Goal: Obtain resource: Obtain resource

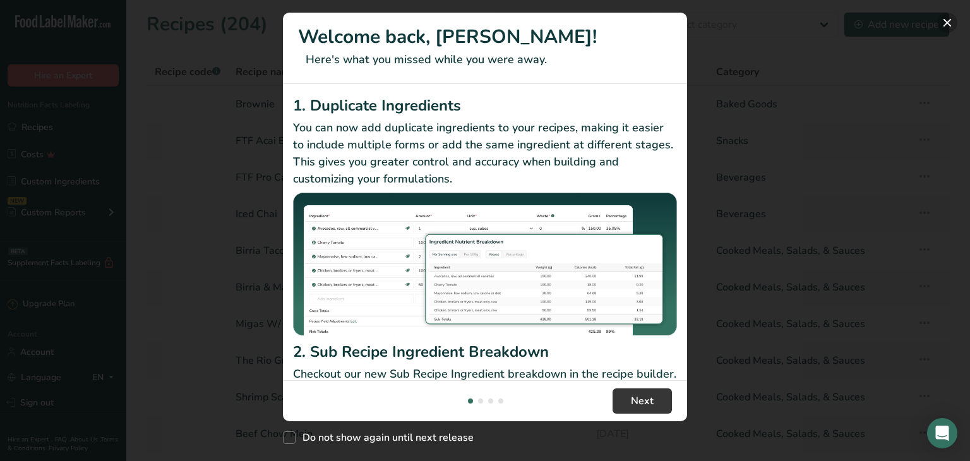
click at [948, 21] on button "New Features" at bounding box center [947, 23] width 20 height 20
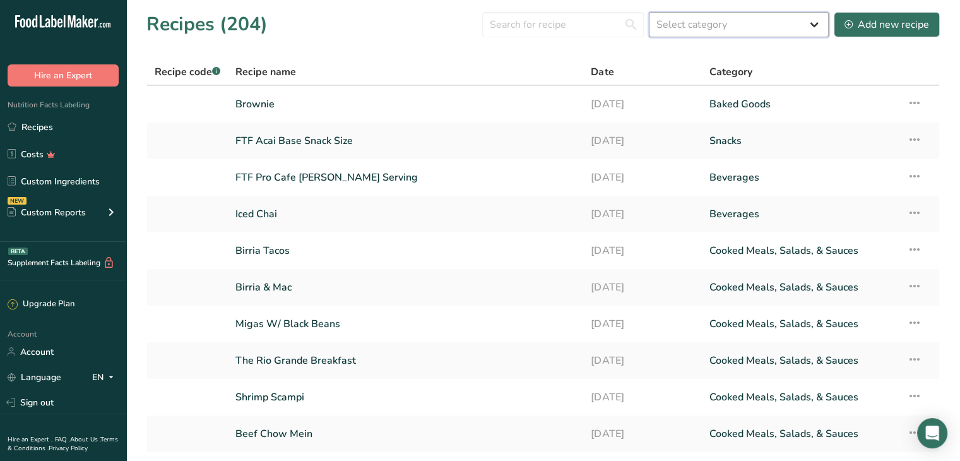
click at [700, 23] on select "Select category All Baked Goods [GEOGRAPHIC_DATA] Confectionery Cooked Meals, S…" at bounding box center [739, 24] width 180 height 25
select select "4"
click at [650, 12] on select "Select category All Baked Goods [GEOGRAPHIC_DATA] Confectionery Cooked Meals, S…" at bounding box center [739, 24] width 180 height 25
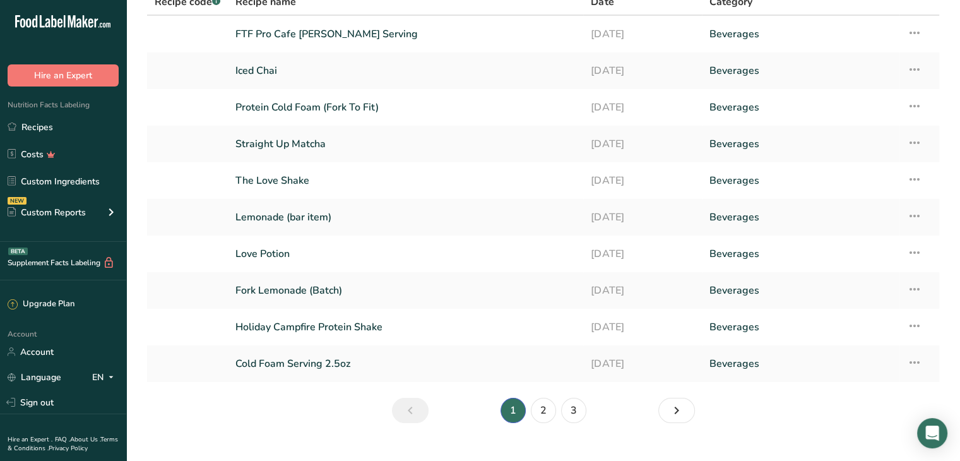
scroll to position [92, 0]
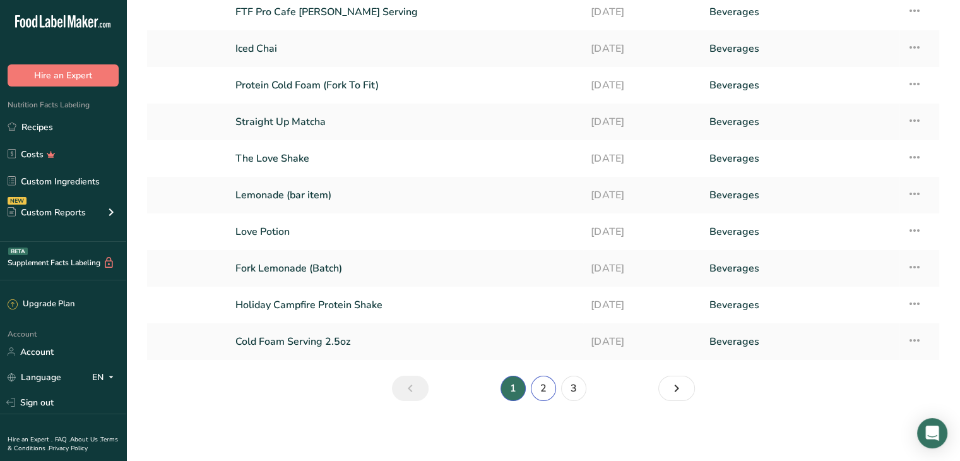
click at [544, 391] on link "2" at bounding box center [543, 388] width 25 height 25
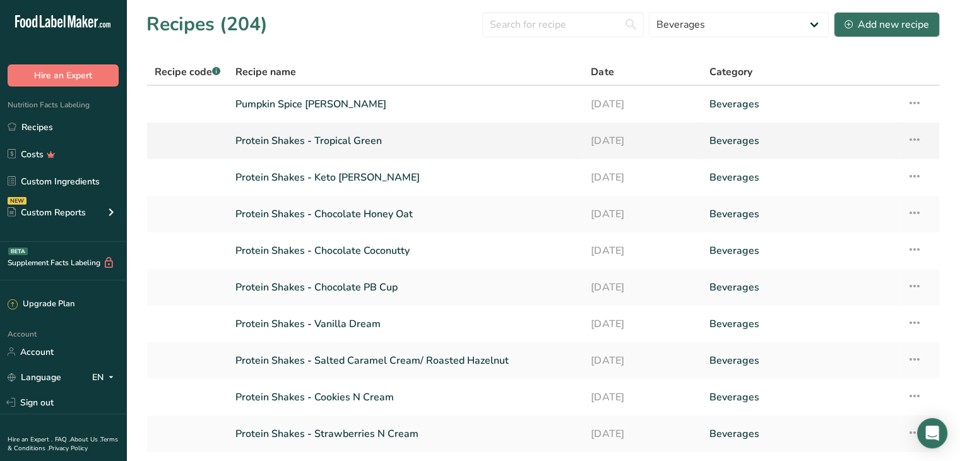
click at [364, 140] on link "Protein Shakes - Tropical Green" at bounding box center [405, 141] width 340 height 27
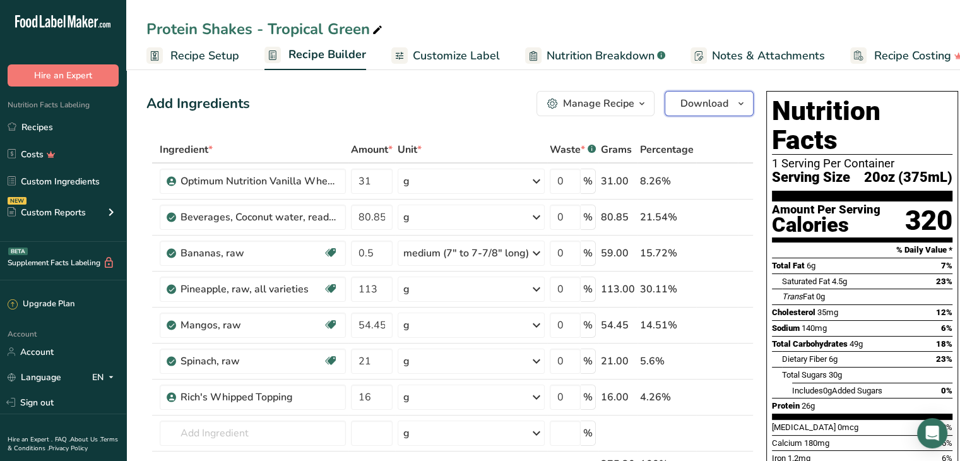
click at [721, 105] on span "Download" at bounding box center [705, 103] width 48 height 15
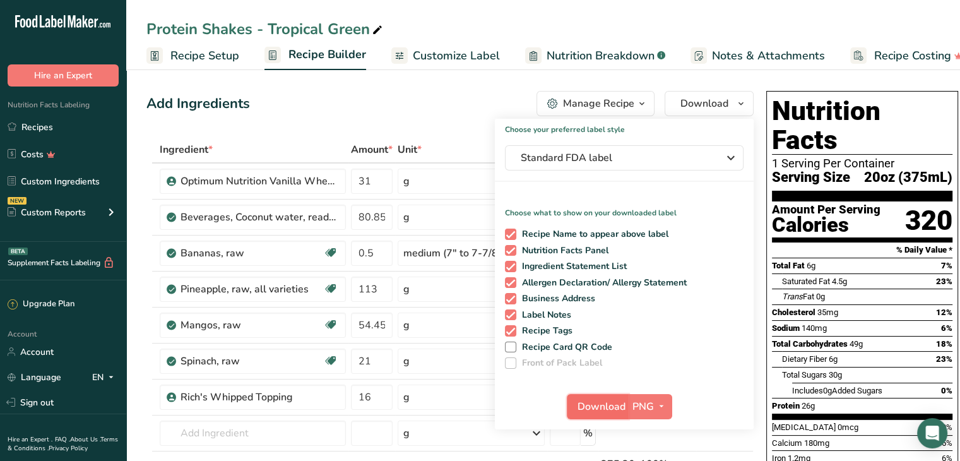
click at [596, 408] on span "Download" at bounding box center [602, 406] width 48 height 15
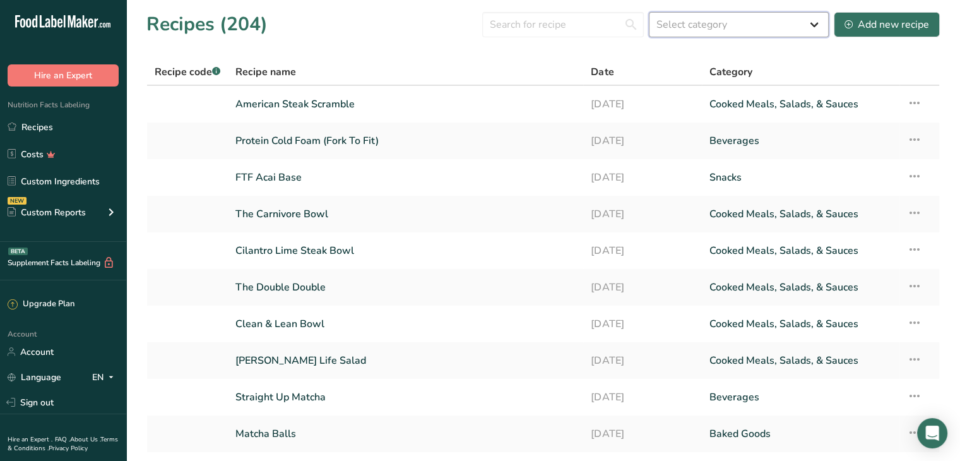
click at [709, 27] on select "Select category All Baked Goods [GEOGRAPHIC_DATA] Confectionery Cooked Meals, S…" at bounding box center [739, 24] width 180 height 25
select select "4"
click at [650, 12] on select "Select category All Baked Goods [GEOGRAPHIC_DATA] Confectionery Cooked Meals, S…" at bounding box center [739, 24] width 180 height 25
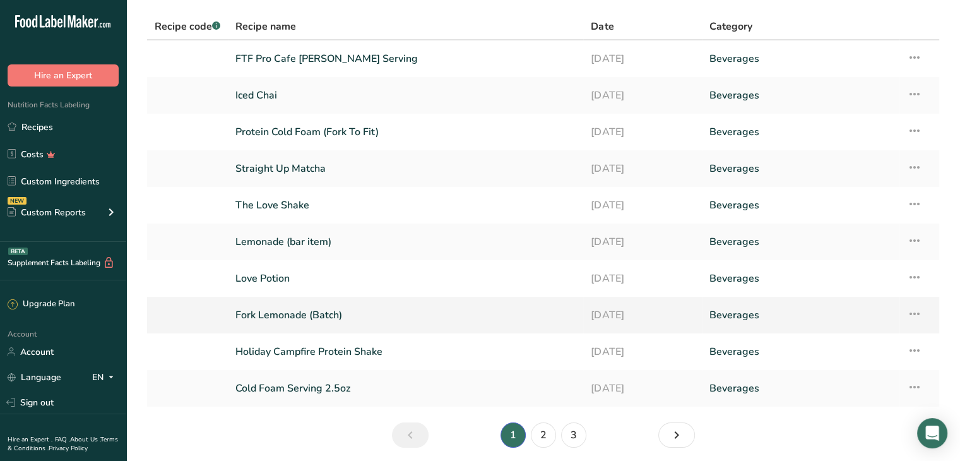
scroll to position [92, 0]
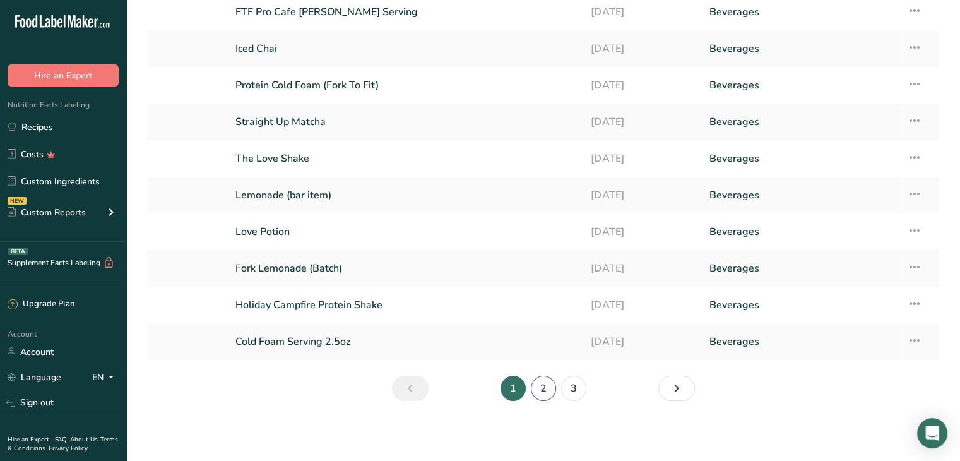
click at [543, 389] on link "2" at bounding box center [543, 388] width 25 height 25
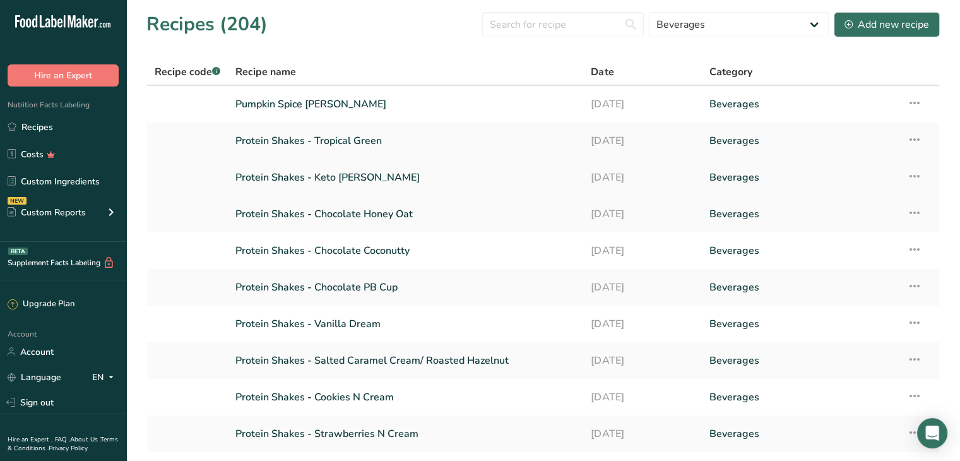
click at [917, 174] on icon at bounding box center [914, 176] width 15 height 23
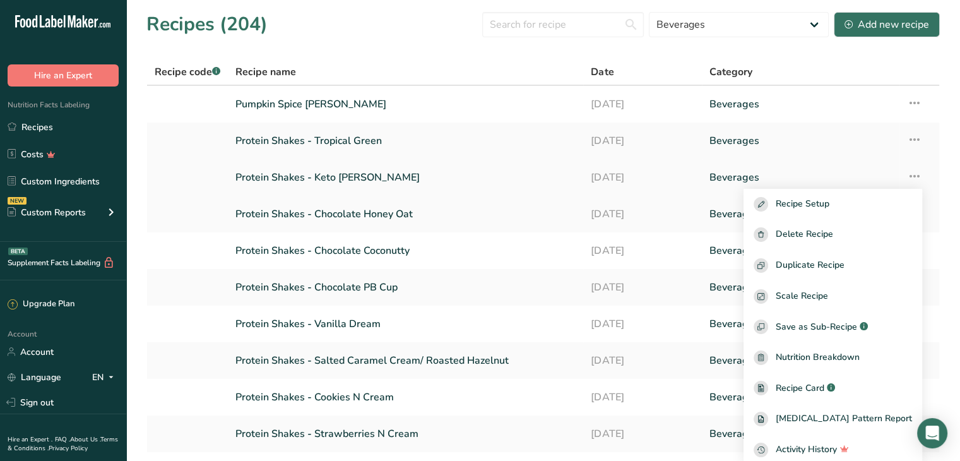
click at [364, 179] on link "Protein Shakes - Keto [PERSON_NAME]" at bounding box center [405, 177] width 340 height 27
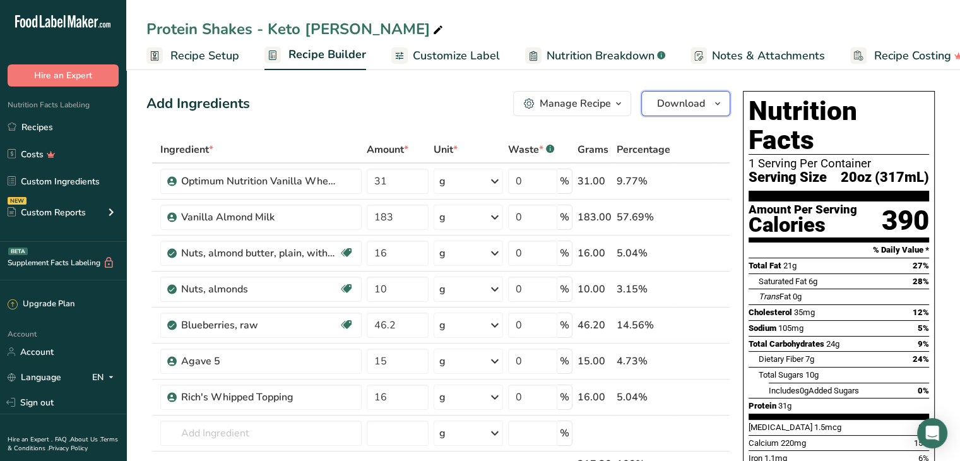
click at [679, 100] on span "Download" at bounding box center [681, 103] width 48 height 15
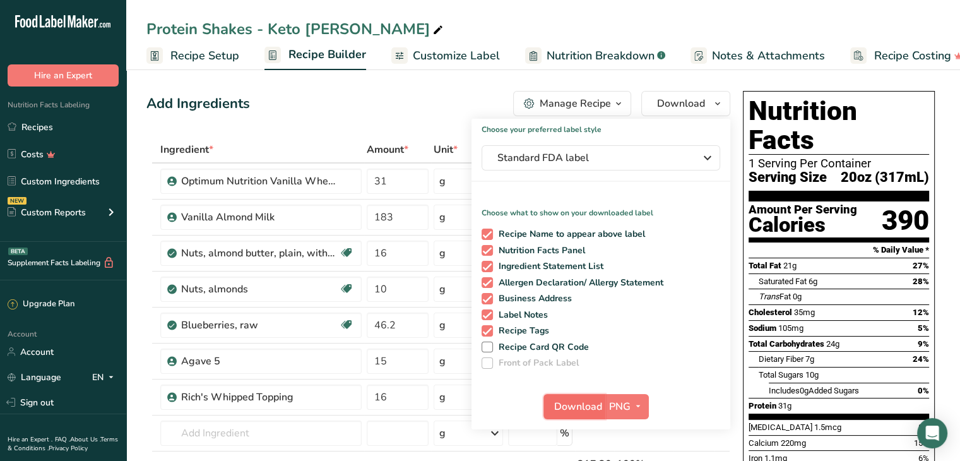
click at [576, 405] on span "Download" at bounding box center [578, 406] width 48 height 15
click at [45, 129] on link "Recipes" at bounding box center [63, 127] width 126 height 24
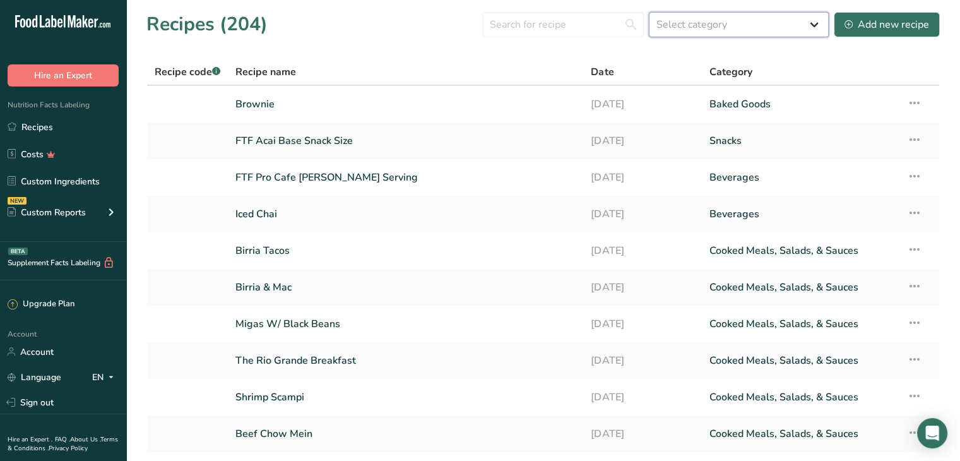
click at [711, 23] on select "Select category All Baked Goods [GEOGRAPHIC_DATA] Confectionery Cooked Meals, S…" at bounding box center [739, 24] width 180 height 25
select select "4"
click at [650, 12] on select "Select category All Baked Goods [GEOGRAPHIC_DATA] Confectionery Cooked Meals, S…" at bounding box center [739, 24] width 180 height 25
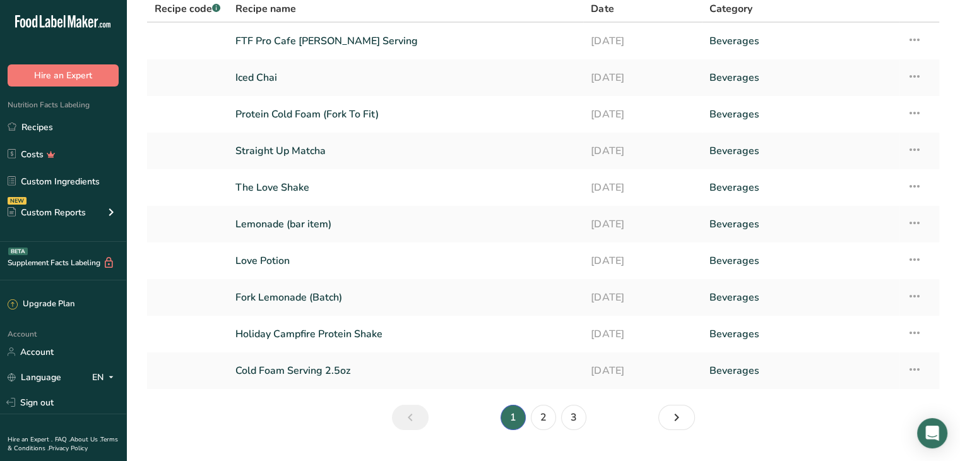
scroll to position [92, 0]
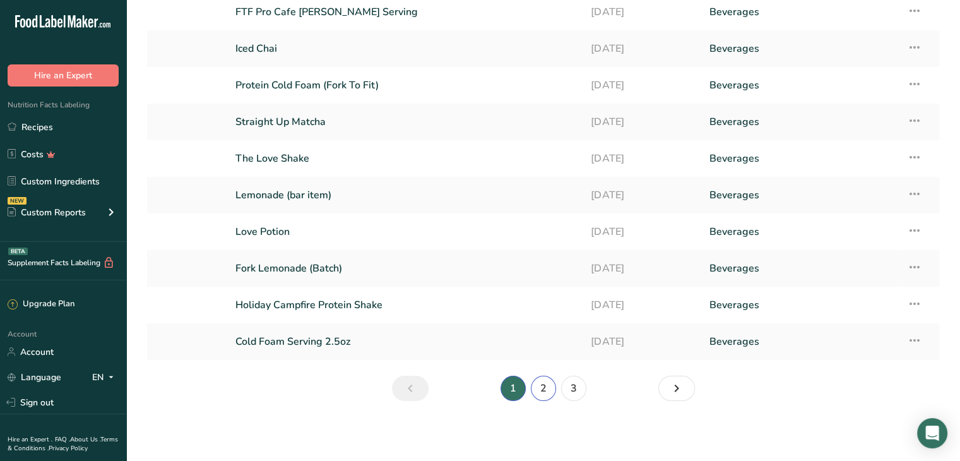
click at [543, 384] on link "2" at bounding box center [543, 388] width 25 height 25
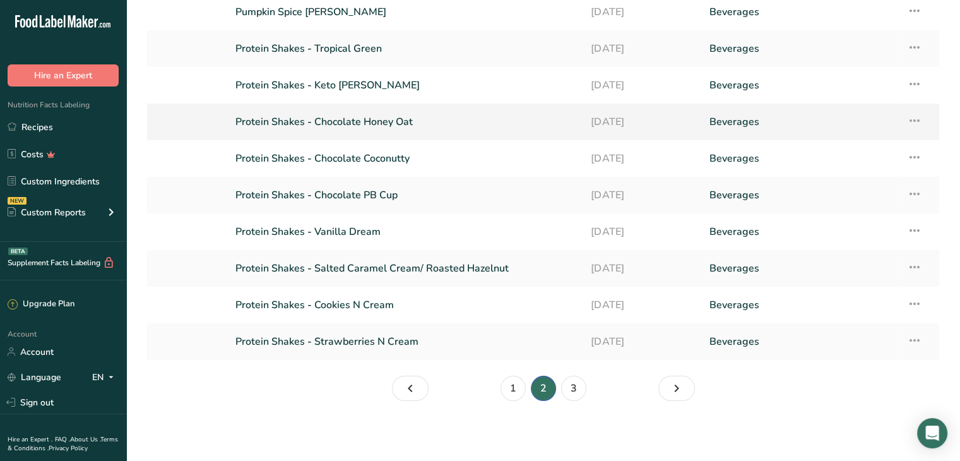
click at [478, 123] on link "Protein Shakes - Chocolate Honey Oat" at bounding box center [405, 122] width 340 height 27
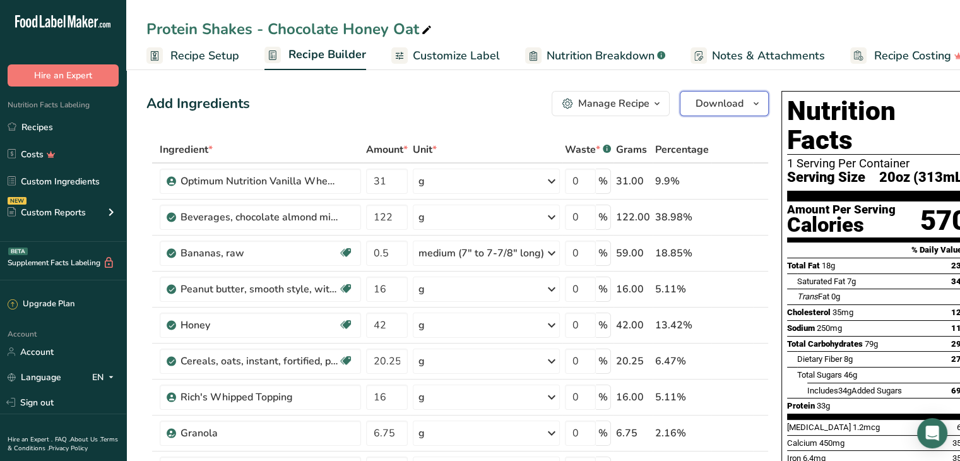
click at [719, 103] on span "Download" at bounding box center [720, 103] width 48 height 15
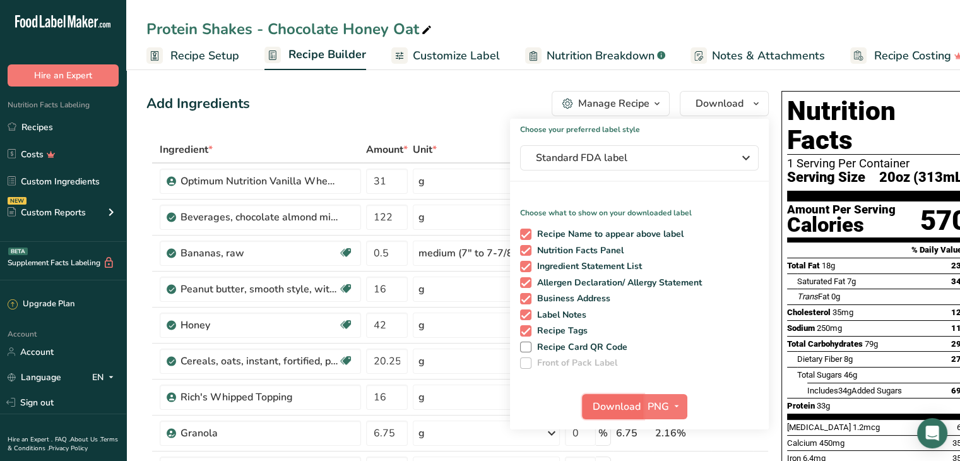
click at [607, 410] on span "Download" at bounding box center [617, 406] width 48 height 15
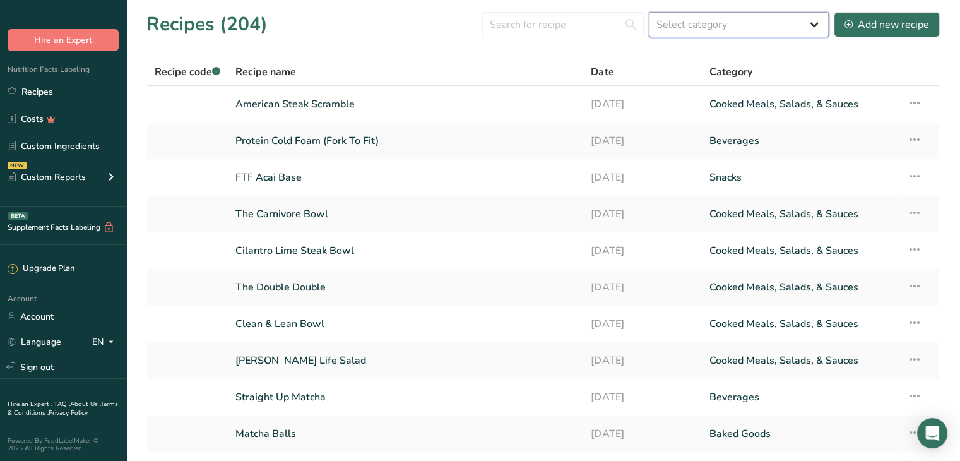
click at [703, 17] on select "Select category All Baked Goods [GEOGRAPHIC_DATA] Confectionery Cooked Meals, S…" at bounding box center [739, 24] width 180 height 25
select select "4"
click at [650, 12] on select "Select category All Baked Goods [GEOGRAPHIC_DATA] Confectionery Cooked Meals, S…" at bounding box center [739, 24] width 180 height 25
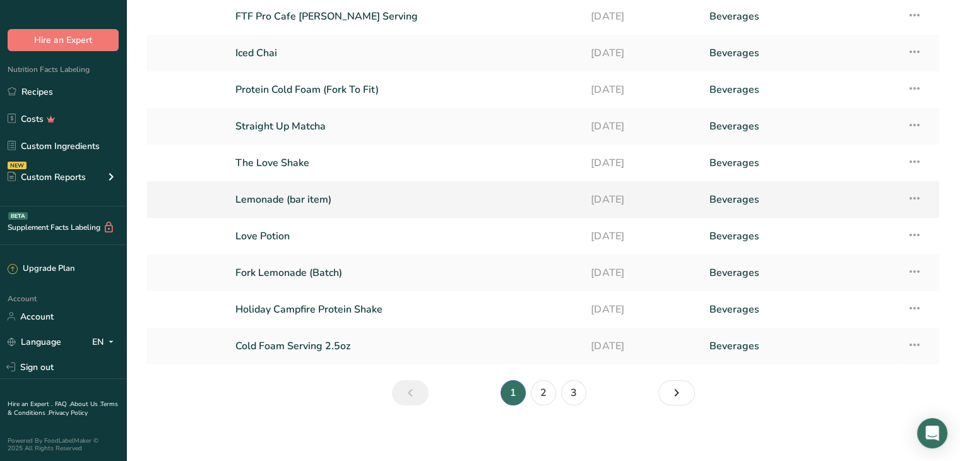
scroll to position [92, 0]
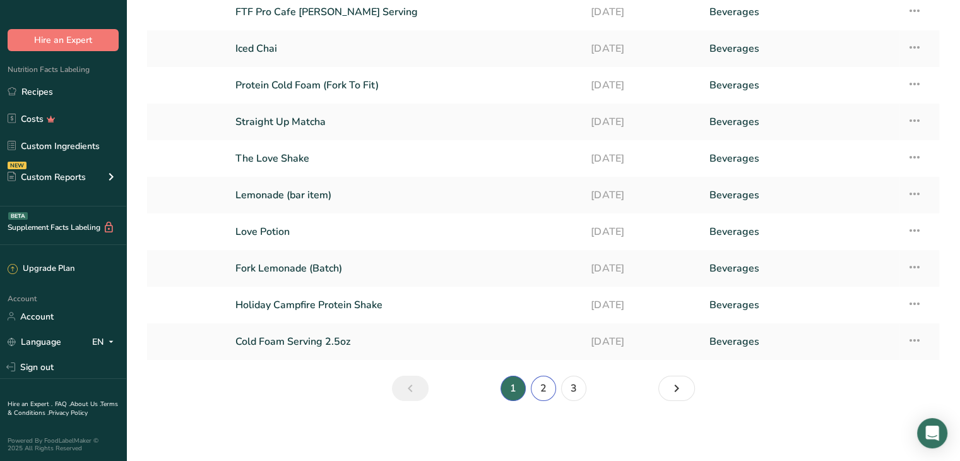
click at [542, 383] on link "2" at bounding box center [543, 388] width 25 height 25
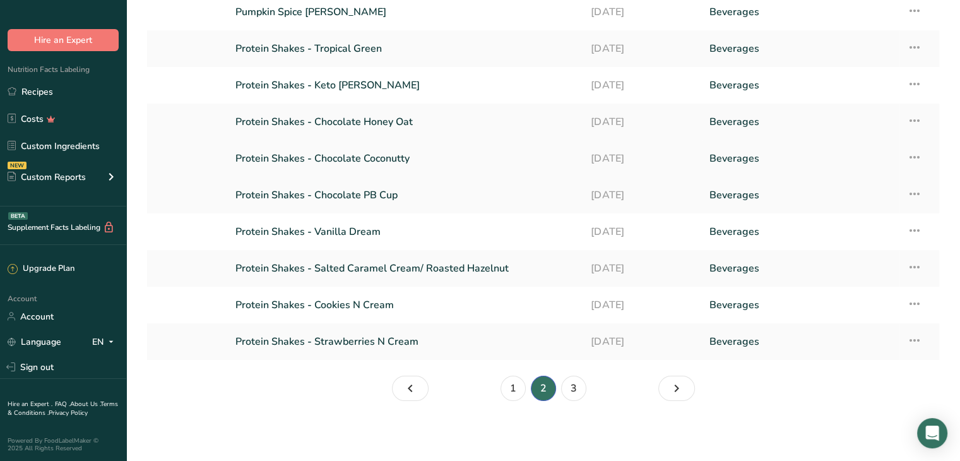
click at [380, 157] on link "Protein Shakes - Chocolate Coconutty" at bounding box center [405, 158] width 340 height 27
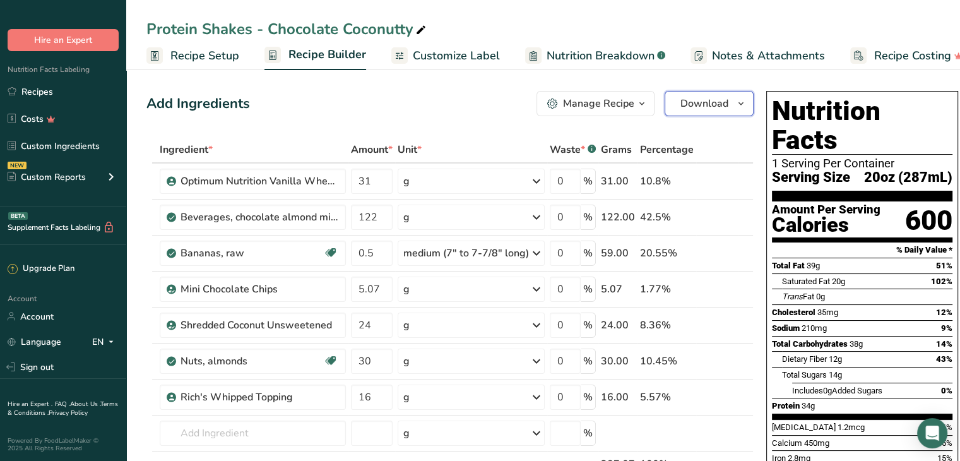
click at [686, 104] on span "Download" at bounding box center [705, 103] width 48 height 15
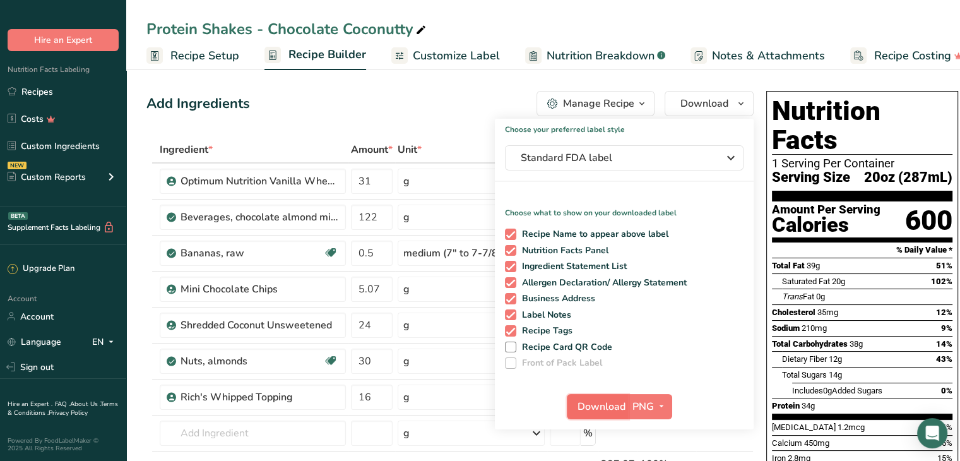
click at [602, 401] on span "Download" at bounding box center [602, 406] width 48 height 15
click at [45, 96] on link "Recipes" at bounding box center [63, 92] width 126 height 24
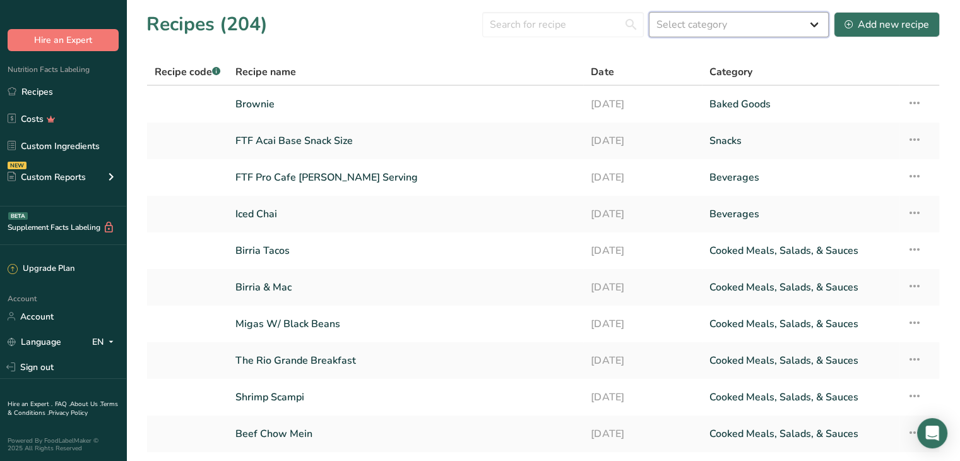
click at [715, 25] on select "Select category All Baked Goods [GEOGRAPHIC_DATA] Confectionery Cooked Meals, S…" at bounding box center [739, 24] width 180 height 25
select select "4"
click at [650, 12] on select "Select category All Baked Goods [GEOGRAPHIC_DATA] Confectionery Cooked Meals, S…" at bounding box center [739, 24] width 180 height 25
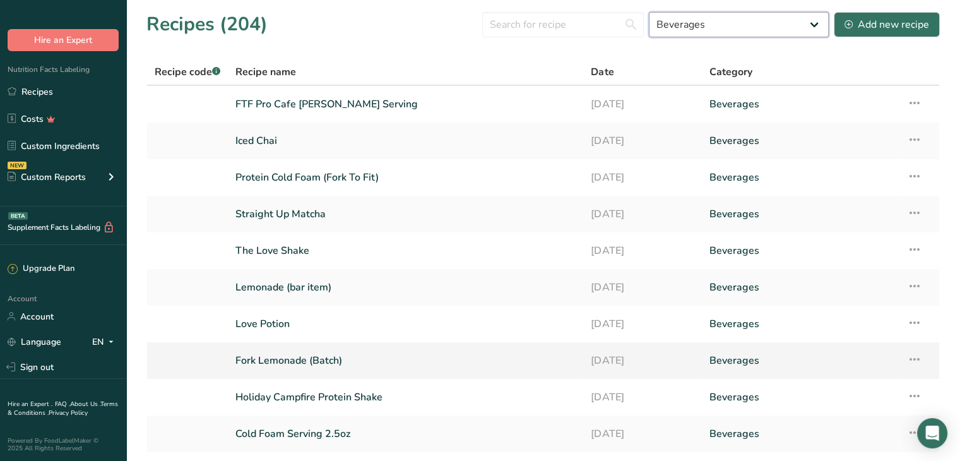
scroll to position [92, 0]
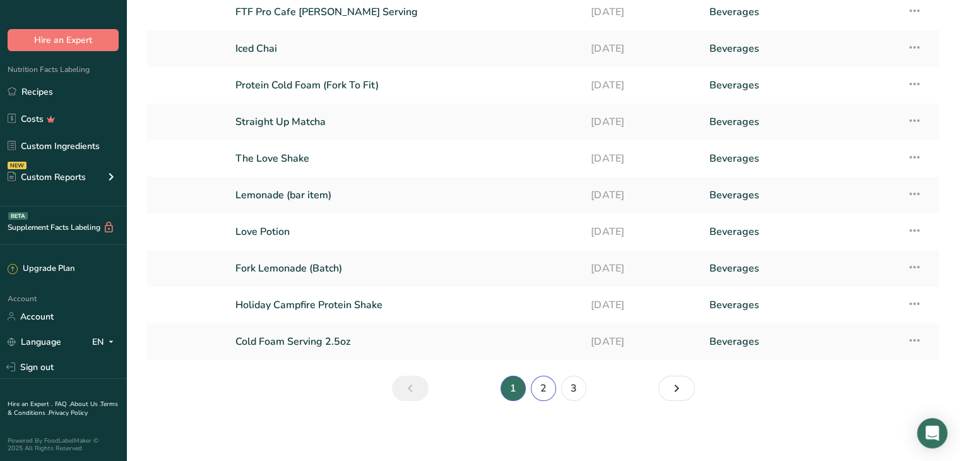
click at [550, 384] on link "2" at bounding box center [543, 388] width 25 height 25
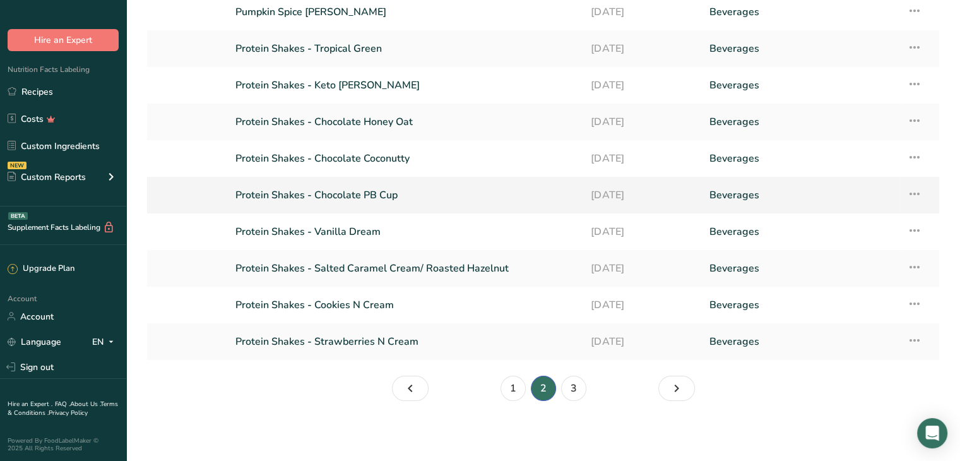
click at [457, 201] on link "Protein Shakes - Chocolate PB Cup" at bounding box center [405, 195] width 340 height 27
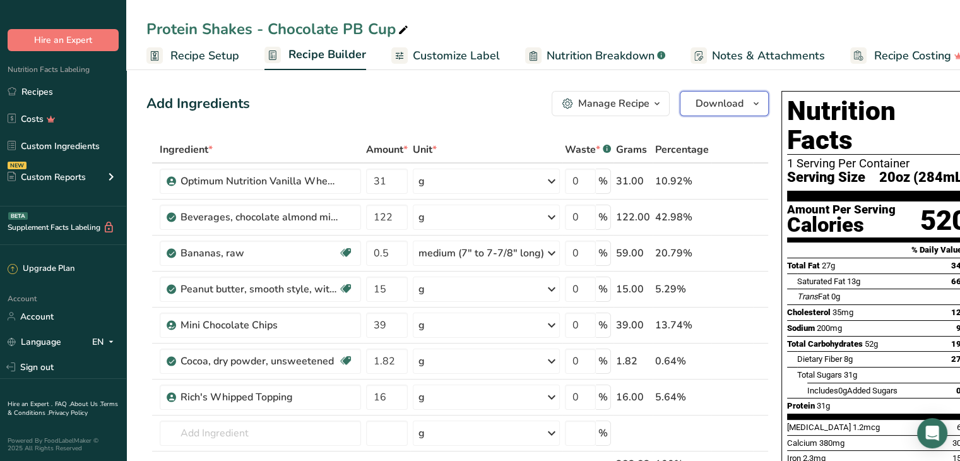
click at [710, 100] on span "Download" at bounding box center [720, 103] width 48 height 15
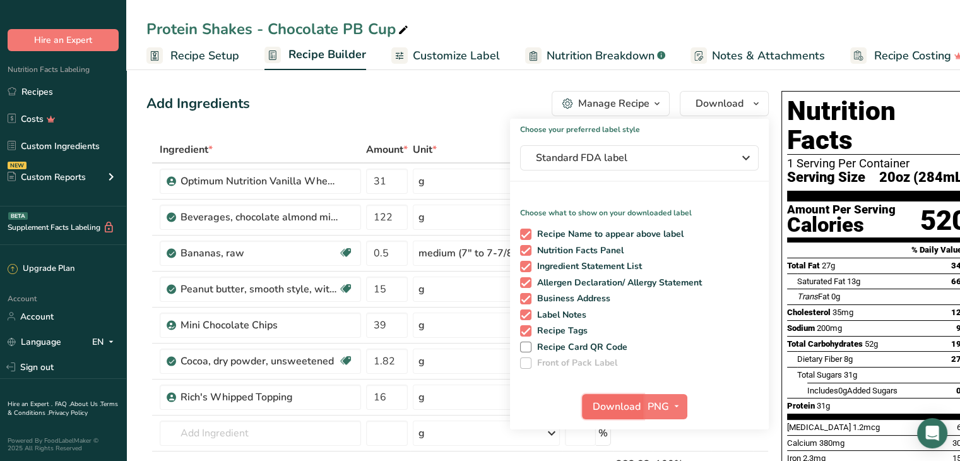
click at [619, 400] on span "Download" at bounding box center [617, 406] width 48 height 15
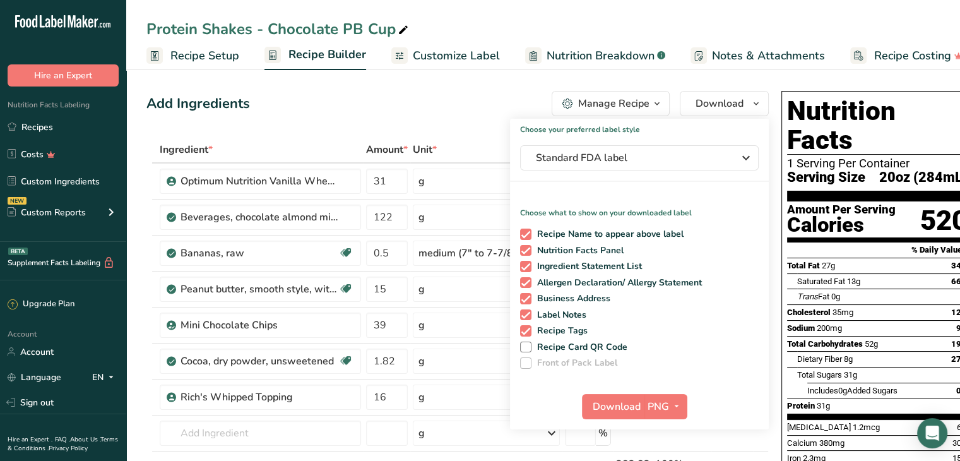
scroll to position [35, 0]
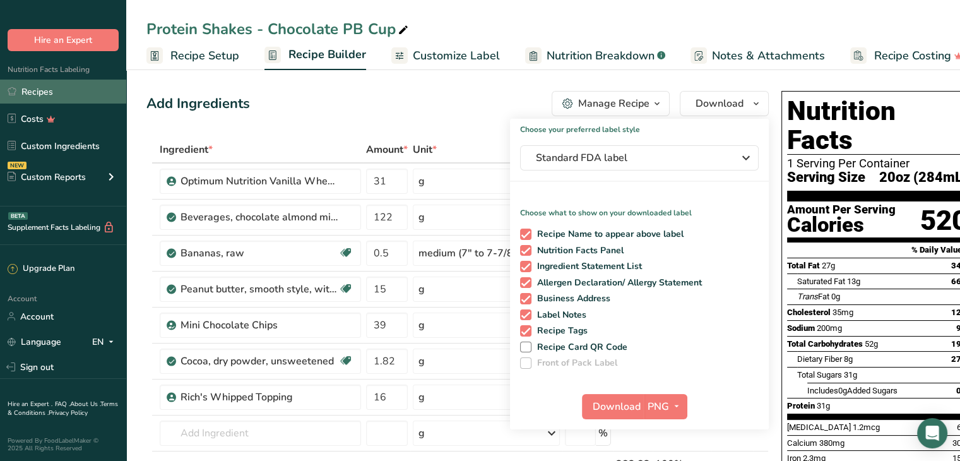
click at [53, 90] on link "Recipes" at bounding box center [63, 92] width 126 height 24
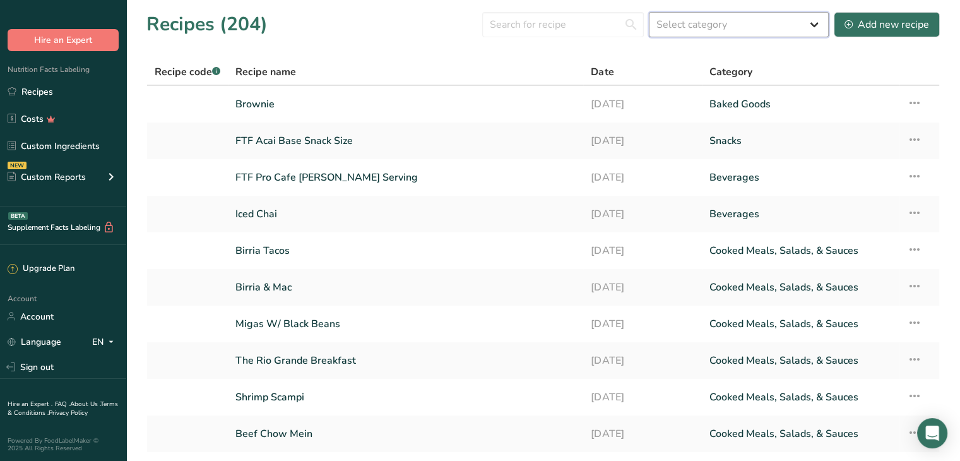
click at [742, 28] on select "Select category All Baked Goods [GEOGRAPHIC_DATA] Confectionery Cooked Meals, S…" at bounding box center [739, 24] width 180 height 25
select select "4"
click at [650, 12] on select "Select category All Baked Goods [GEOGRAPHIC_DATA] Confectionery Cooked Meals, S…" at bounding box center [739, 24] width 180 height 25
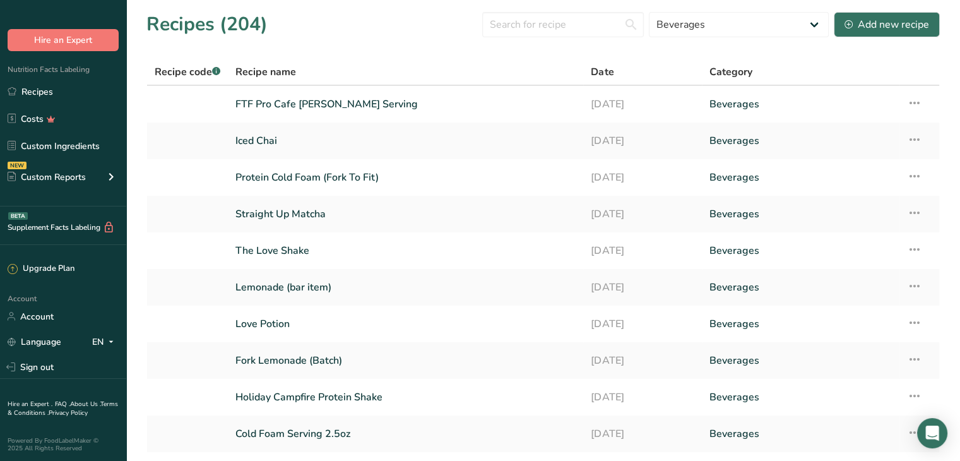
click at [451, 61] on th "Recipe name" at bounding box center [405, 72] width 355 height 27
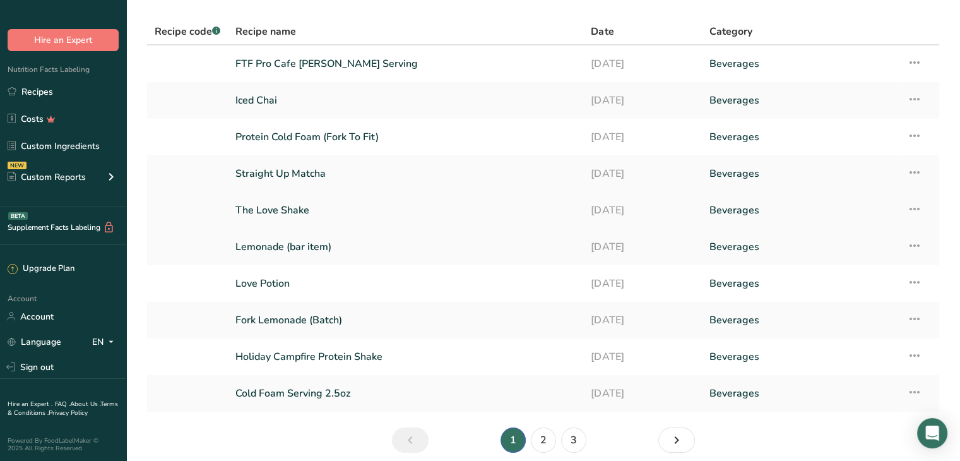
scroll to position [92, 0]
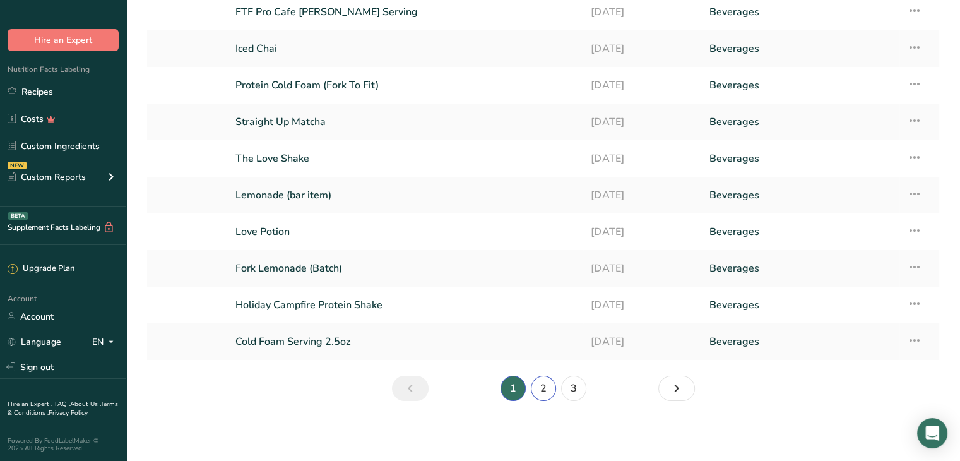
click at [548, 390] on link "2" at bounding box center [543, 388] width 25 height 25
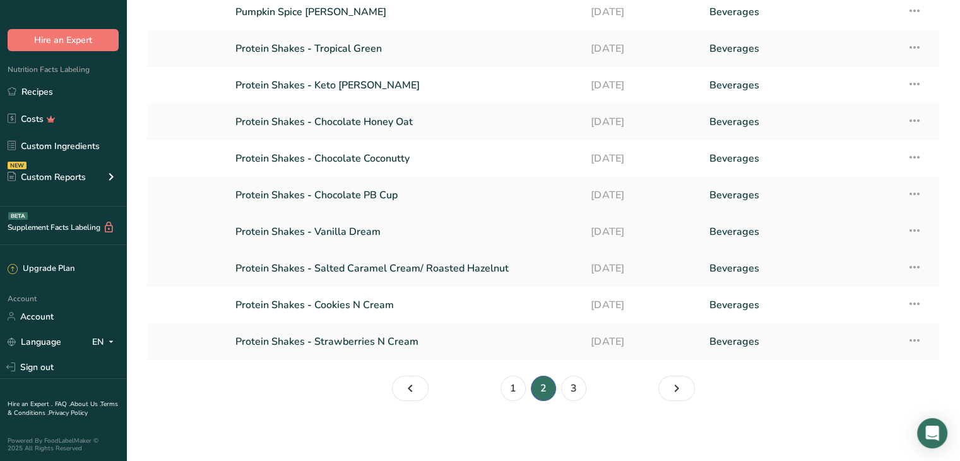
click at [369, 233] on link "Protein Shakes - Vanilla Dream" at bounding box center [405, 231] width 340 height 27
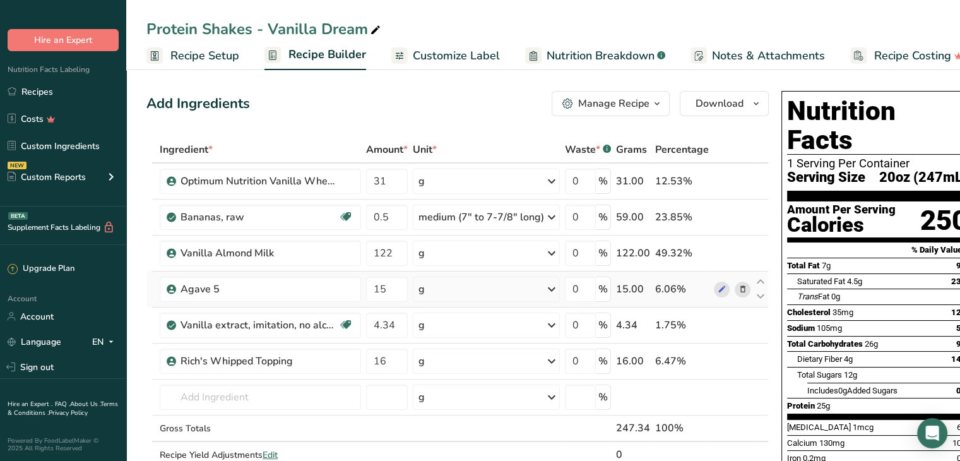
scroll to position [63, 0]
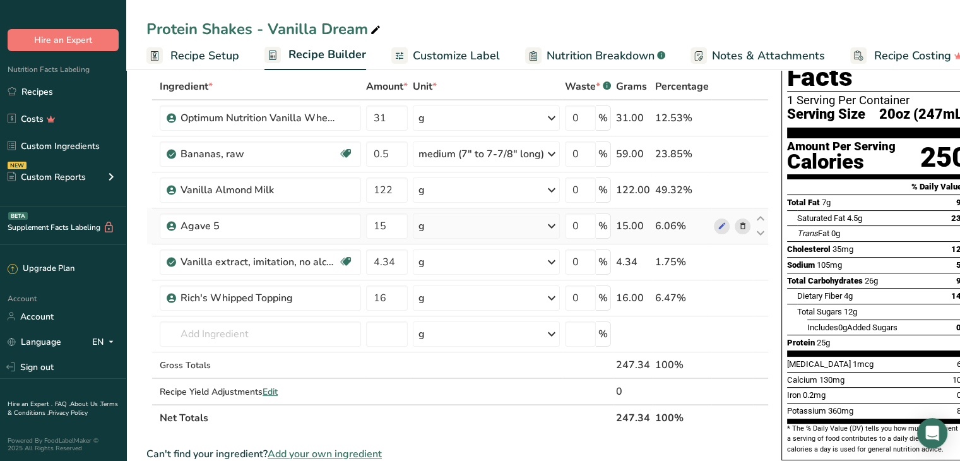
click at [740, 228] on icon at bounding box center [743, 226] width 9 height 13
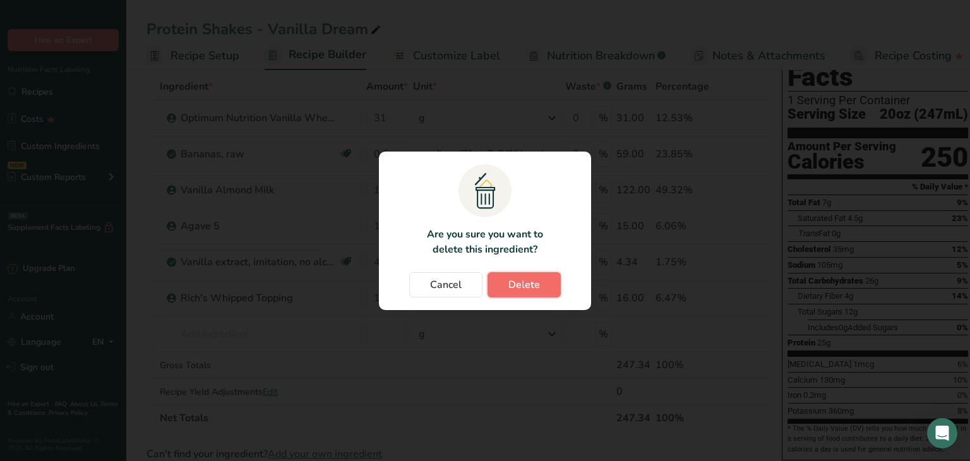
click at [530, 281] on span "Delete" at bounding box center [524, 284] width 32 height 15
type input "4.34"
type input "16"
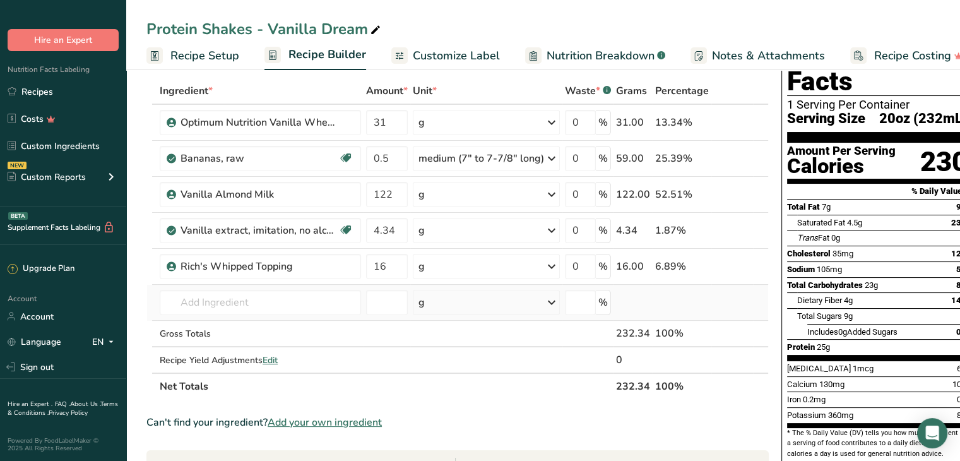
scroll to position [0, 0]
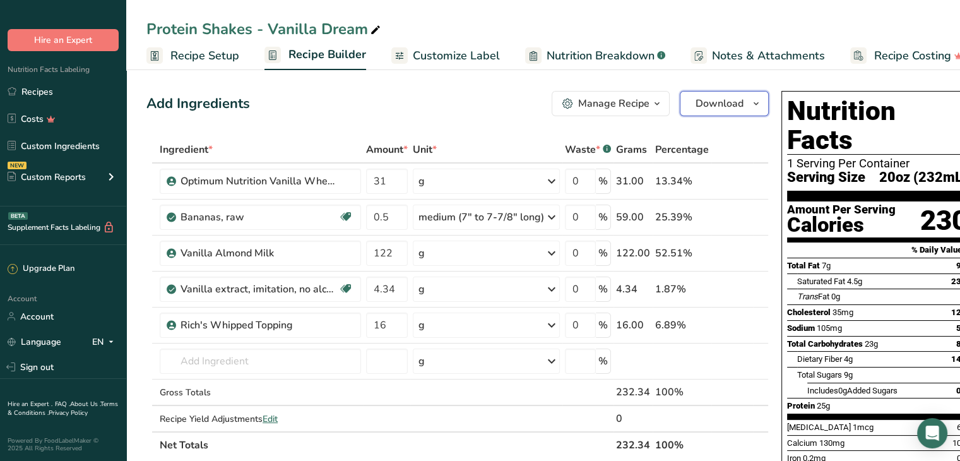
click at [717, 100] on span "Download" at bounding box center [720, 103] width 48 height 15
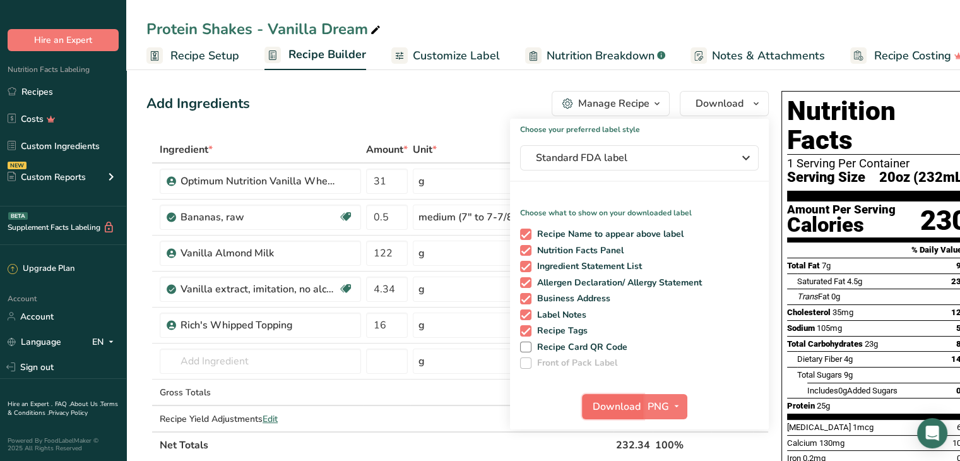
click at [619, 409] on span "Download" at bounding box center [617, 406] width 48 height 15
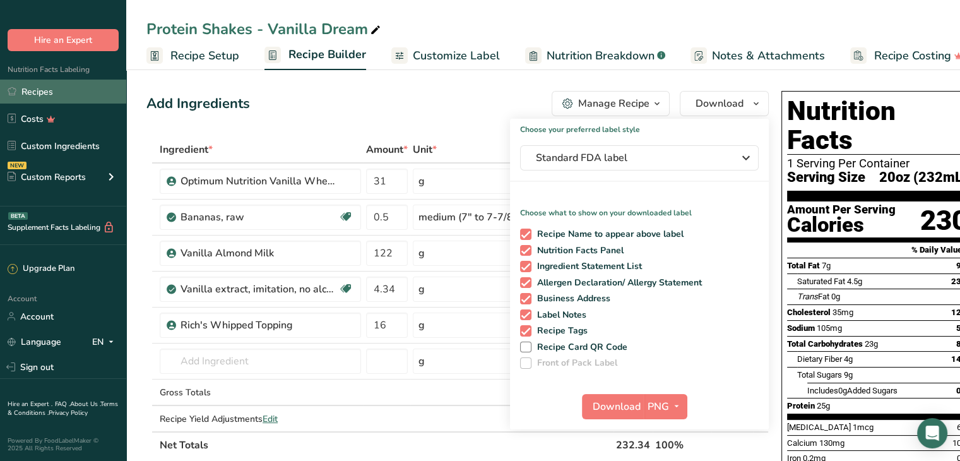
click at [31, 94] on link "Recipes" at bounding box center [63, 92] width 126 height 24
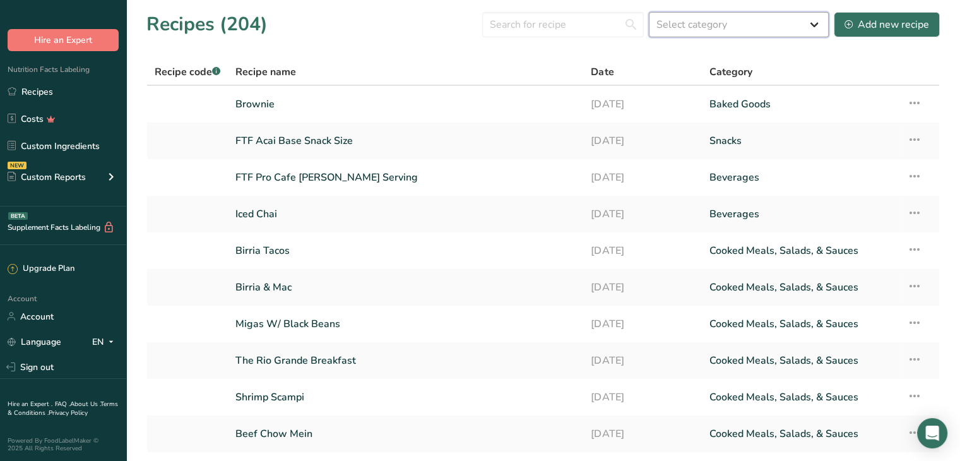
click at [681, 26] on select "Select category All Baked Goods [GEOGRAPHIC_DATA] Confectionery Cooked Meals, S…" at bounding box center [739, 24] width 180 height 25
select select "4"
click at [650, 12] on select "Select category All Baked Goods [GEOGRAPHIC_DATA] Confectionery Cooked Meals, S…" at bounding box center [739, 24] width 180 height 25
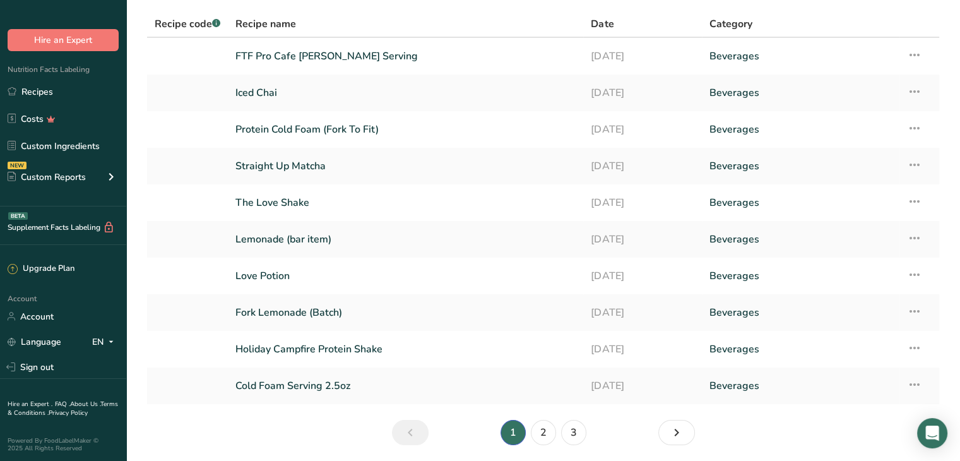
scroll to position [92, 0]
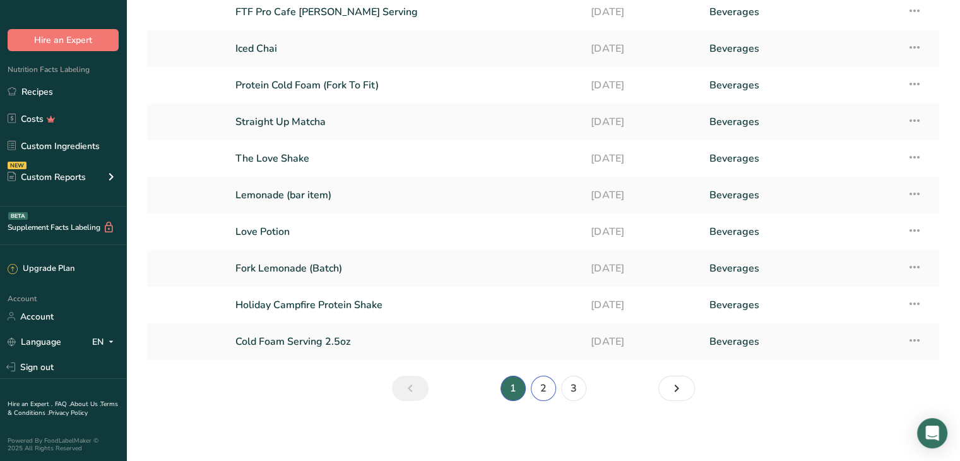
click at [545, 392] on link "2" at bounding box center [543, 388] width 25 height 25
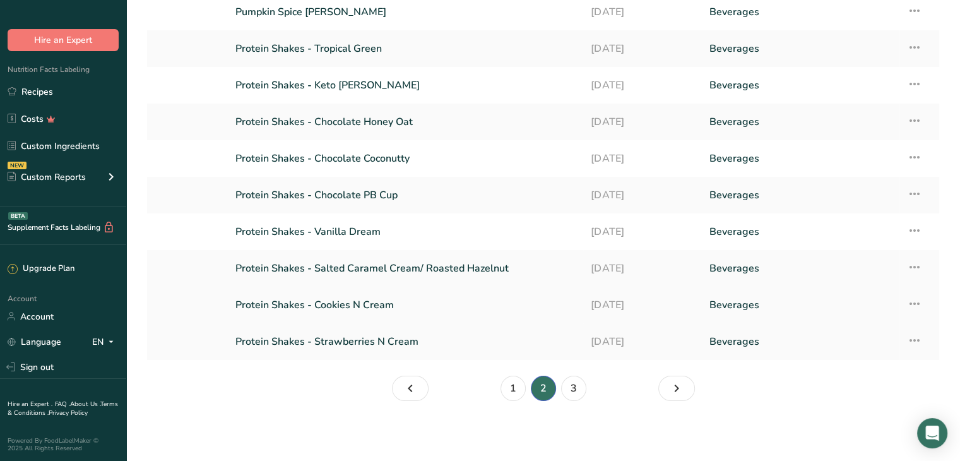
click at [395, 306] on link "Protein Shakes - Cookies N Cream" at bounding box center [405, 305] width 340 height 27
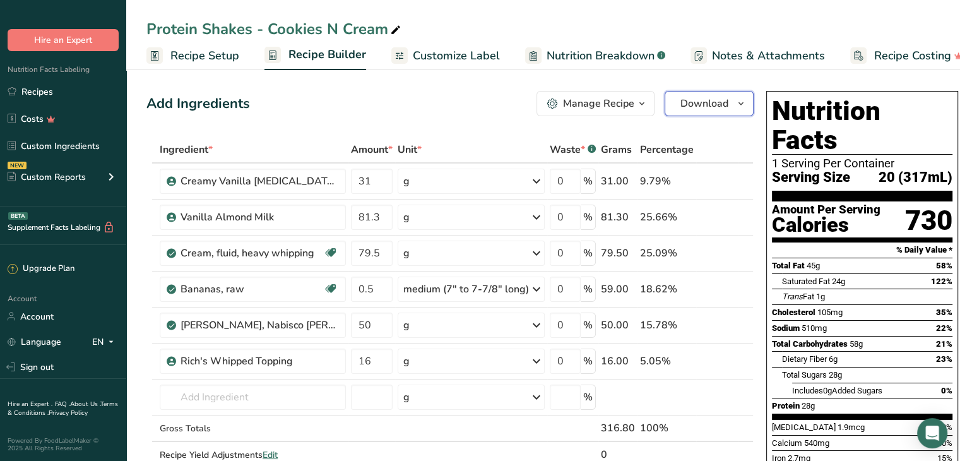
click at [699, 106] on span "Download" at bounding box center [705, 103] width 48 height 15
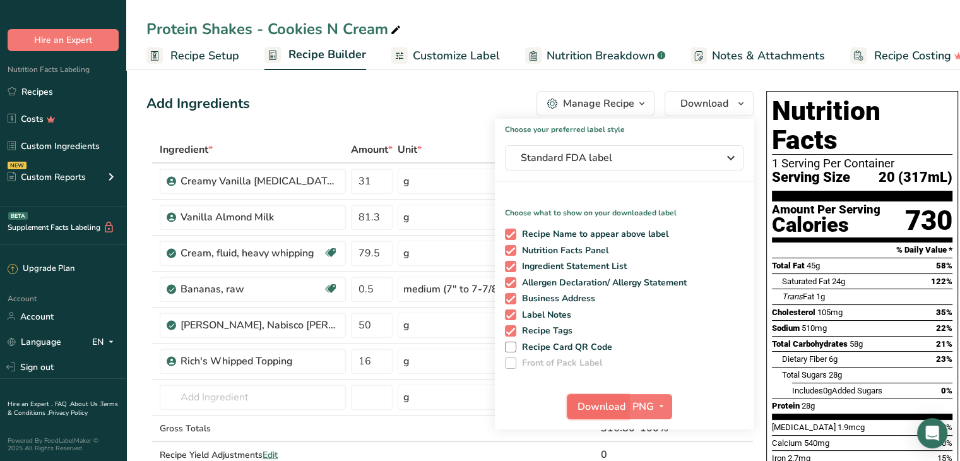
click at [596, 407] on span "Download" at bounding box center [602, 406] width 48 height 15
click at [911, 18] on div "Protein Shakes - Cookies N Cream" at bounding box center [543, 29] width 834 height 23
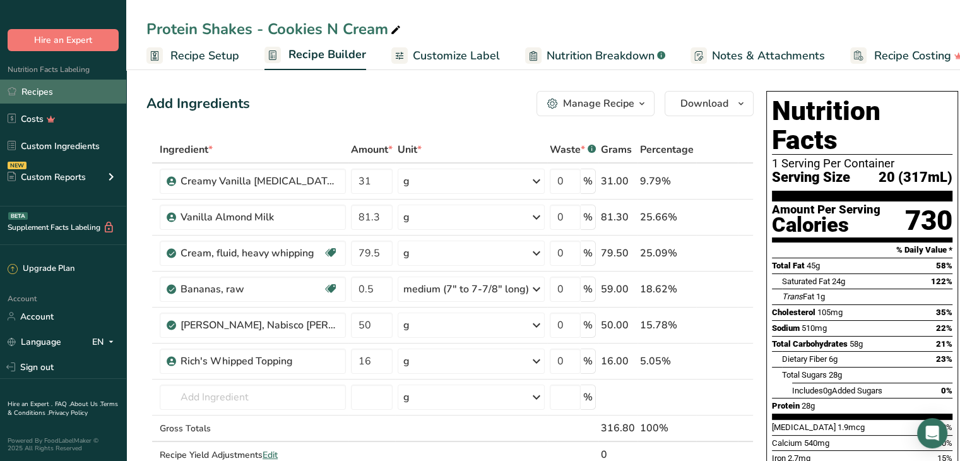
click at [52, 95] on link "Recipes" at bounding box center [63, 92] width 126 height 24
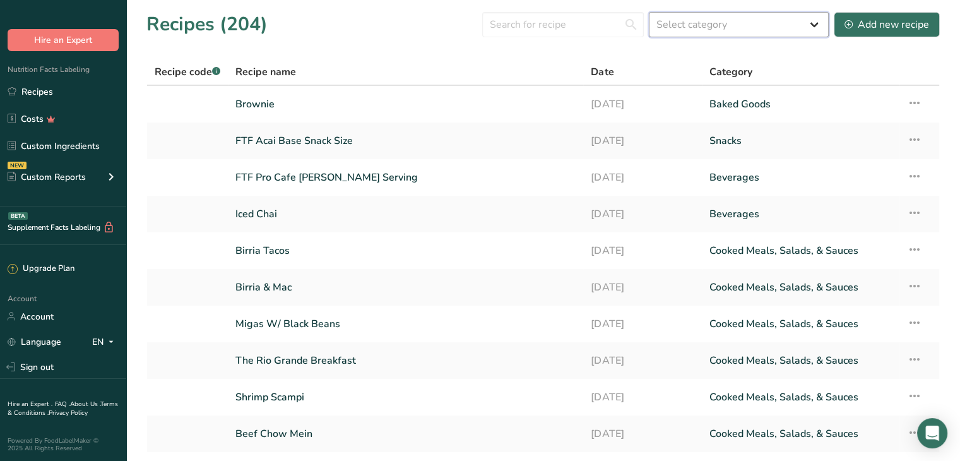
click at [718, 18] on select "Select category All Baked Goods [GEOGRAPHIC_DATA] Confectionery Cooked Meals, S…" at bounding box center [739, 24] width 180 height 25
select select "4"
click at [650, 12] on select "Select category All Baked Goods [GEOGRAPHIC_DATA] Confectionery Cooked Meals, S…" at bounding box center [739, 24] width 180 height 25
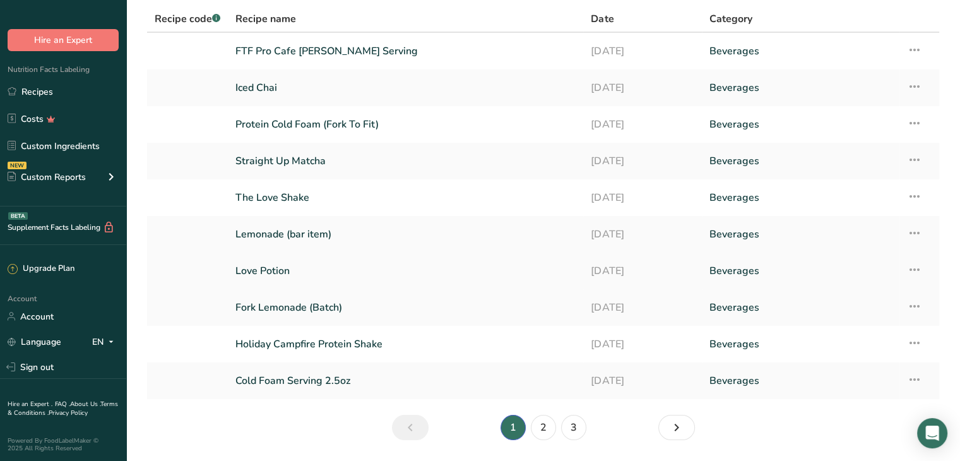
scroll to position [92, 0]
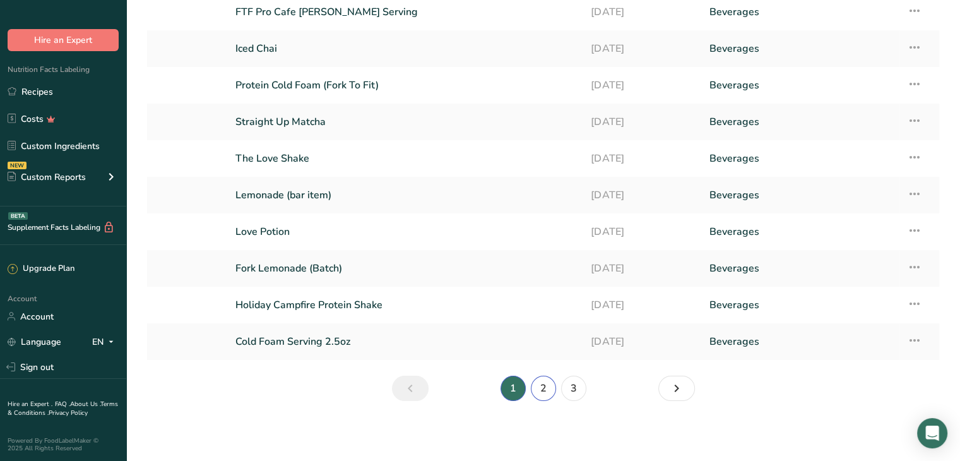
click at [544, 390] on link "2" at bounding box center [543, 388] width 25 height 25
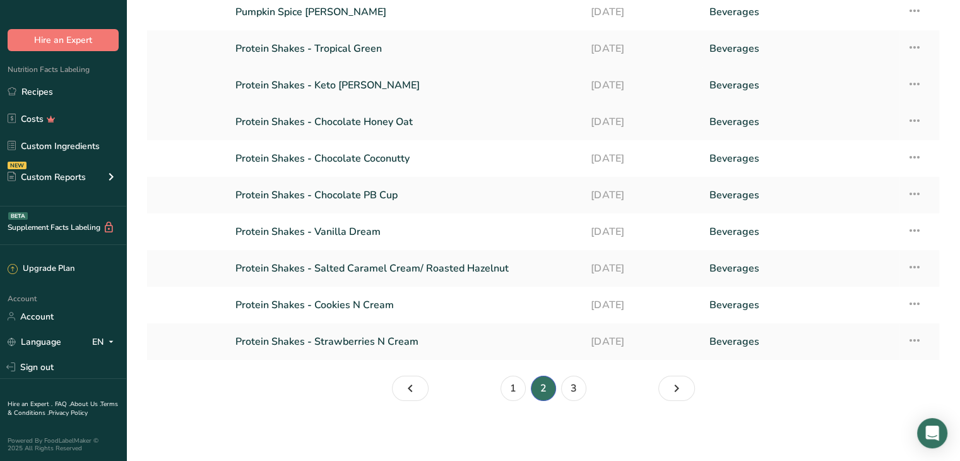
click at [342, 79] on link "Protein Shakes - Keto [PERSON_NAME]" at bounding box center [405, 85] width 340 height 27
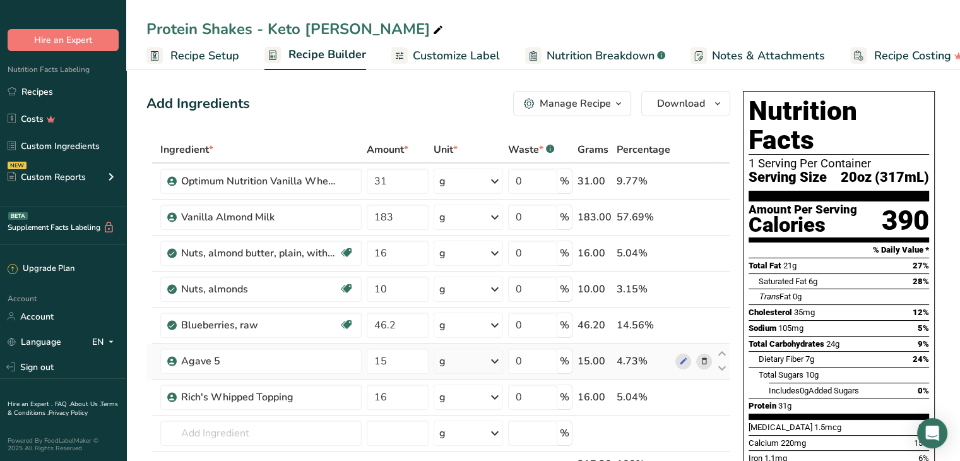
click at [708, 360] on icon at bounding box center [703, 361] width 9 height 13
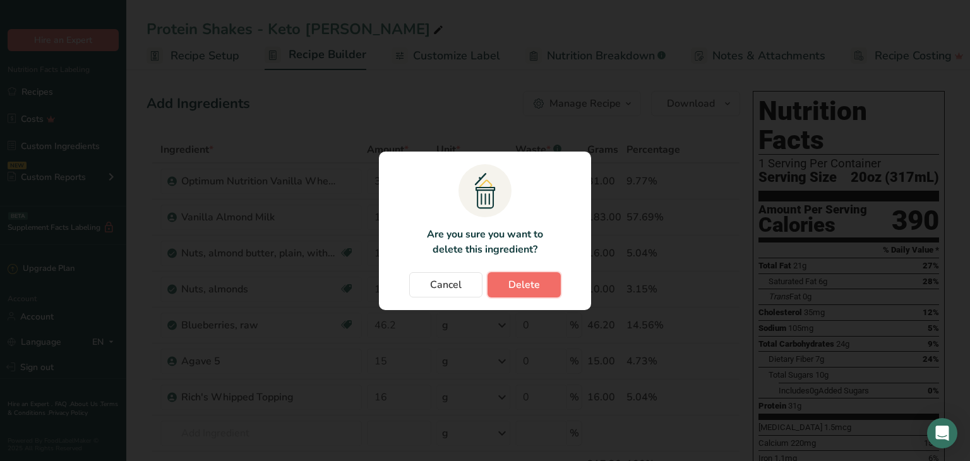
click at [522, 283] on span "Delete" at bounding box center [524, 284] width 32 height 15
type input "16"
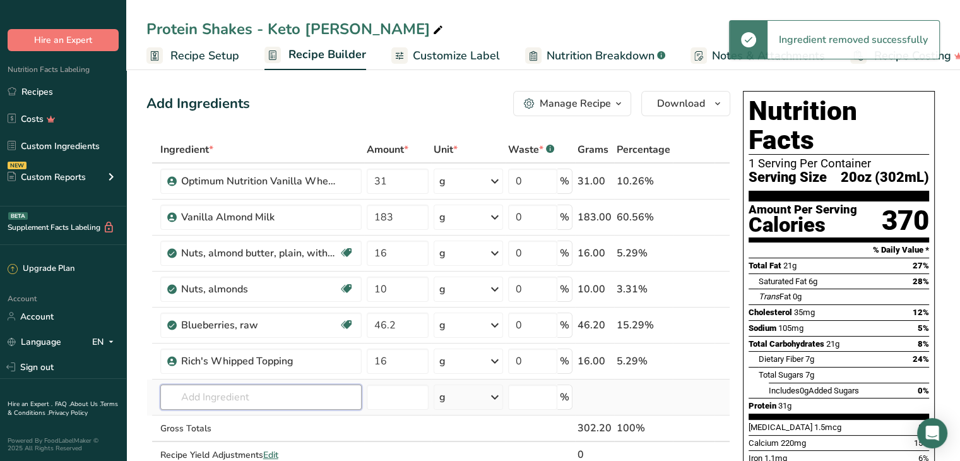
click at [210, 395] on input "text" at bounding box center [260, 396] width 201 height 25
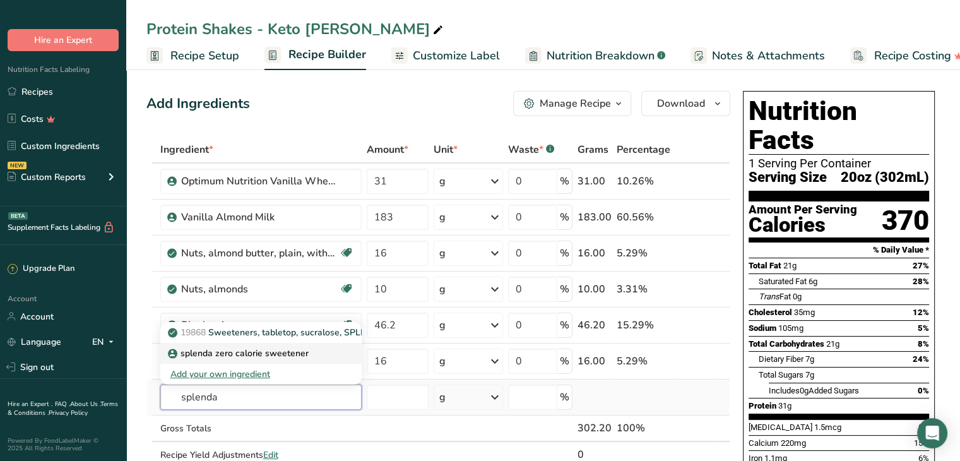
type input "splenda"
click at [235, 350] on p "splenda zero calorie sweetener" at bounding box center [239, 353] width 138 height 13
type input "splenda zero calorie sweetener"
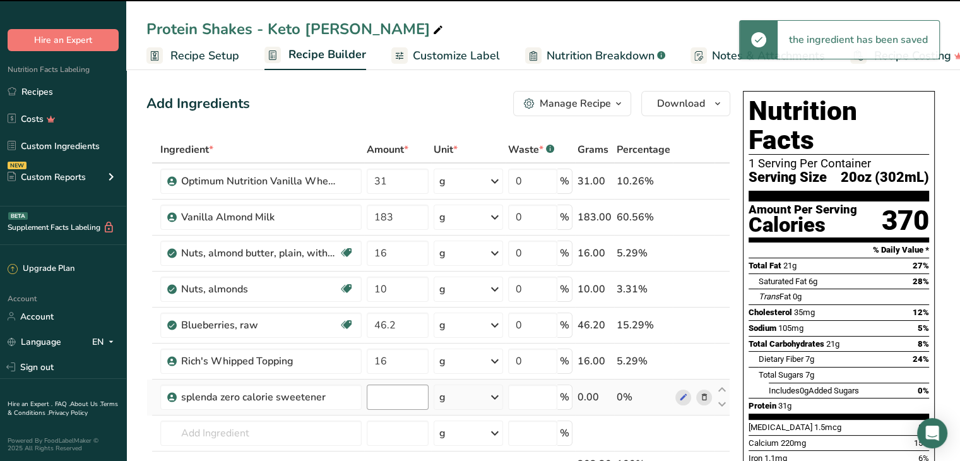
type input "0"
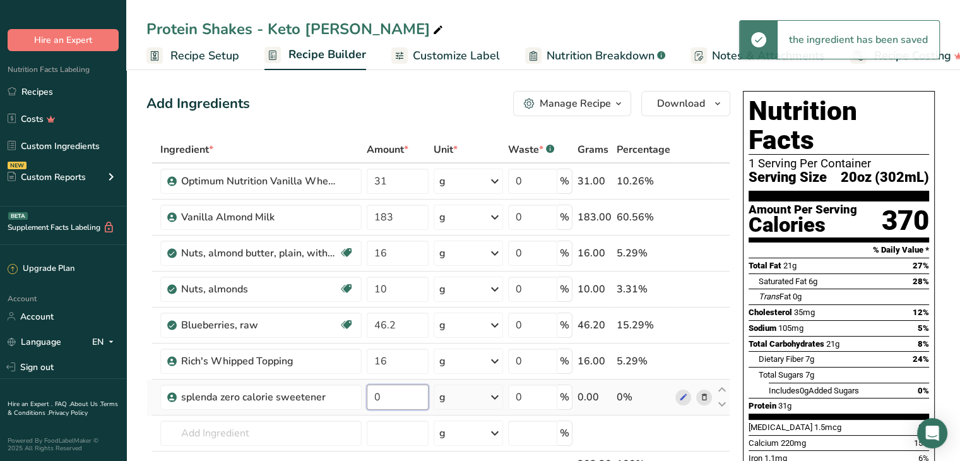
click at [402, 387] on input "0" at bounding box center [398, 396] width 62 height 25
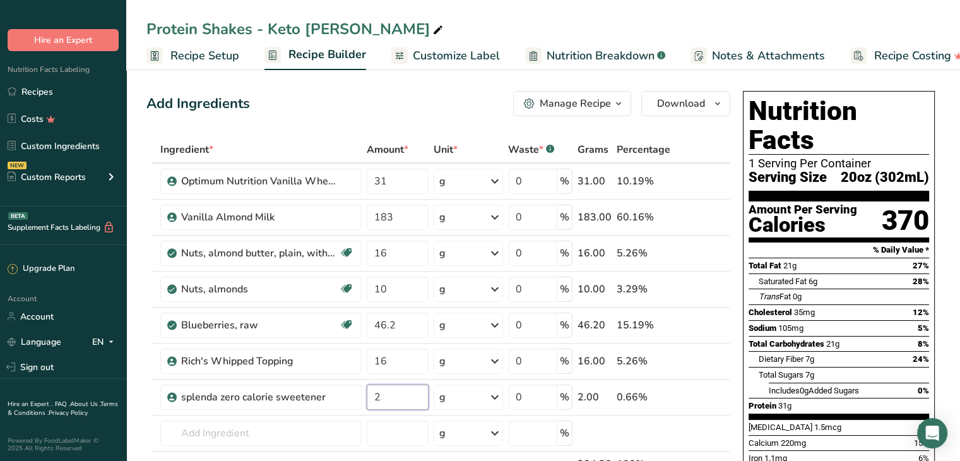
type input "2"
click at [572, 20] on div "Protein Shakes - Keto [PERSON_NAME]" at bounding box center [543, 29] width 834 height 23
click at [663, 98] on span "Download" at bounding box center [681, 103] width 48 height 15
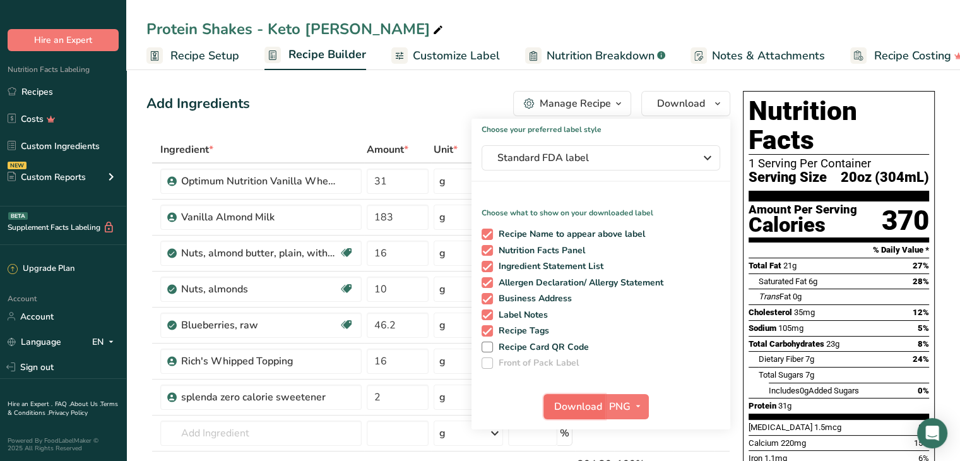
click at [577, 405] on span "Download" at bounding box center [578, 406] width 48 height 15
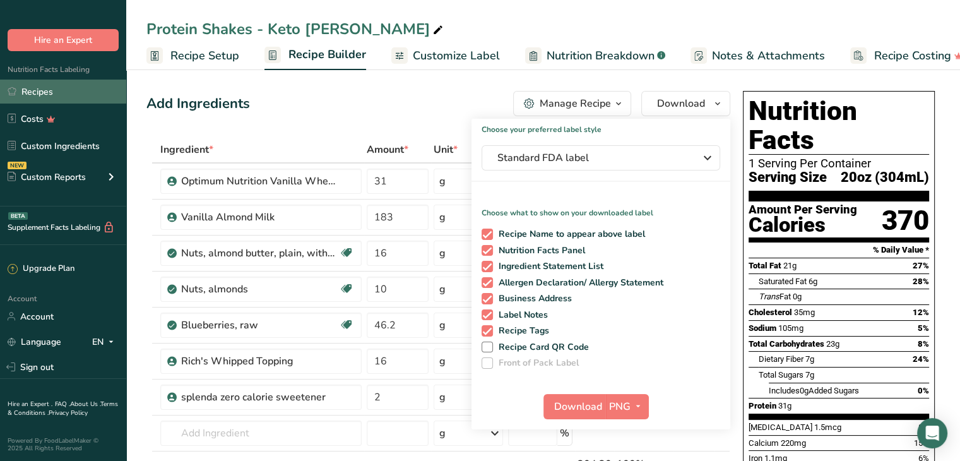
click at [39, 91] on link "Recipes" at bounding box center [63, 92] width 126 height 24
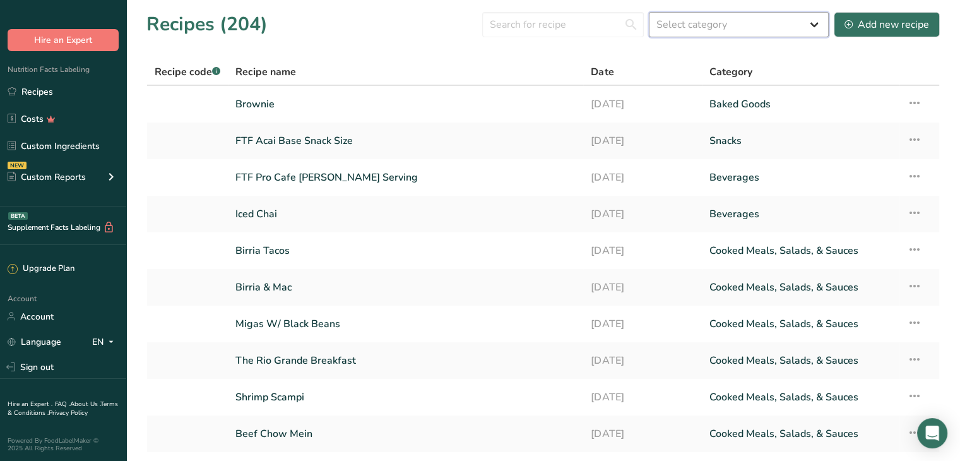
click at [656, 15] on select "Select category All Baked Goods [GEOGRAPHIC_DATA] Confectionery Cooked Meals, S…" at bounding box center [739, 24] width 180 height 25
select select "4"
click at [650, 12] on select "Select category All Baked Goods [GEOGRAPHIC_DATA] Confectionery Cooked Meals, S…" at bounding box center [739, 24] width 180 height 25
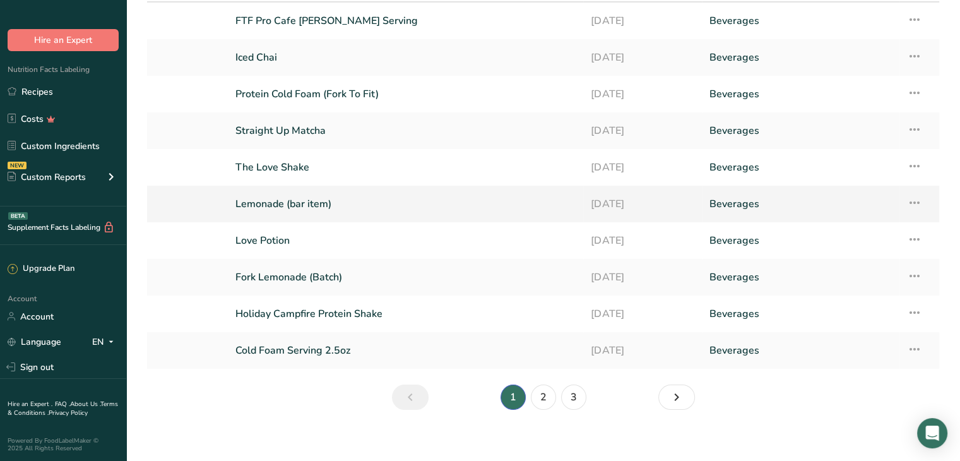
scroll to position [92, 0]
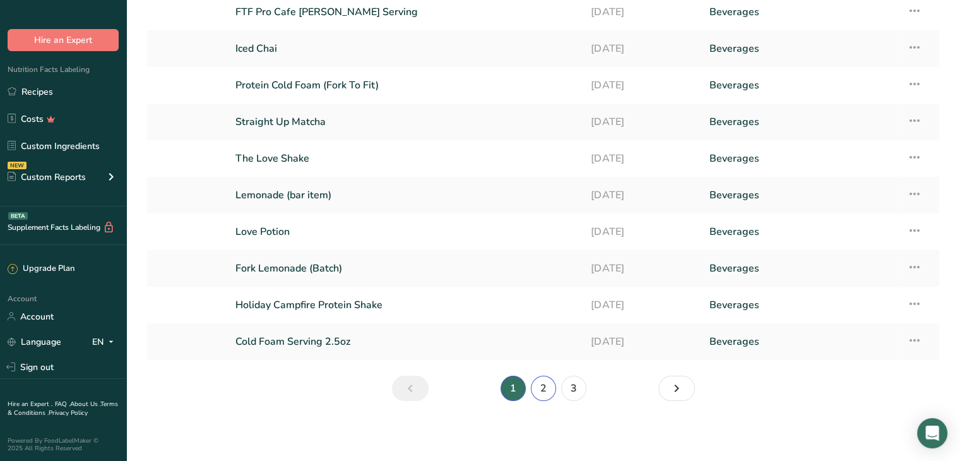
click at [549, 392] on link "2" at bounding box center [543, 388] width 25 height 25
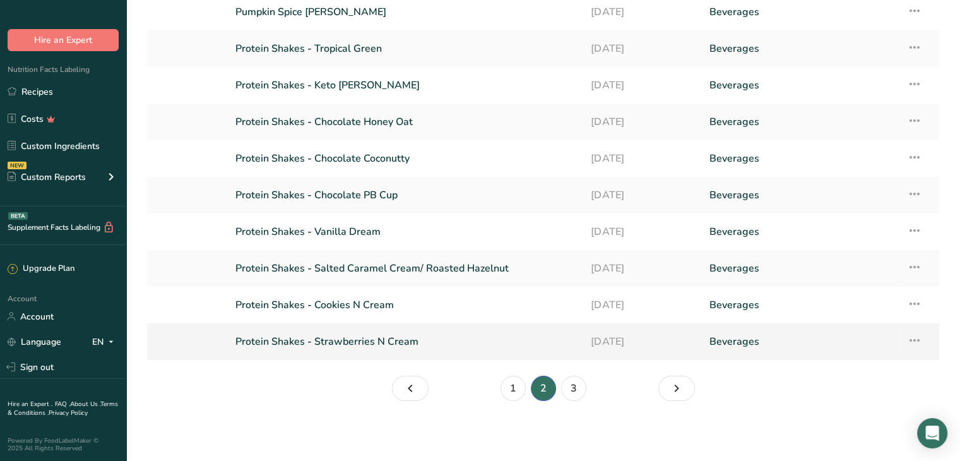
click at [354, 336] on link "Protein Shakes - Strawberries N Cream" at bounding box center [405, 341] width 340 height 27
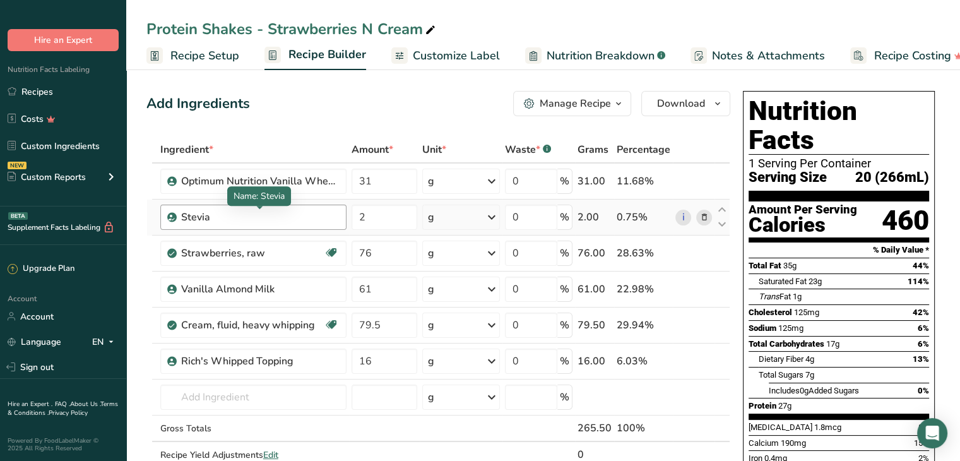
click at [230, 220] on div "Stevia" at bounding box center [260, 217] width 158 height 15
click at [230, 215] on div "Stevia" at bounding box center [260, 217] width 158 height 15
click at [294, 215] on div "Stevia" at bounding box center [260, 217] width 158 height 15
click at [705, 215] on icon at bounding box center [703, 217] width 9 height 13
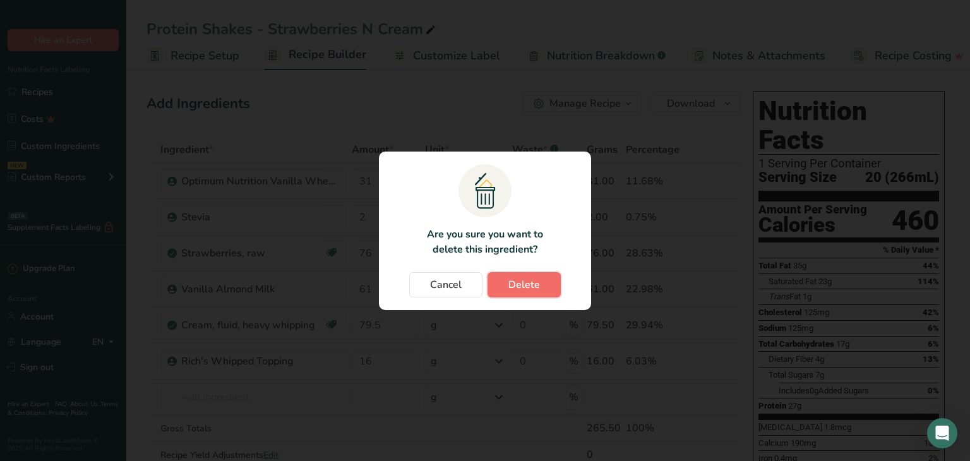
click at [537, 281] on span "Delete" at bounding box center [524, 284] width 32 height 15
type input "76"
type input "61"
type input "79.5"
type input "16"
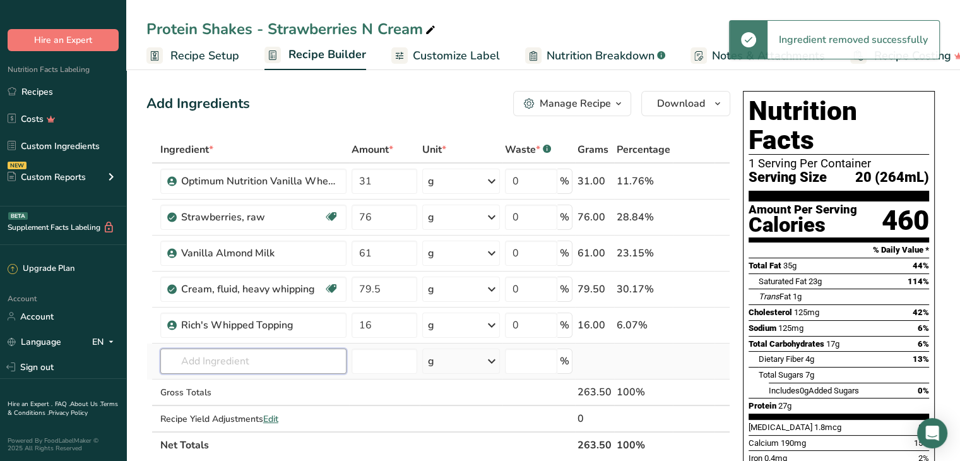
click at [216, 359] on input "text" at bounding box center [253, 360] width 186 height 25
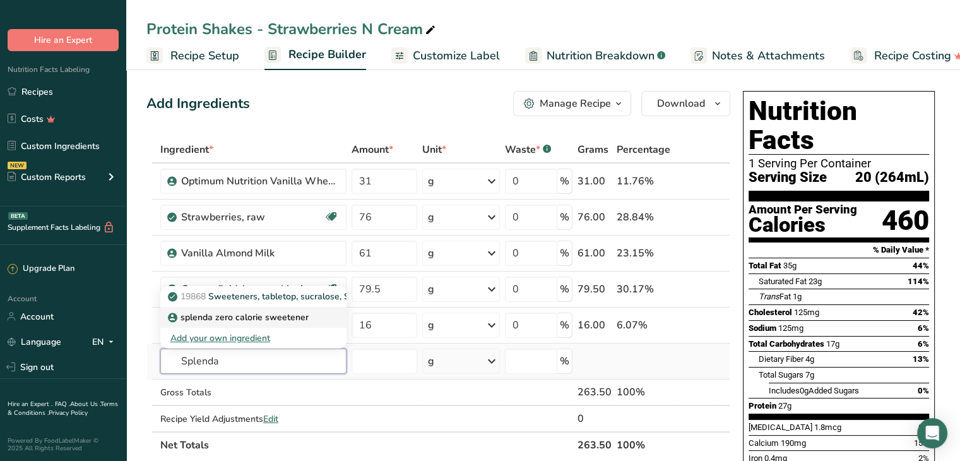
type input "Splenda"
click at [229, 315] on p "splenda zero calorie sweetener" at bounding box center [239, 317] width 138 height 13
type input "splenda zero calorie sweetener"
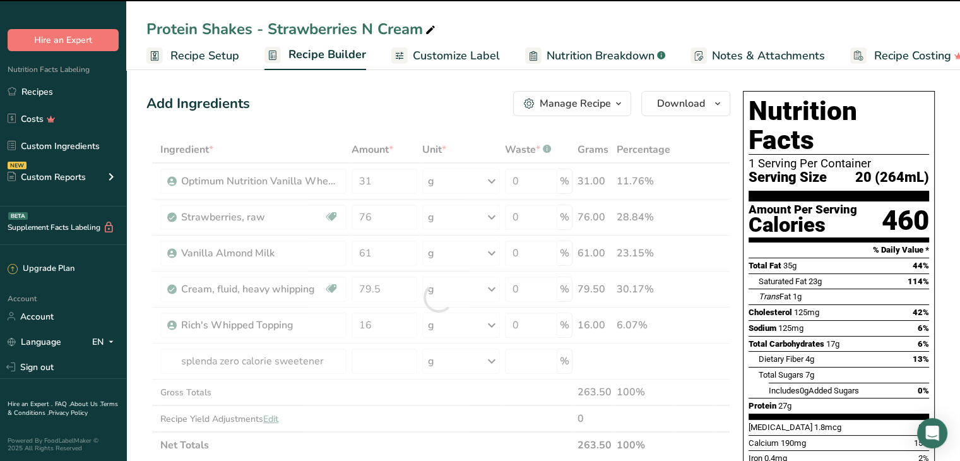
type input "0"
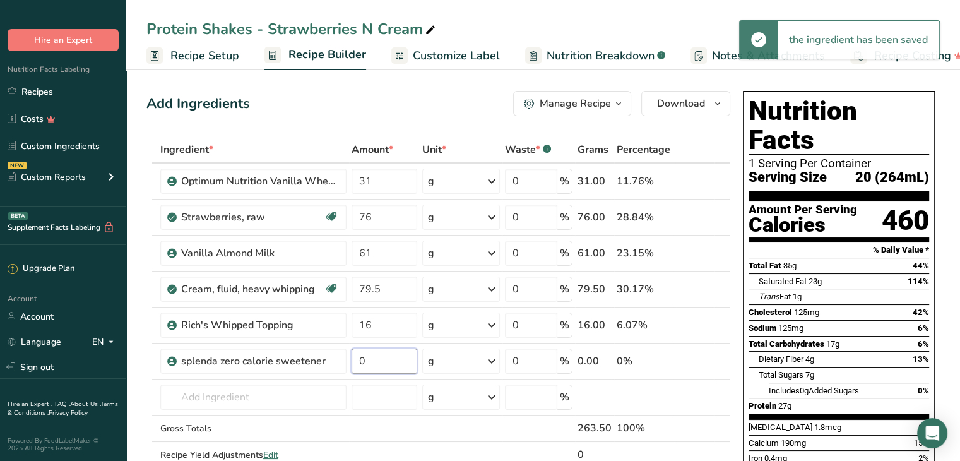
click at [378, 359] on input "0" at bounding box center [385, 360] width 66 height 25
type input "2"
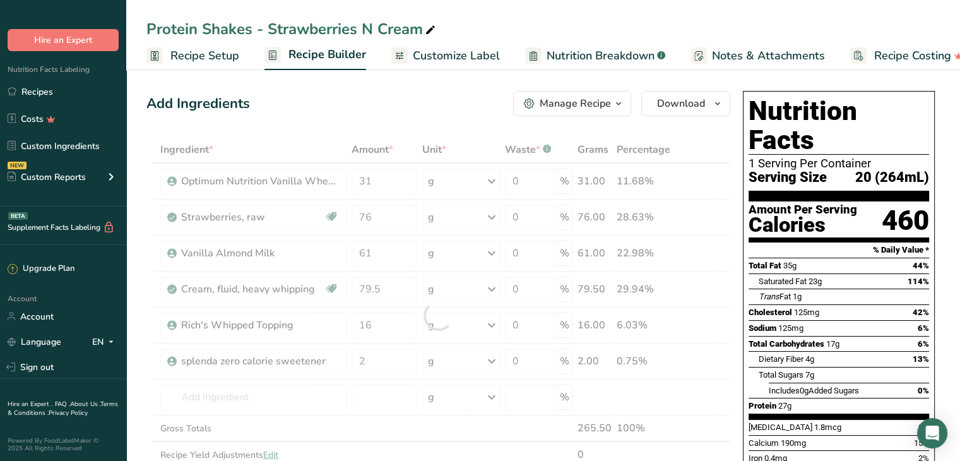
click at [399, 92] on div "Add Ingredients Manage Recipe Delete Recipe Duplicate Recipe Scale Recipe Save …" at bounding box center [438, 103] width 584 height 25
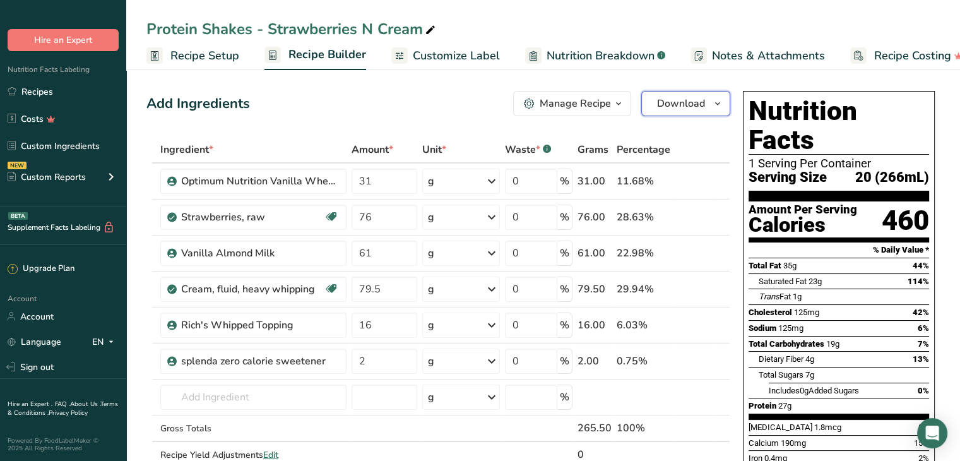
click at [672, 112] on button "Download" at bounding box center [685, 103] width 89 height 25
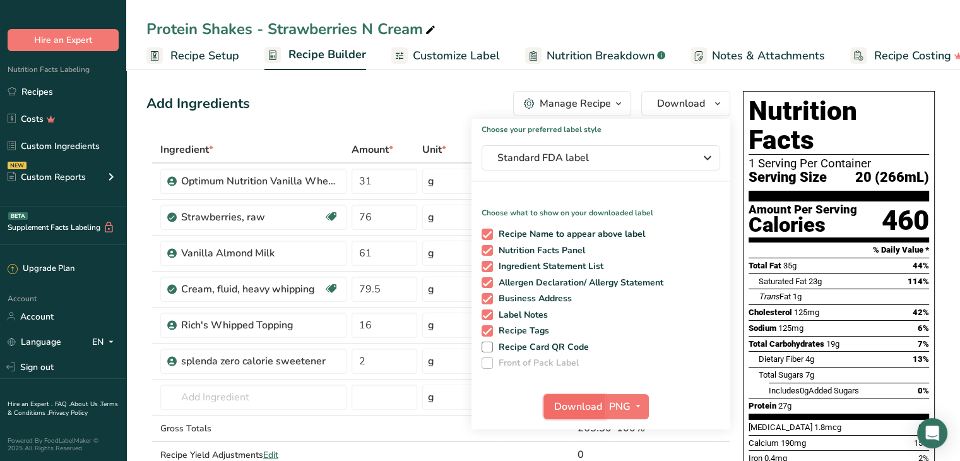
click at [586, 409] on span "Download" at bounding box center [578, 406] width 48 height 15
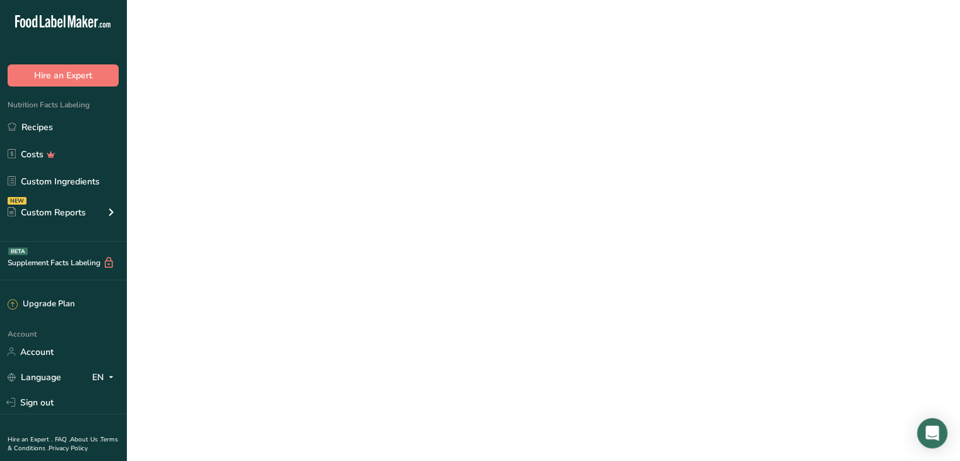
scroll to position [35, 0]
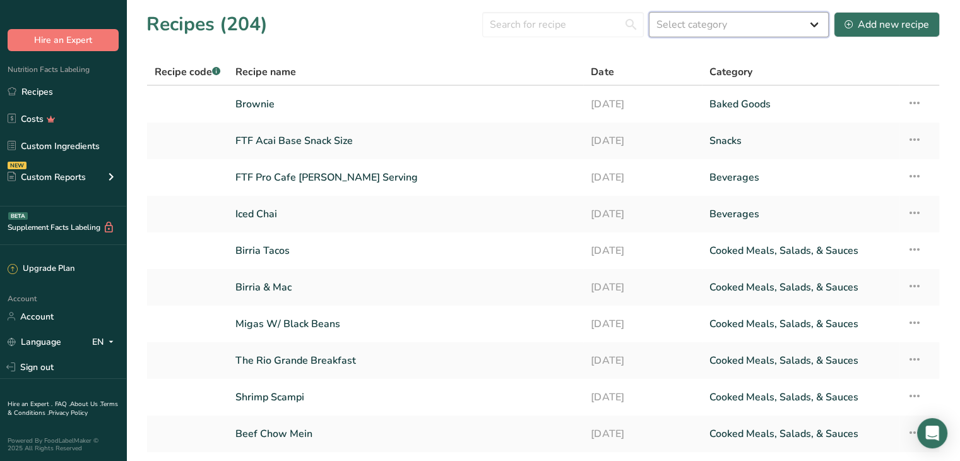
click at [720, 29] on select "Select category All Baked Goods [GEOGRAPHIC_DATA] Confectionery Cooked Meals, S…" at bounding box center [739, 24] width 180 height 25
select select "4"
click at [650, 12] on select "Select category All Baked Goods [GEOGRAPHIC_DATA] Confectionery Cooked Meals, S…" at bounding box center [739, 24] width 180 height 25
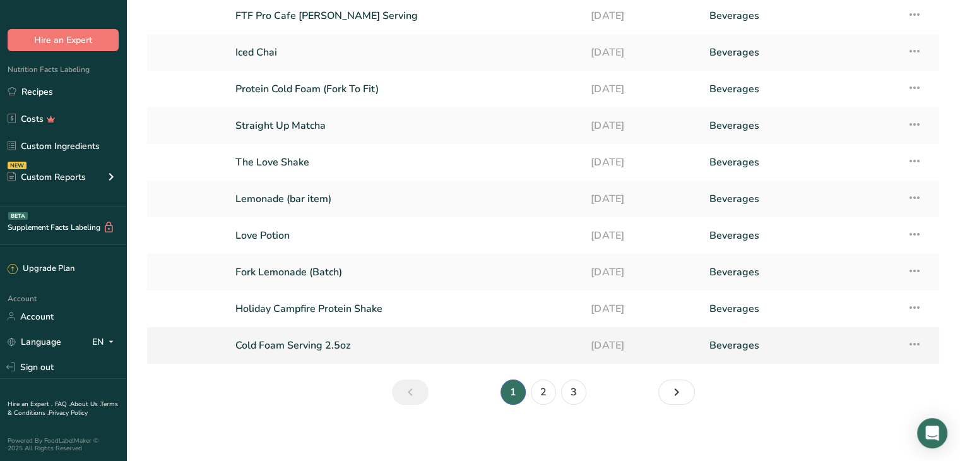
scroll to position [92, 0]
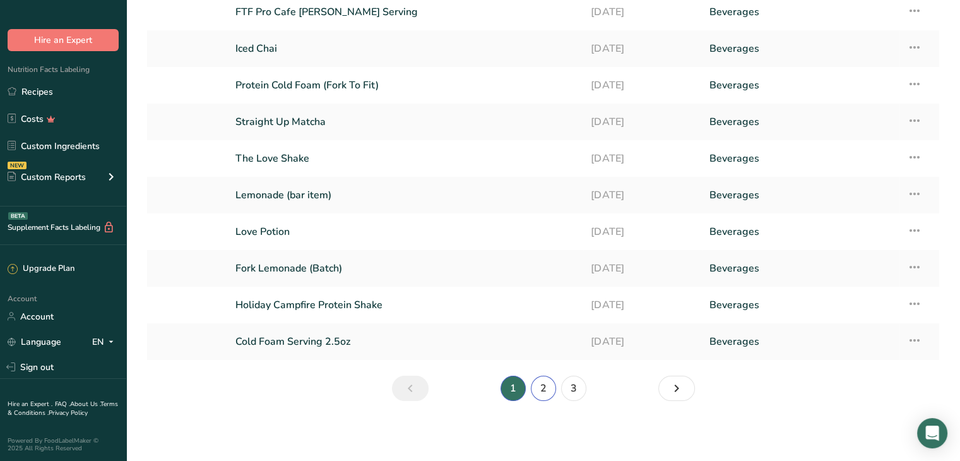
click at [549, 383] on link "2" at bounding box center [543, 388] width 25 height 25
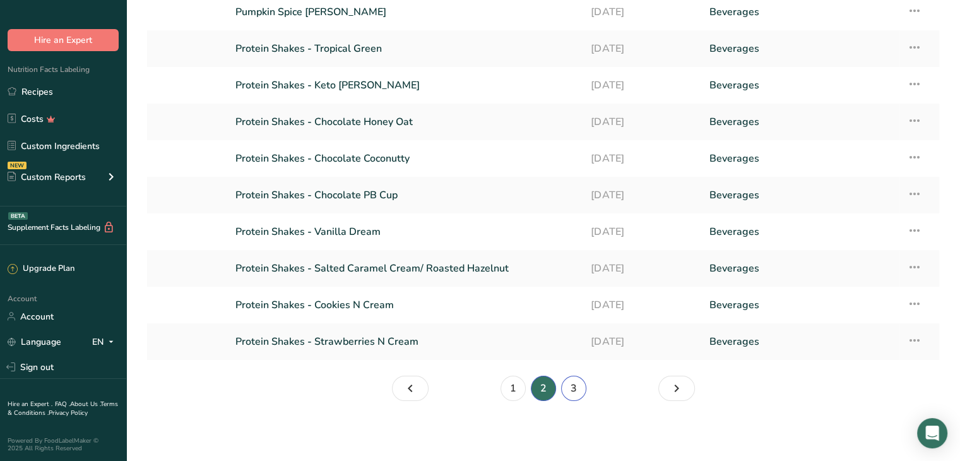
click at [574, 384] on link "3" at bounding box center [573, 388] width 25 height 25
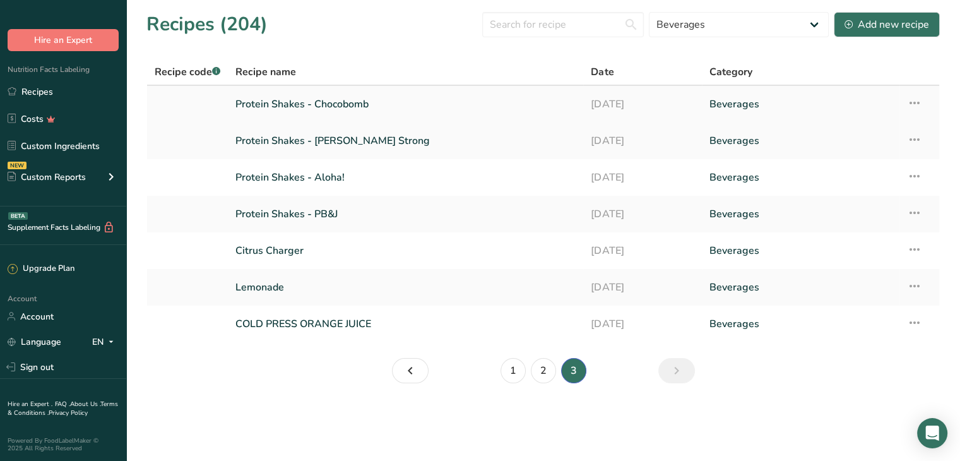
click at [306, 104] on link "Protein Shakes - Chocobomb" at bounding box center [405, 104] width 340 height 27
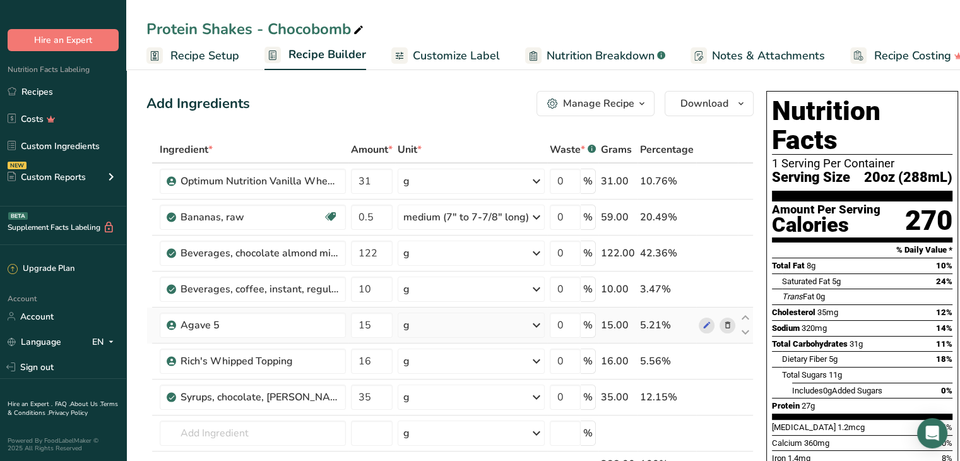
click at [725, 324] on icon at bounding box center [727, 325] width 9 height 13
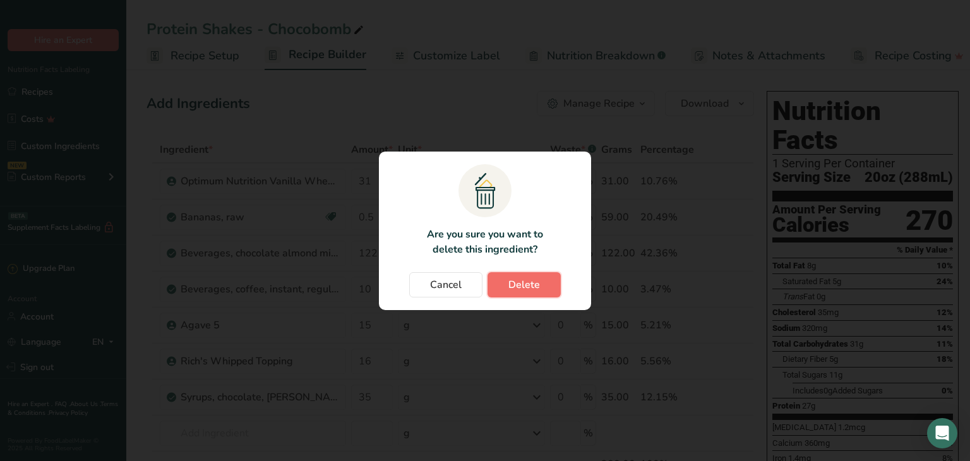
click at [525, 288] on span "Delete" at bounding box center [524, 284] width 32 height 15
type input "16"
type input "35"
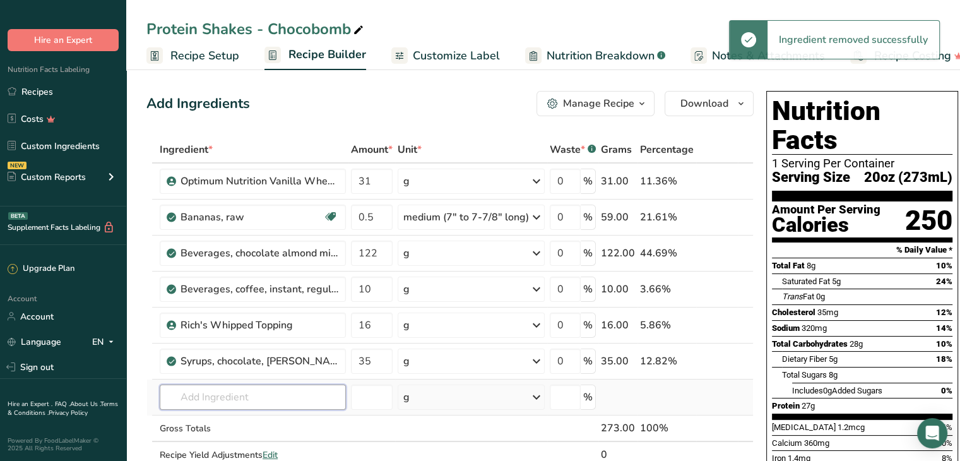
click at [273, 392] on input "text" at bounding box center [253, 396] width 186 height 25
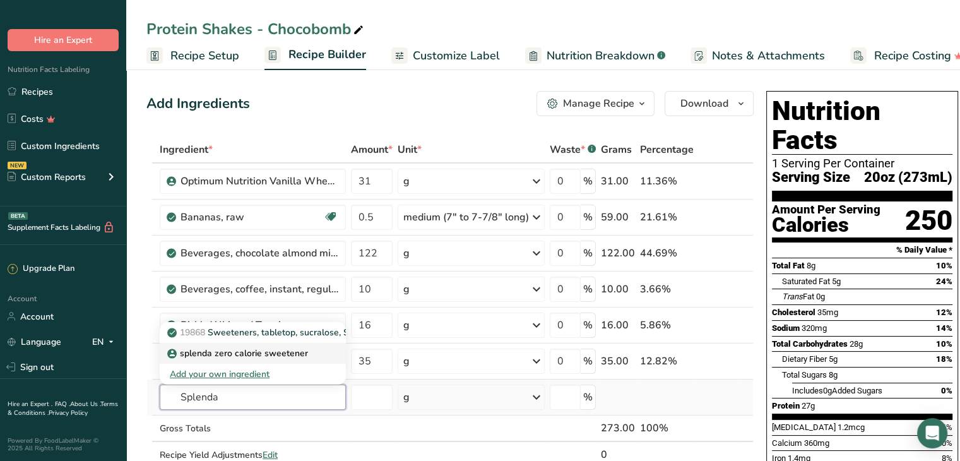
type input "Splenda"
click at [280, 353] on p "splenda zero calorie sweetener" at bounding box center [239, 353] width 138 height 13
type input "splenda zero calorie sweetener"
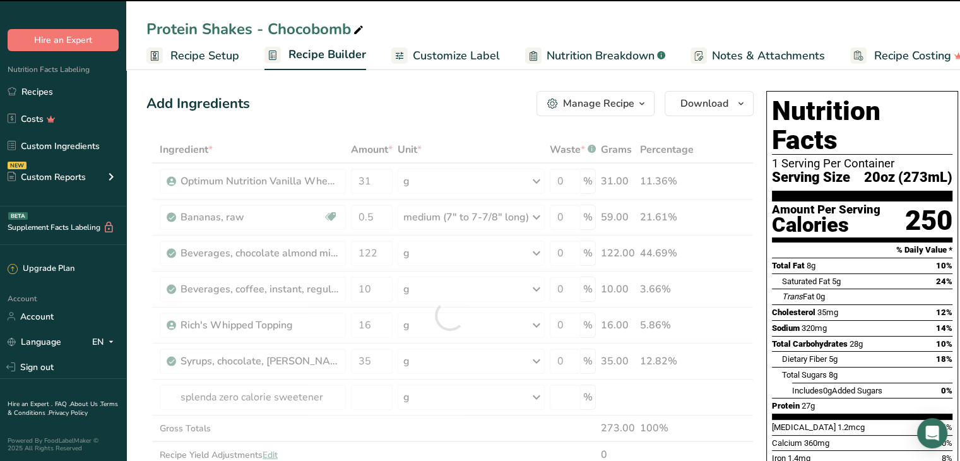
type input "0"
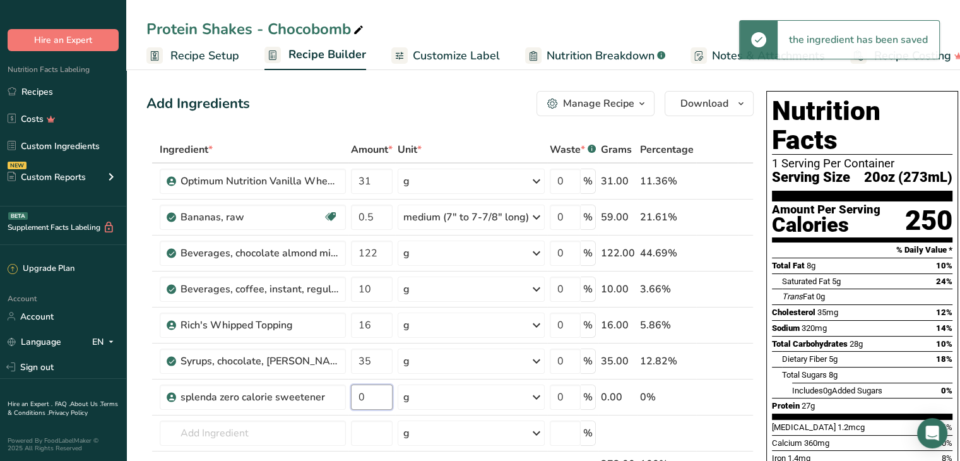
click at [366, 399] on input "0" at bounding box center [372, 396] width 42 height 25
type input "2"
click at [444, 10] on div "Protein Shakes - Chocobomb Recipe Setup Recipe Builder Customize Label Nutritio…" at bounding box center [543, 35] width 834 height 70
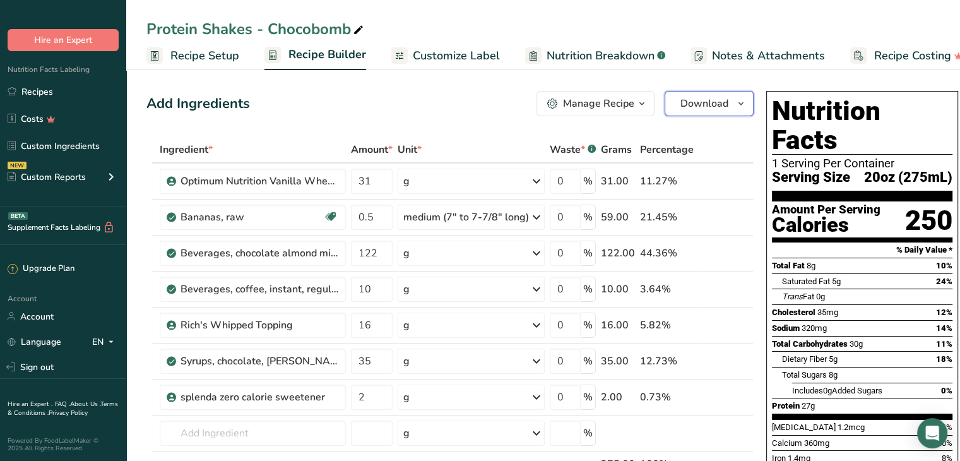
click at [707, 102] on span "Download" at bounding box center [705, 103] width 48 height 15
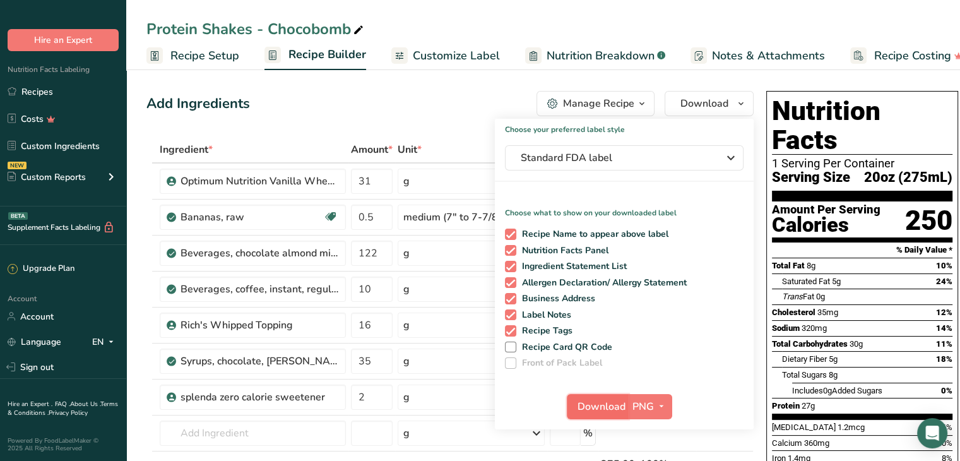
click at [602, 405] on span "Download" at bounding box center [602, 406] width 48 height 15
click at [596, 14] on div "Protein Shakes - Chocobomb Recipe Setup Recipe Builder Customize Label Nutritio…" at bounding box center [543, 35] width 834 height 70
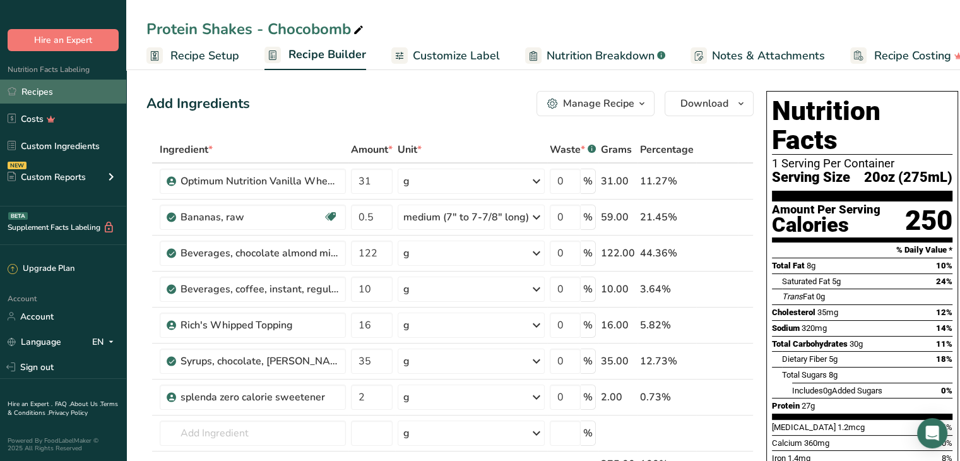
click at [45, 87] on link "Recipes" at bounding box center [63, 92] width 126 height 24
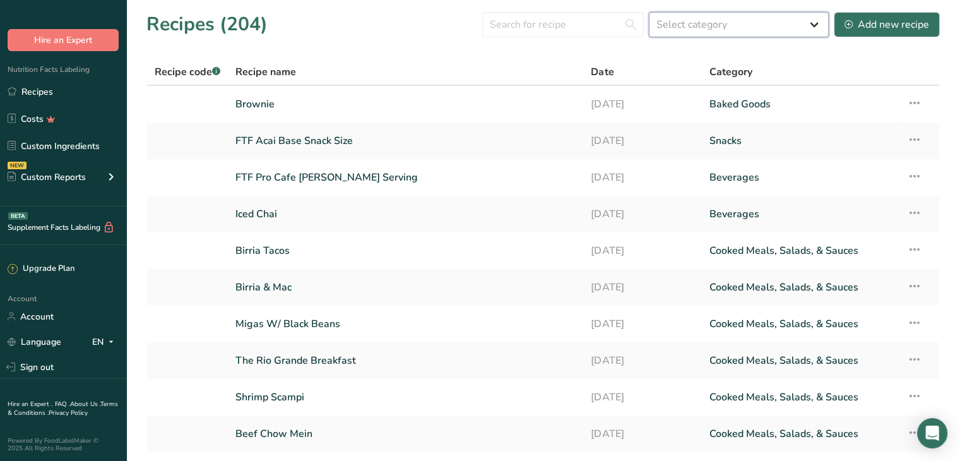
click at [720, 28] on select "Select category All Baked Goods [GEOGRAPHIC_DATA] Confectionery Cooked Meals, S…" at bounding box center [739, 24] width 180 height 25
select select "4"
click at [650, 12] on select "Select category All Baked Goods [GEOGRAPHIC_DATA] Confectionery Cooked Meals, S…" at bounding box center [739, 24] width 180 height 25
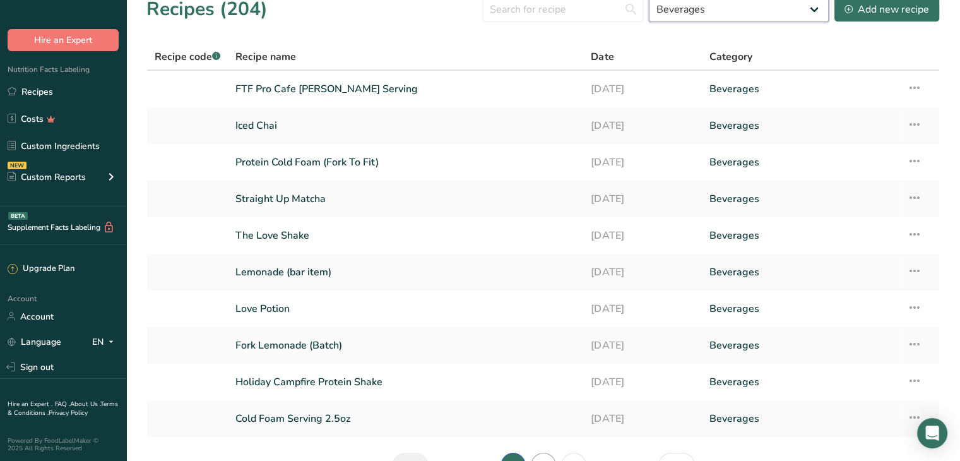
scroll to position [92, 0]
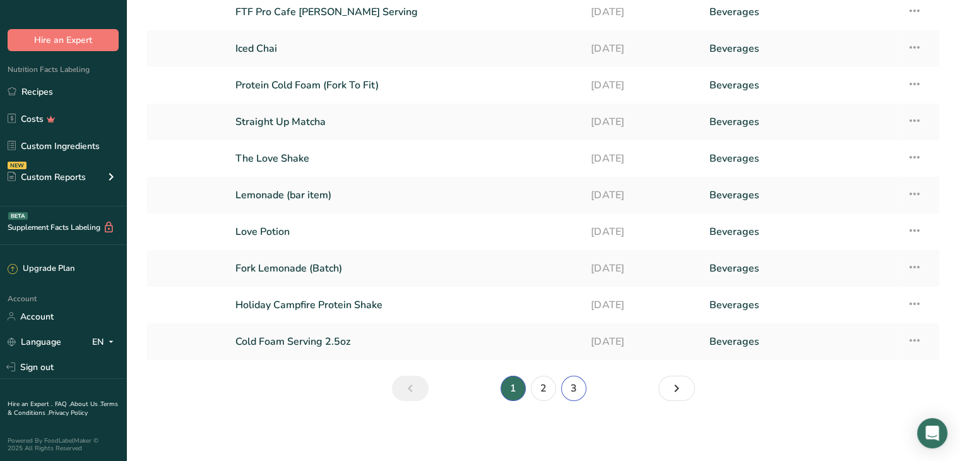
click at [573, 390] on link "3" at bounding box center [573, 388] width 25 height 25
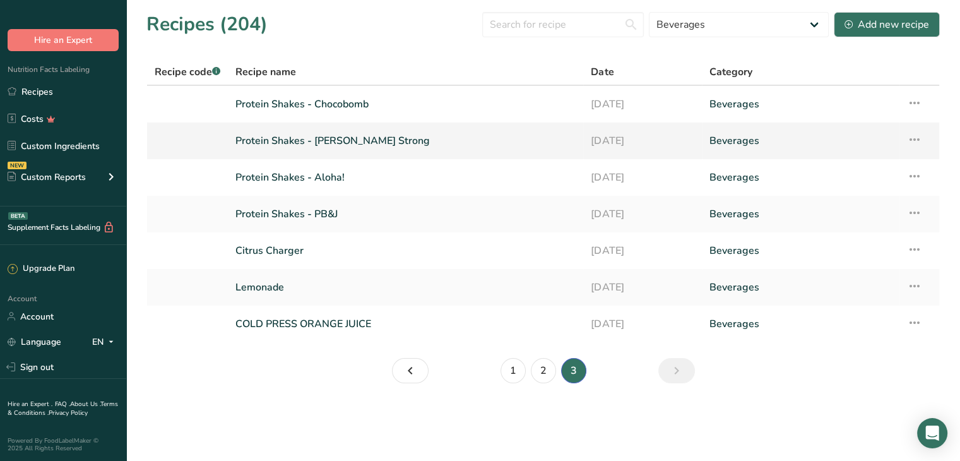
click at [318, 135] on link "Protein Shakes - [PERSON_NAME] Strong" at bounding box center [405, 141] width 340 height 27
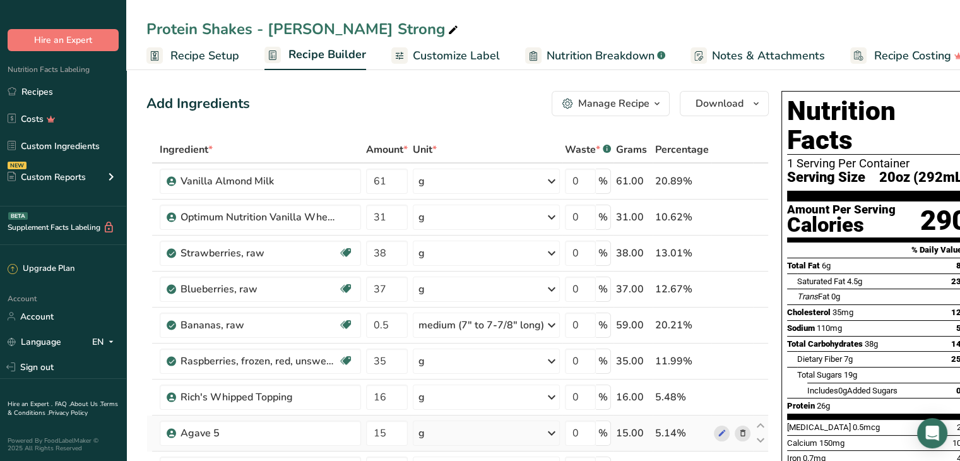
scroll to position [63, 0]
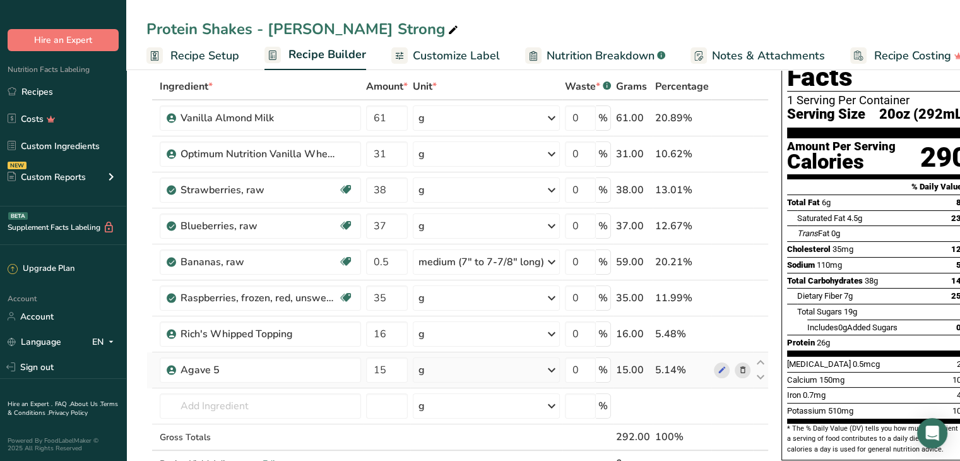
click at [742, 370] on icon at bounding box center [743, 370] width 9 height 13
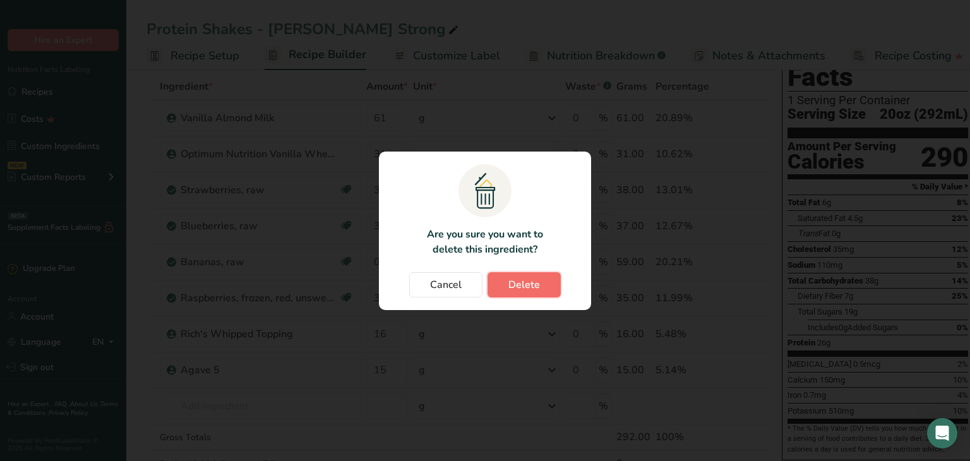
click at [527, 281] on span "Delete" at bounding box center [524, 284] width 32 height 15
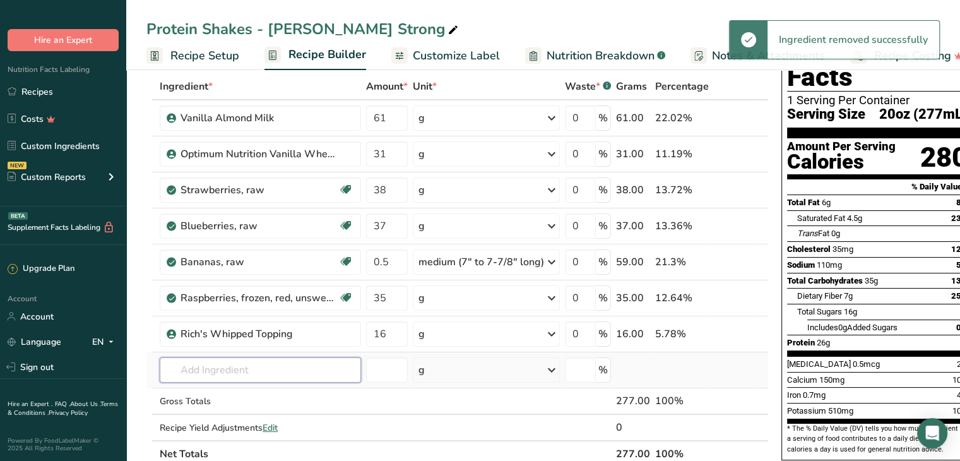
click at [205, 368] on input "text" at bounding box center [260, 369] width 201 height 25
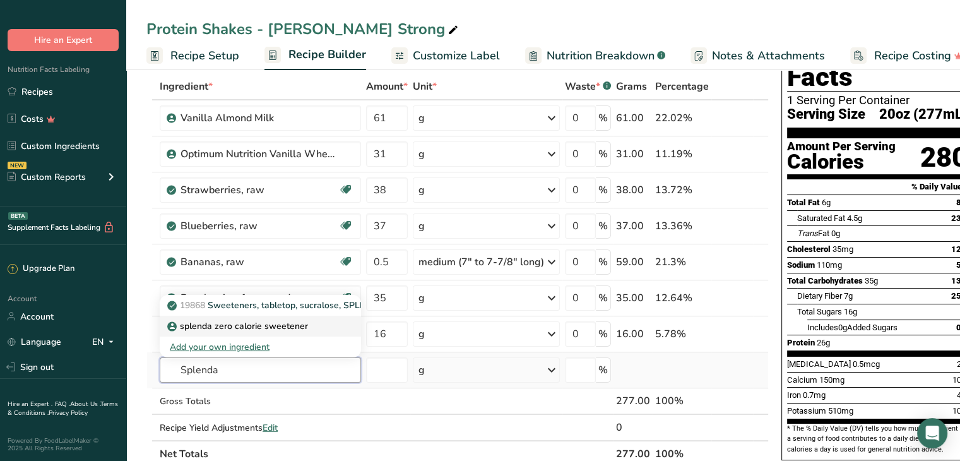
type input "Splenda"
click at [235, 323] on p "splenda zero calorie sweetener" at bounding box center [239, 325] width 138 height 13
type input "splenda zero calorie sweetener"
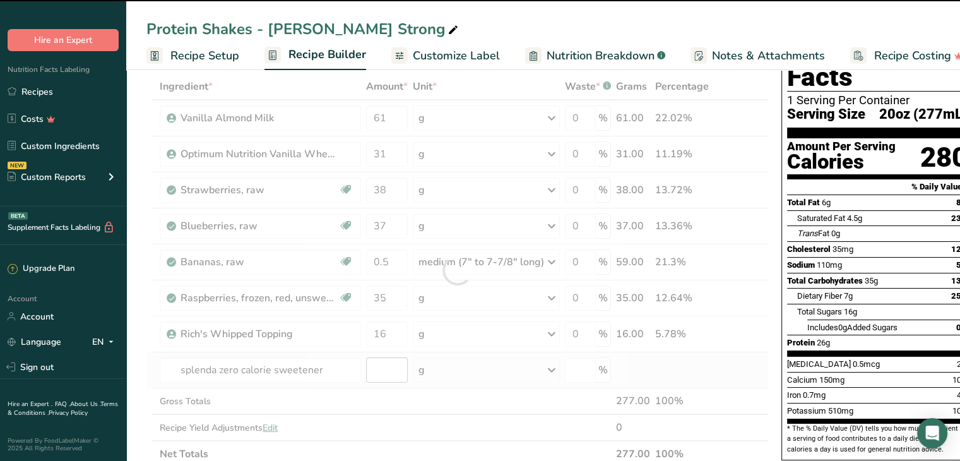
type input "0"
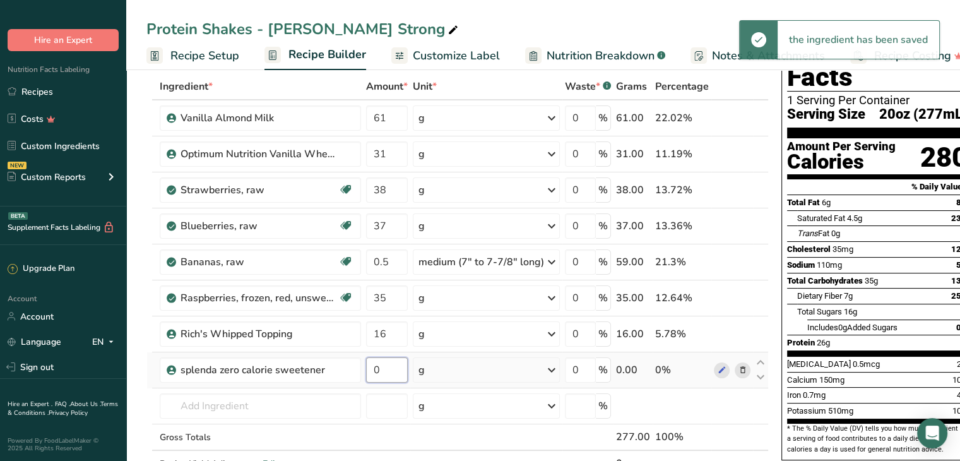
click at [385, 366] on input "0" at bounding box center [387, 369] width 42 height 25
type input "2"
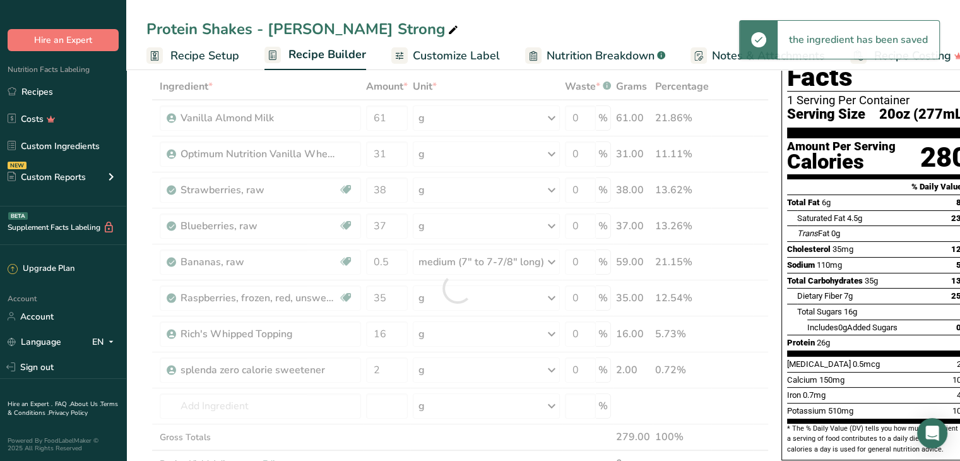
click at [447, 12] on div "Protein Shakes - Berry Strong Recipe Setup Recipe Builder Customize Label Nutri…" at bounding box center [543, 35] width 834 height 70
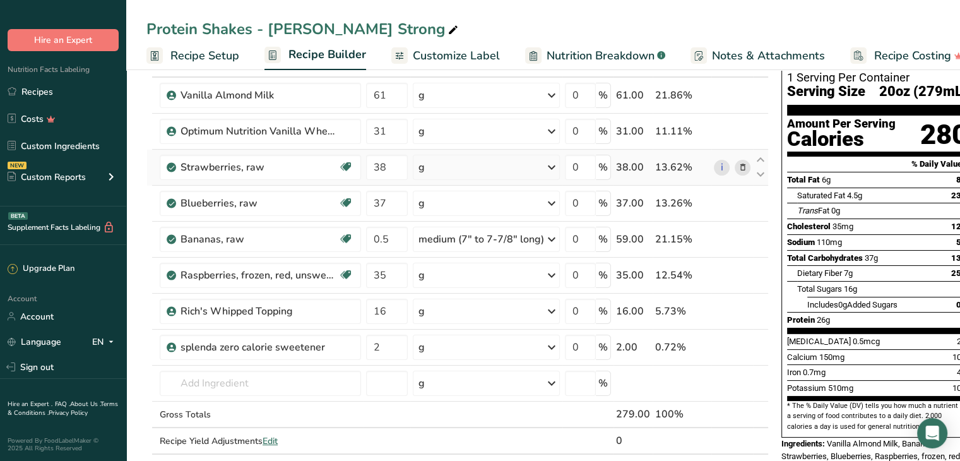
scroll to position [0, 0]
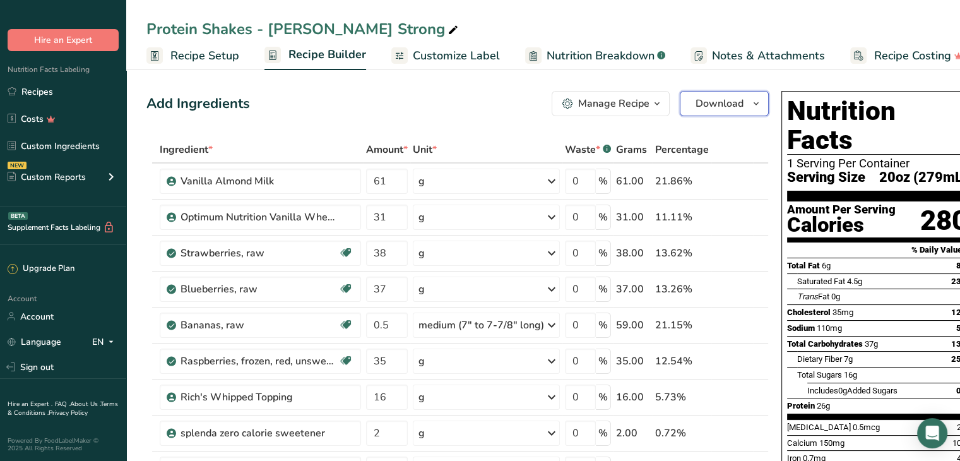
click at [715, 101] on span "Download" at bounding box center [720, 103] width 48 height 15
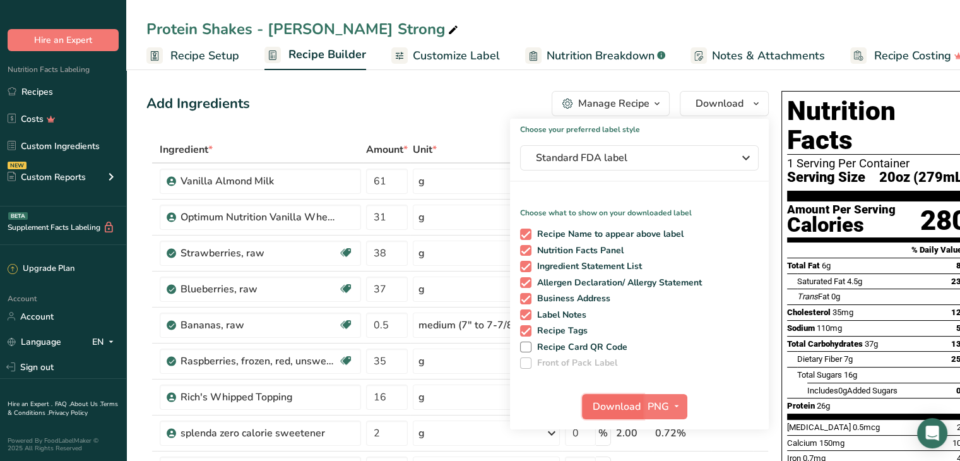
click at [611, 410] on span "Download" at bounding box center [617, 406] width 48 height 15
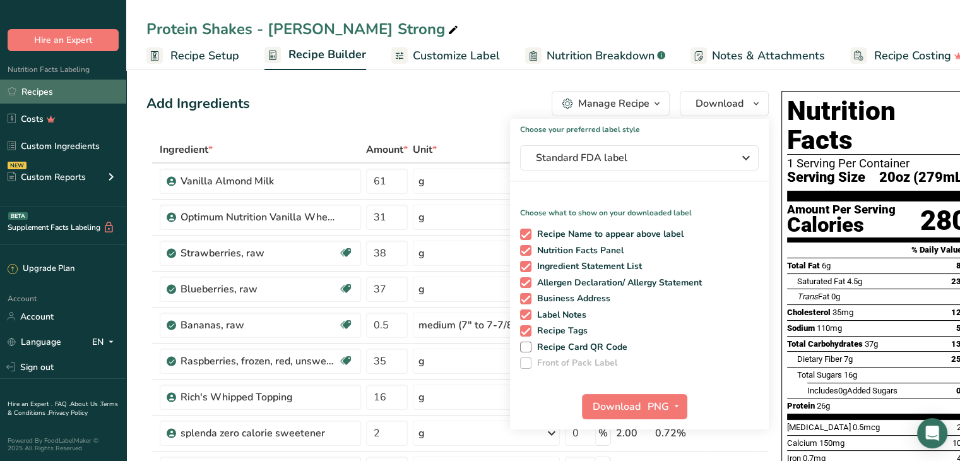
click at [57, 96] on link "Recipes" at bounding box center [63, 92] width 126 height 24
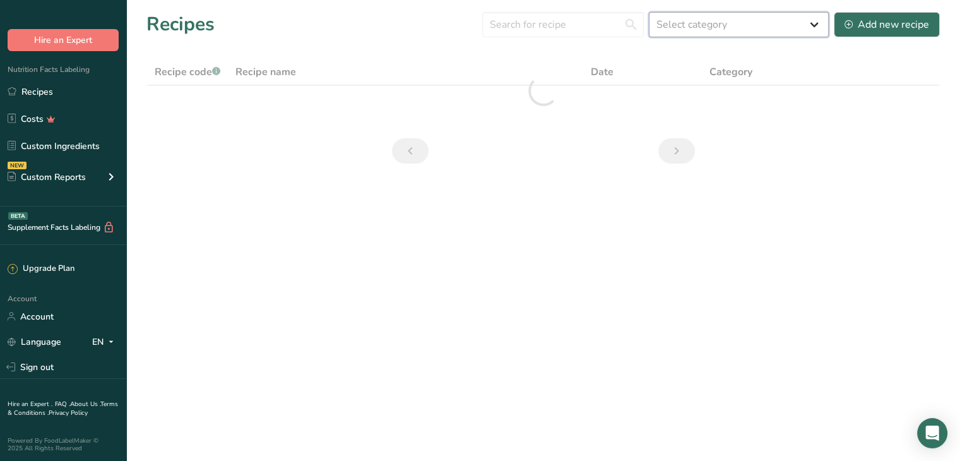
click at [702, 26] on select "Select category All Baked Goods [GEOGRAPHIC_DATA] Confectionery Cooked Meals, S…" at bounding box center [739, 24] width 180 height 25
select select "4"
click at [650, 12] on select "Select category All Baked Goods [GEOGRAPHIC_DATA] Confectionery Cooked Meals, S…" at bounding box center [739, 24] width 180 height 25
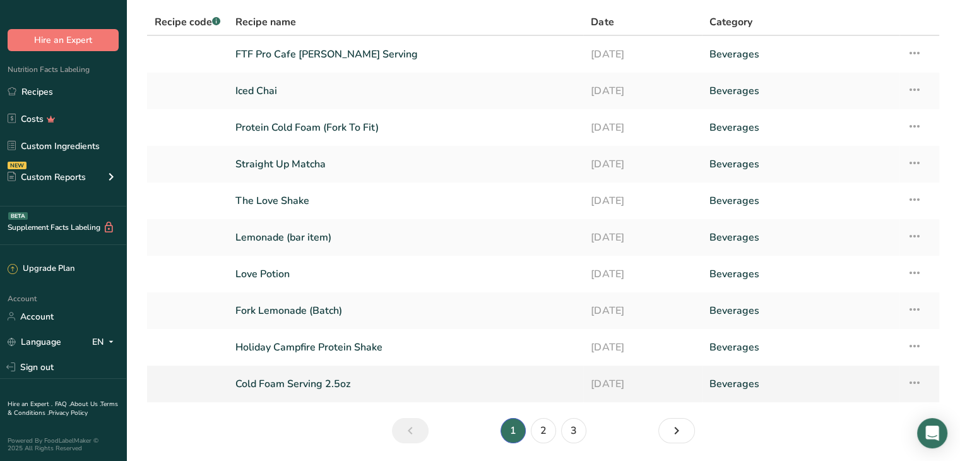
scroll to position [92, 0]
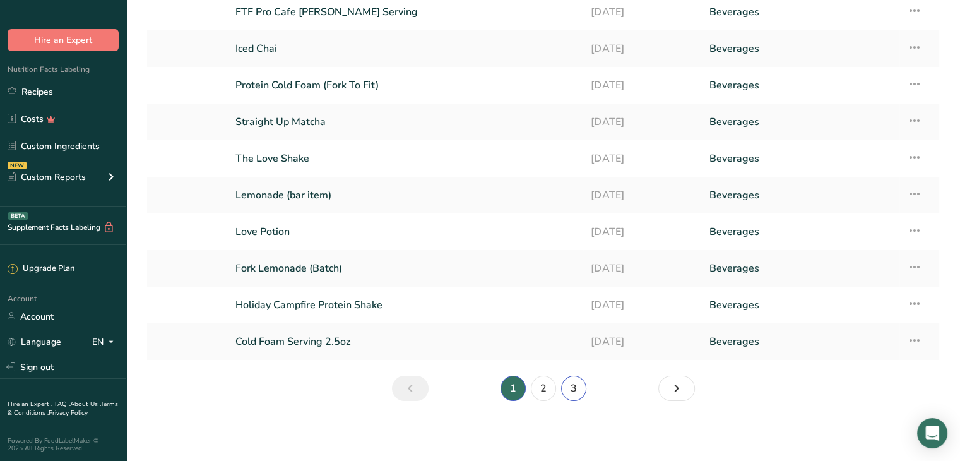
click at [576, 389] on link "3" at bounding box center [573, 388] width 25 height 25
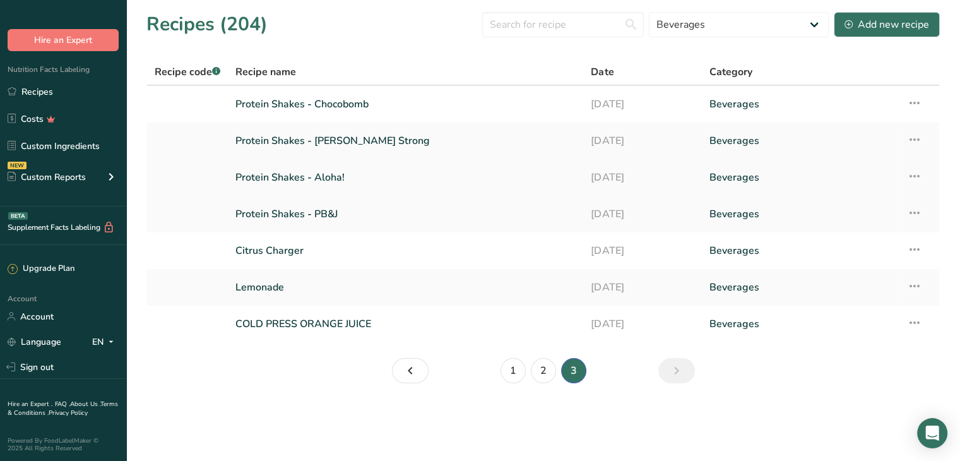
click at [323, 175] on link "Protein Shakes - Aloha!" at bounding box center [405, 177] width 340 height 27
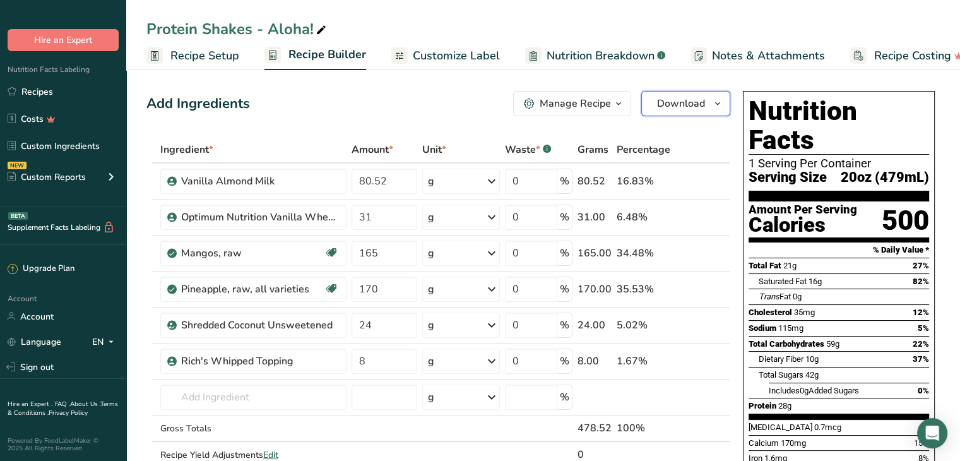
click at [672, 102] on span "Download" at bounding box center [681, 103] width 48 height 15
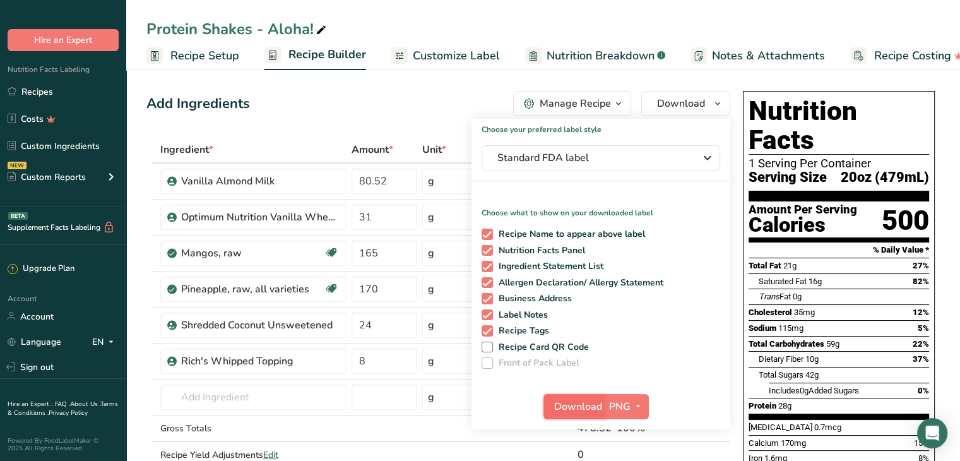
click at [566, 408] on span "Download" at bounding box center [578, 406] width 48 height 15
click at [432, 18] on div "Protein Shakes - Aloha!" at bounding box center [543, 29] width 834 height 23
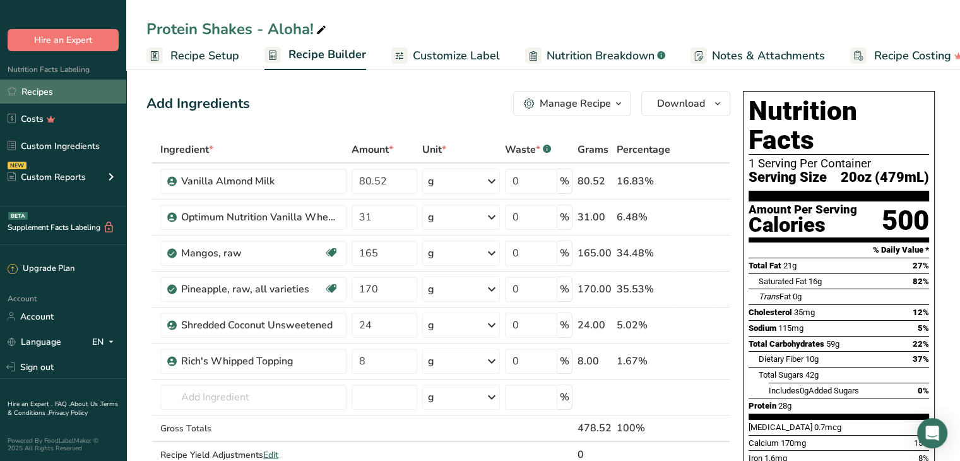
click at [56, 97] on link "Recipes" at bounding box center [63, 92] width 126 height 24
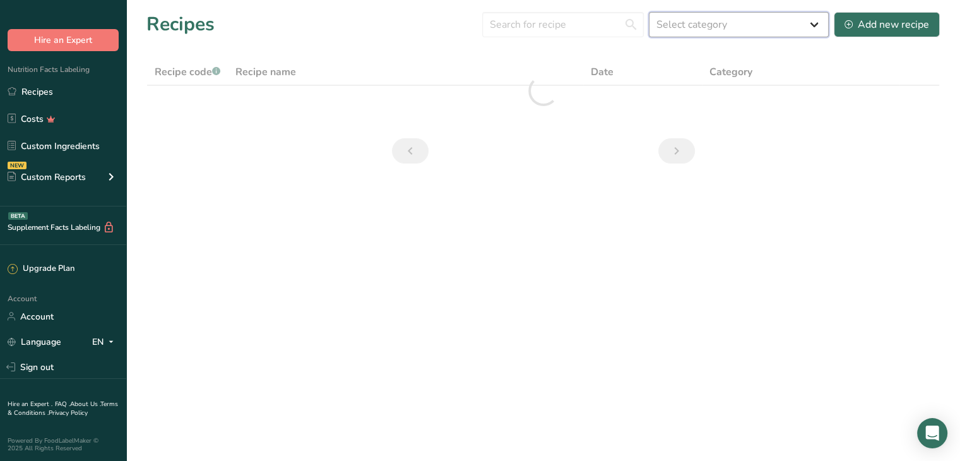
click at [690, 25] on select "Select category All Baked Goods [GEOGRAPHIC_DATA] Confectionery Cooked Meals, S…" at bounding box center [739, 24] width 180 height 25
select select "4"
click at [650, 12] on select "Select category All Baked Goods [GEOGRAPHIC_DATA] Confectionery Cooked Meals, S…" at bounding box center [739, 24] width 180 height 25
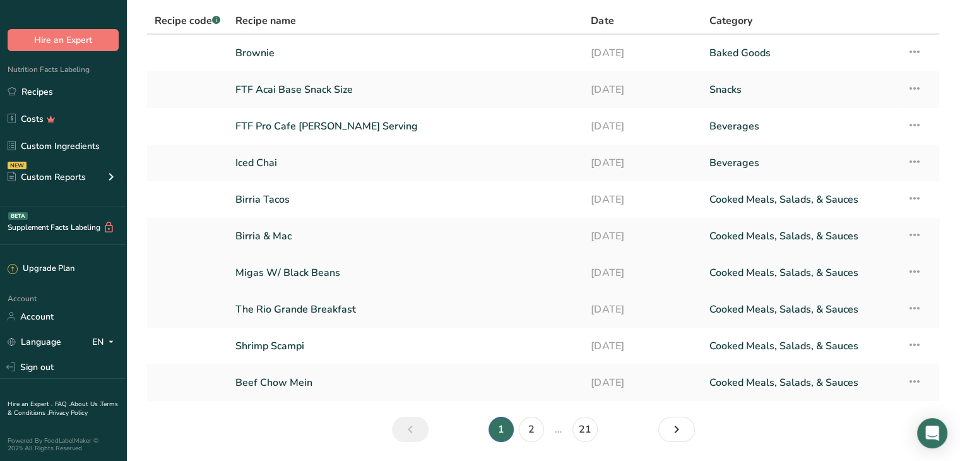
scroll to position [92, 0]
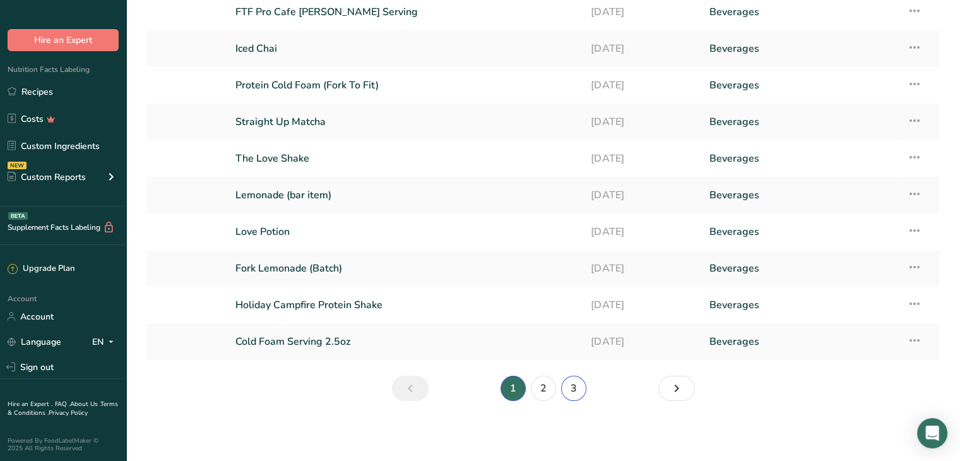
click at [567, 388] on link "3" at bounding box center [573, 388] width 25 height 25
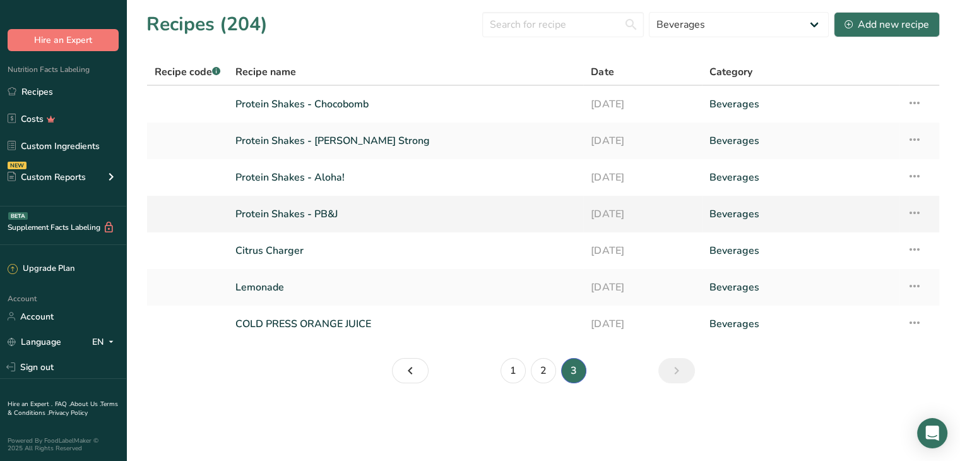
click at [302, 211] on link "Protein Shakes - PB&J" at bounding box center [405, 214] width 340 height 27
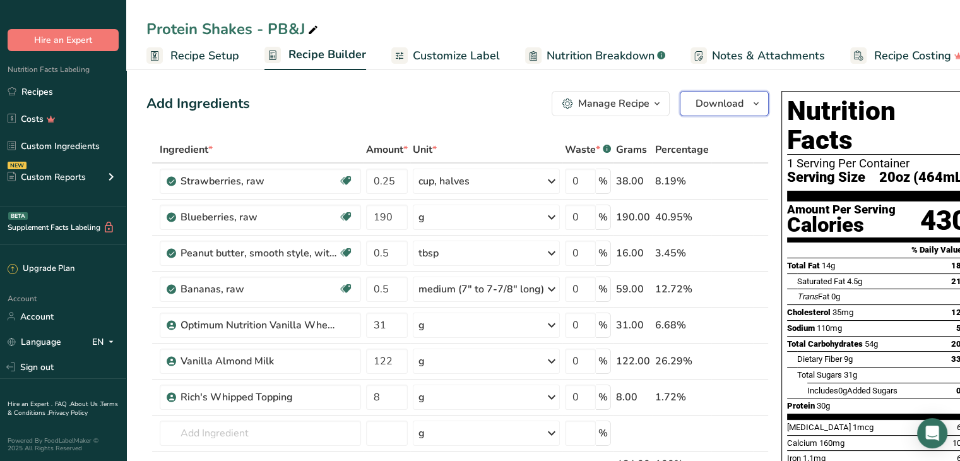
click at [713, 99] on span "Download" at bounding box center [720, 103] width 48 height 15
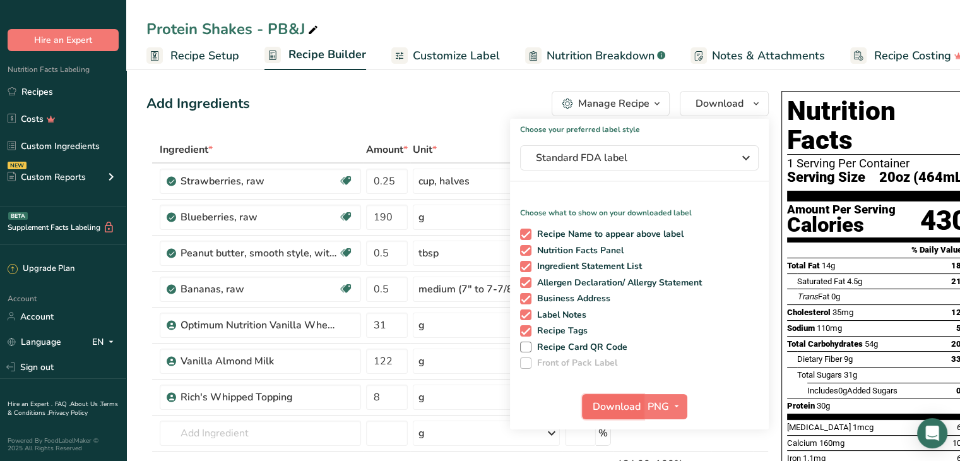
click at [619, 400] on span "Download" at bounding box center [617, 406] width 48 height 15
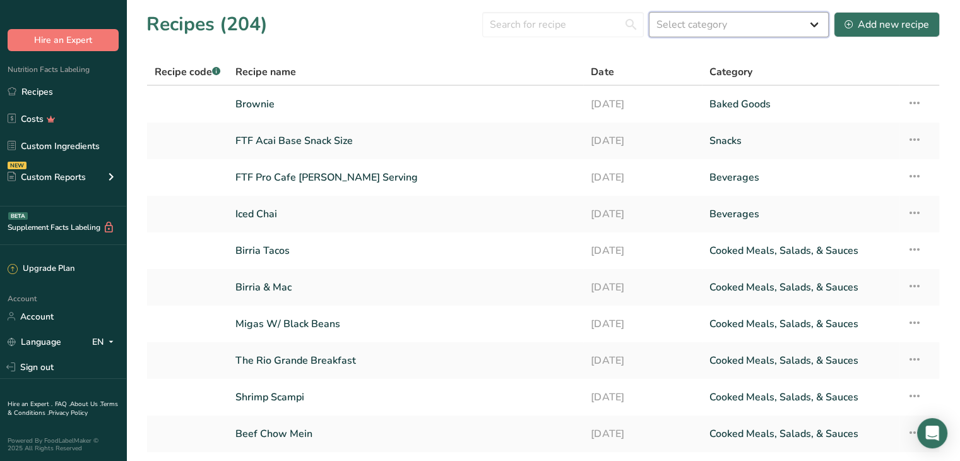
click at [701, 26] on select "Select category All Baked Goods [GEOGRAPHIC_DATA] Confectionery Cooked Meals, S…" at bounding box center [739, 24] width 180 height 25
click at [574, 25] on input "text" at bounding box center [563, 24] width 162 height 25
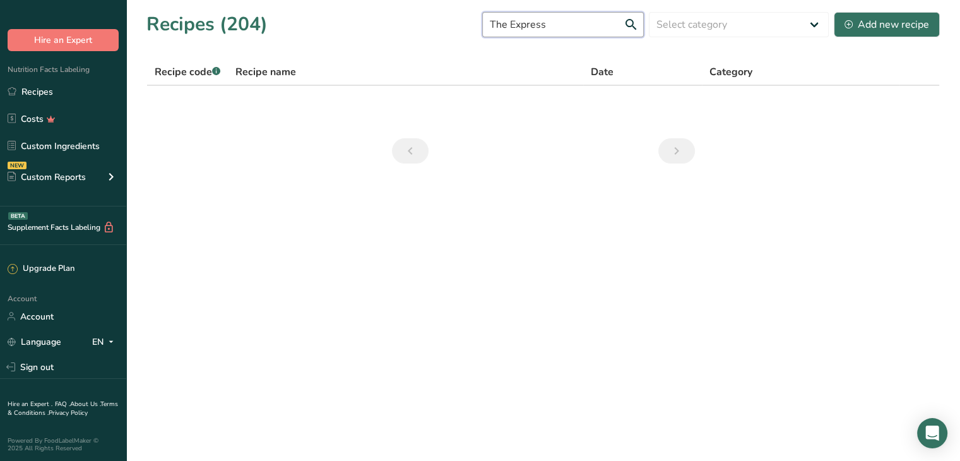
drag, startPoint x: 574, startPoint y: 25, endPoint x: 424, endPoint y: 39, distance: 150.2
click at [424, 39] on section "Recipes (204) The Express Select category All Baked Goods [GEOGRAPHIC_DATA] Con…" at bounding box center [543, 92] width 834 height 184
type input "Express"
drag, startPoint x: 610, startPoint y: 16, endPoint x: 409, endPoint y: 45, distance: 202.8
click at [409, 45] on section "Recipes (204) Express Select category All Baked Goods [GEOGRAPHIC_DATA] Confect…" at bounding box center [543, 92] width 834 height 184
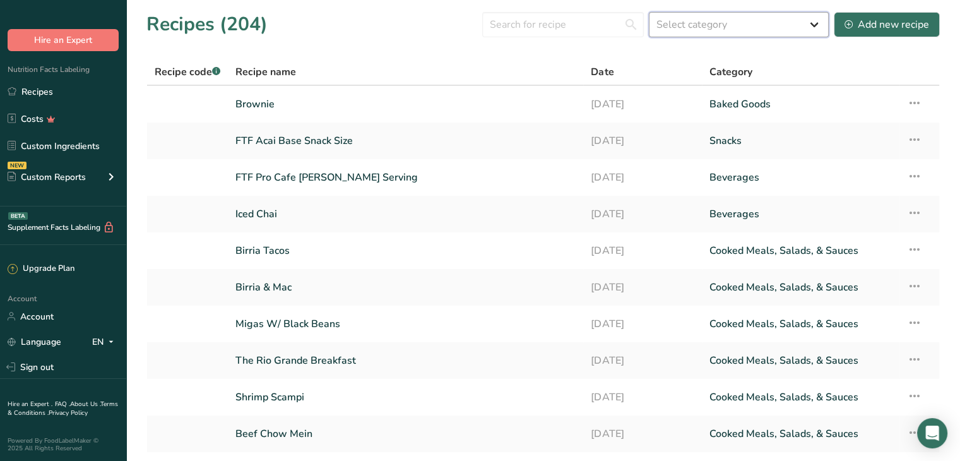
click at [693, 21] on select "Select category All Baked Goods [GEOGRAPHIC_DATA] Confectionery Cooked Meals, S…" at bounding box center [739, 24] width 180 height 25
select select "4"
click at [650, 12] on select "Select category All Baked Goods [GEOGRAPHIC_DATA] Confectionery Cooked Meals, S…" at bounding box center [739, 24] width 180 height 25
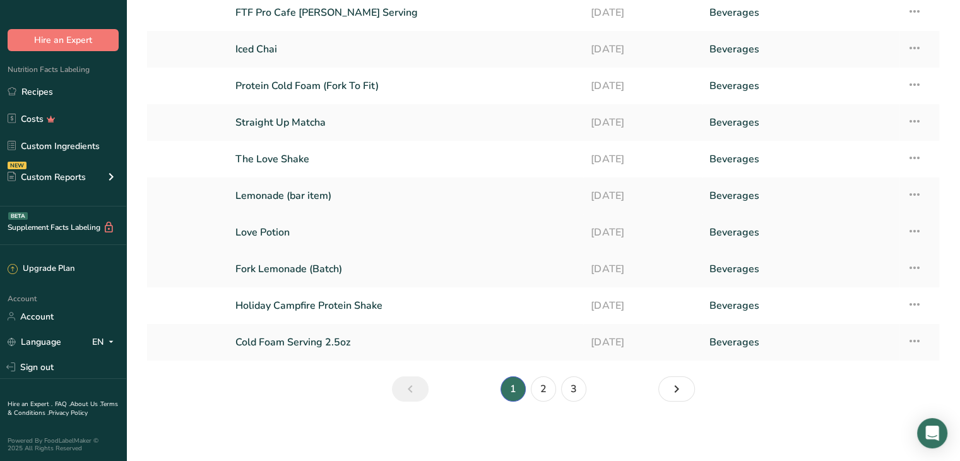
scroll to position [92, 0]
click at [542, 390] on link "2" at bounding box center [543, 388] width 25 height 25
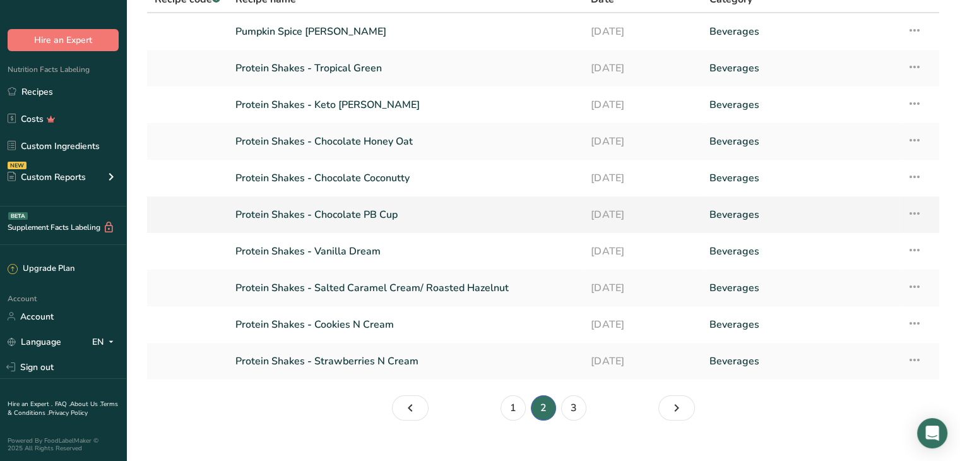
scroll to position [92, 0]
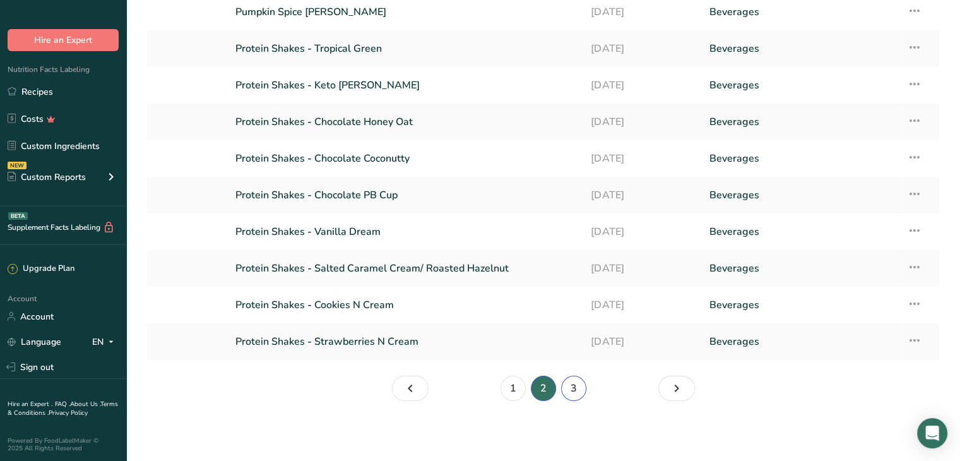
click at [573, 391] on link "3" at bounding box center [573, 388] width 25 height 25
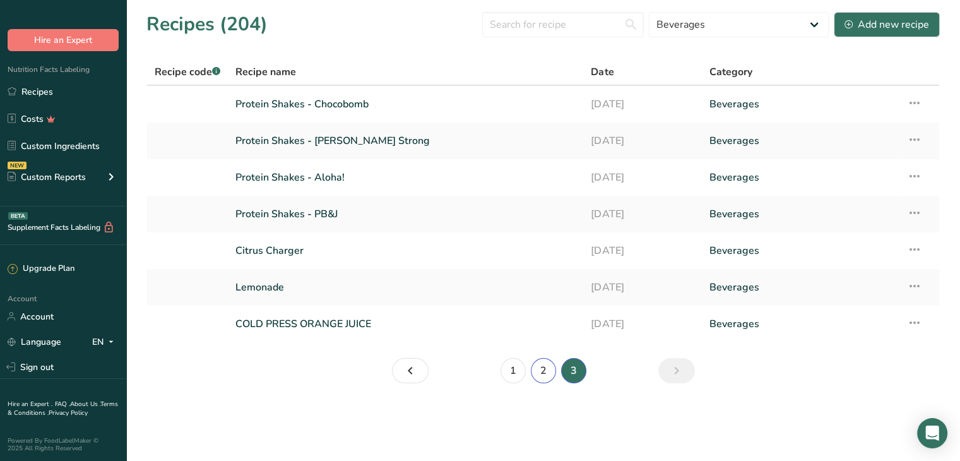
click at [550, 364] on link "2" at bounding box center [543, 370] width 25 height 25
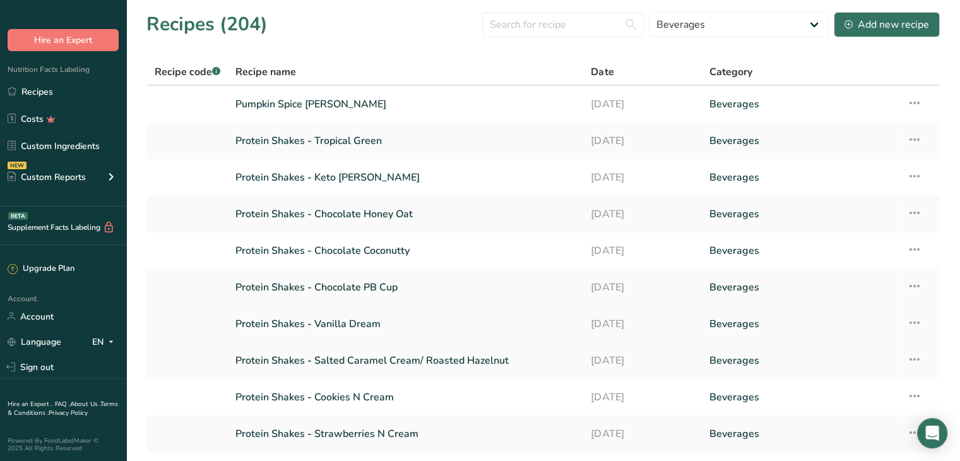
click at [393, 324] on link "Protein Shakes - Vanilla Dream" at bounding box center [405, 324] width 340 height 27
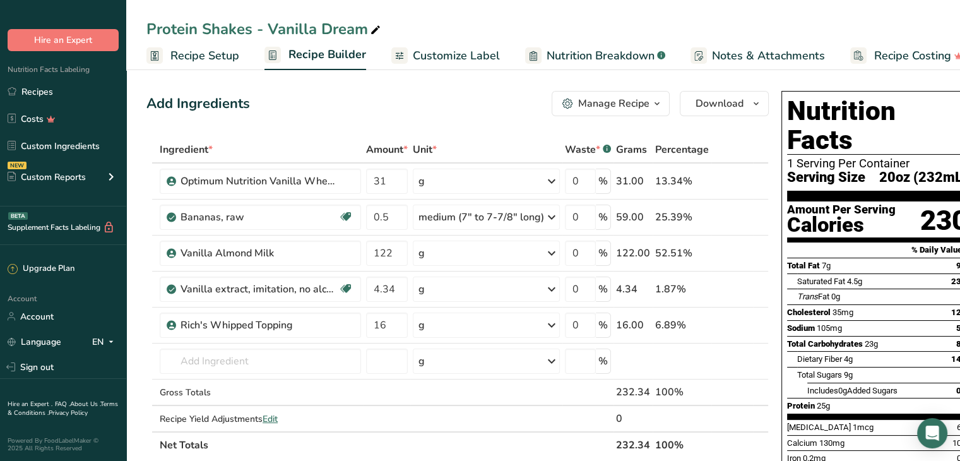
click at [613, 99] on div "Manage Recipe" at bounding box center [613, 103] width 71 height 15
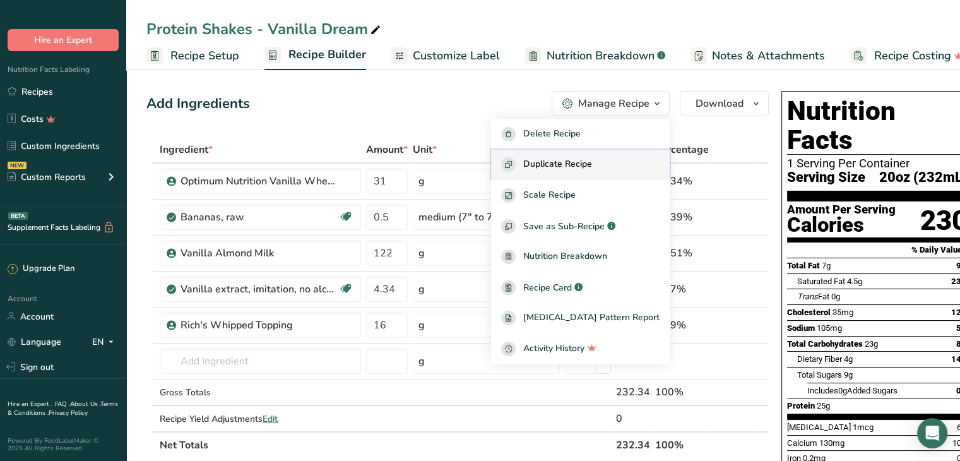
click at [578, 160] on span "Duplicate Recipe" at bounding box center [557, 164] width 69 height 15
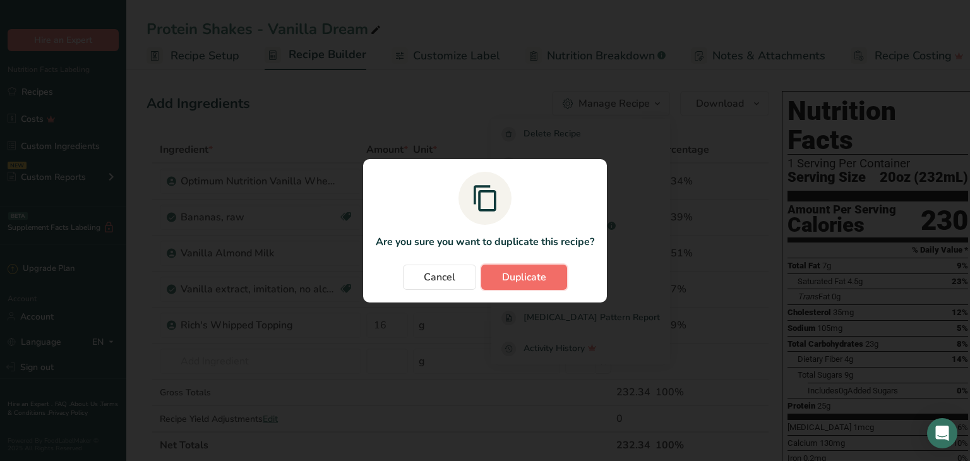
click at [517, 280] on span "Duplicate" at bounding box center [524, 277] width 44 height 15
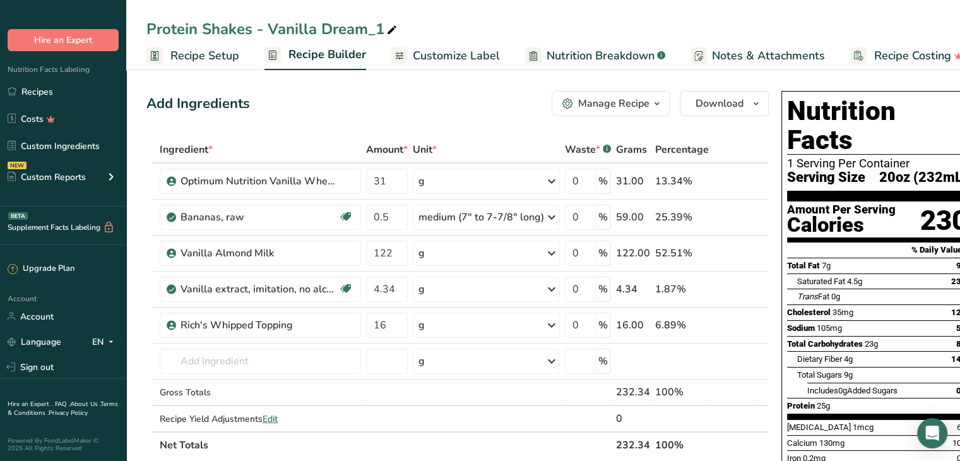
click at [391, 32] on icon at bounding box center [391, 30] width 11 height 18
type input "Protein Shakes - The Express"
click at [362, 110] on div "Add Ingredients Manage Recipe Delete Recipe Duplicate Recipe Scale Recipe Save …" at bounding box center [457, 103] width 622 height 25
click at [740, 290] on icon at bounding box center [743, 289] width 9 height 13
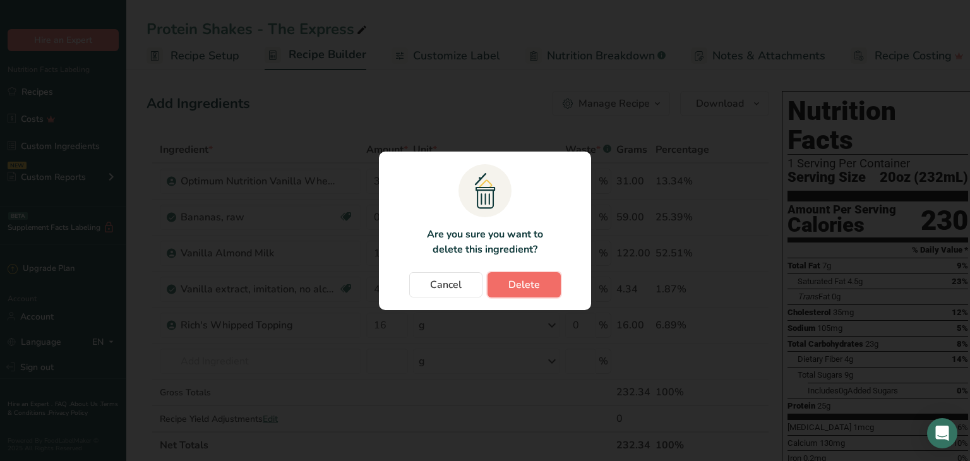
click at [514, 283] on span "Delete" at bounding box center [524, 284] width 32 height 15
type input "16"
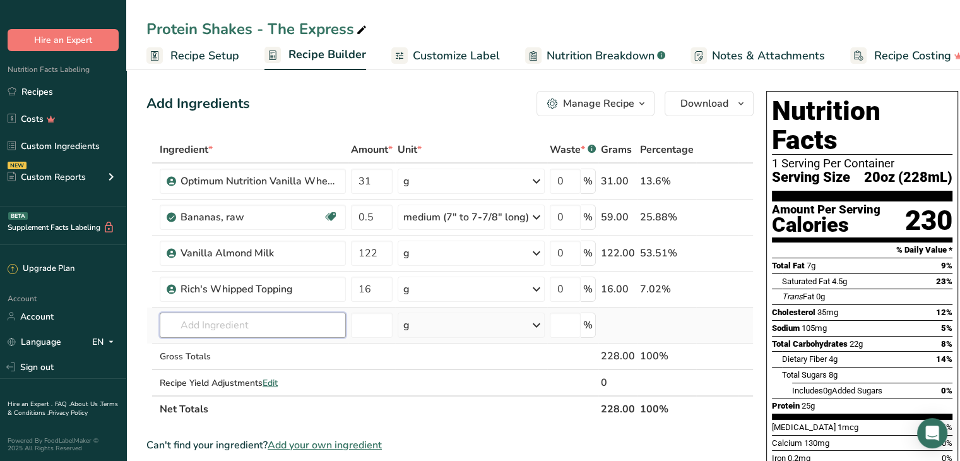
click at [232, 324] on input "text" at bounding box center [253, 324] width 186 height 25
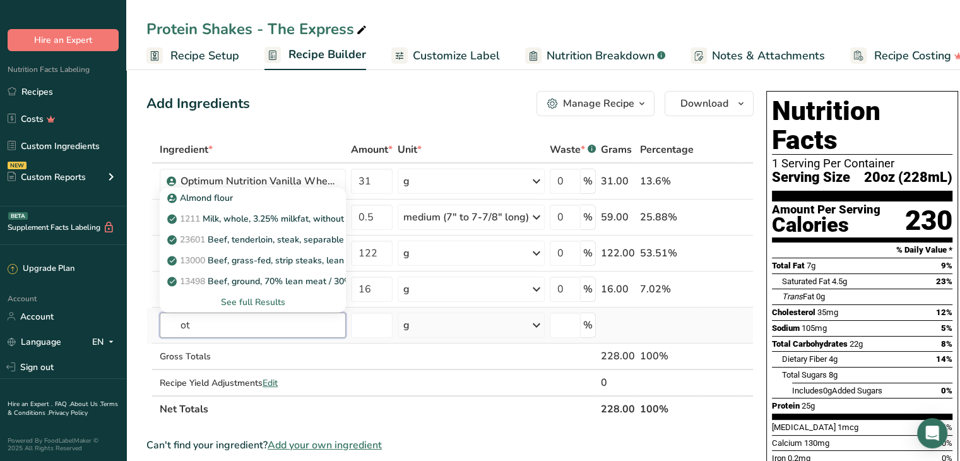
type input "o"
type input "Oats"
click at [256, 299] on div "See full Results" at bounding box center [253, 301] width 166 height 13
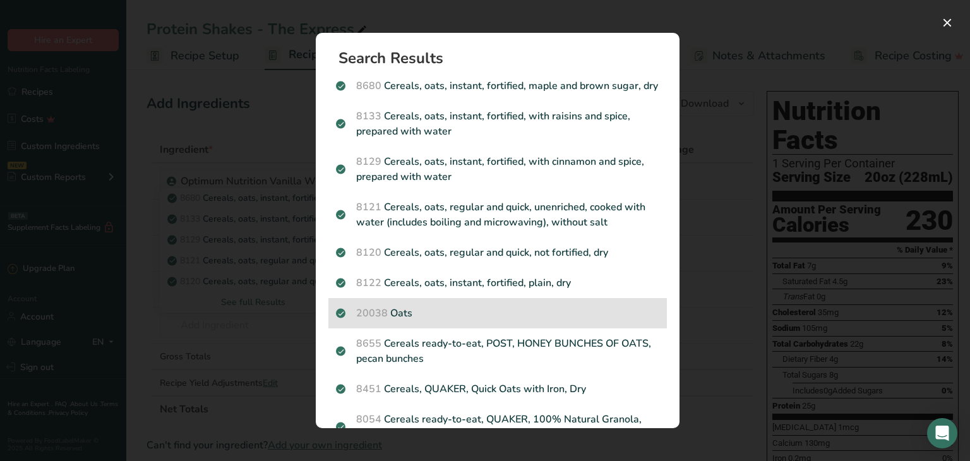
click at [401, 321] on p "20038 Oats" at bounding box center [497, 313] width 323 height 15
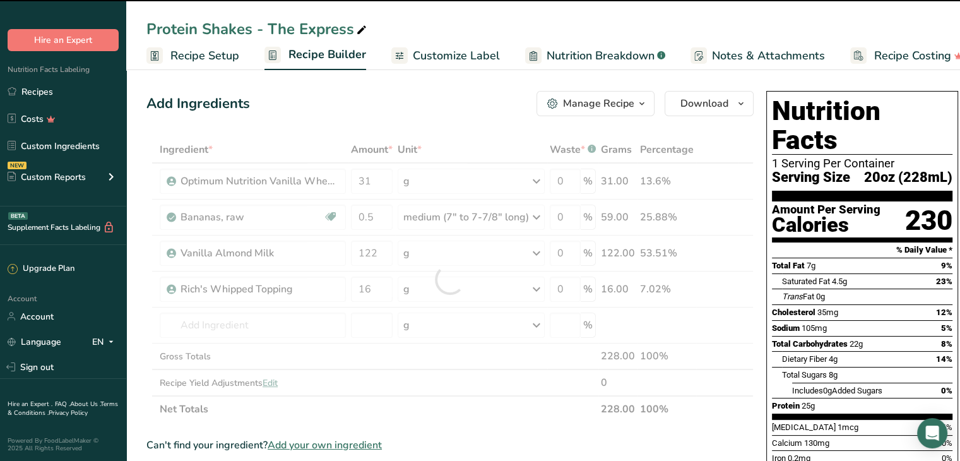
type input "0"
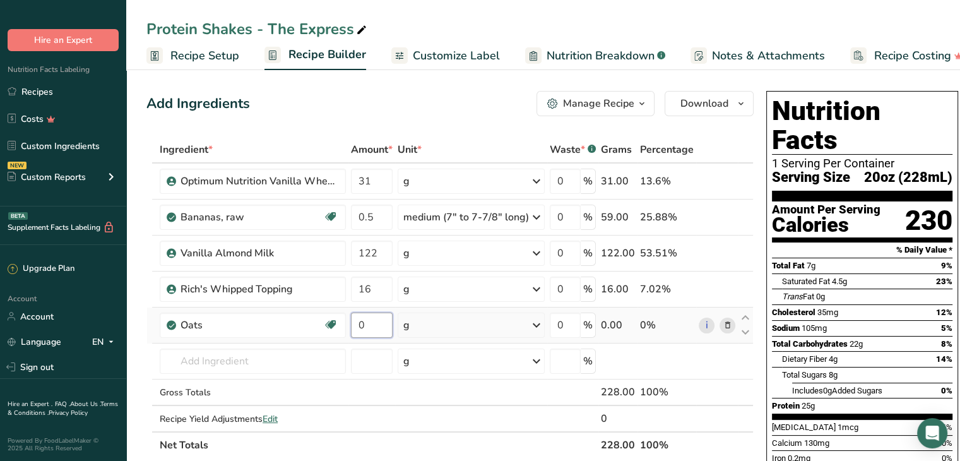
click at [382, 321] on input "0" at bounding box center [372, 324] width 42 height 25
type input "20"
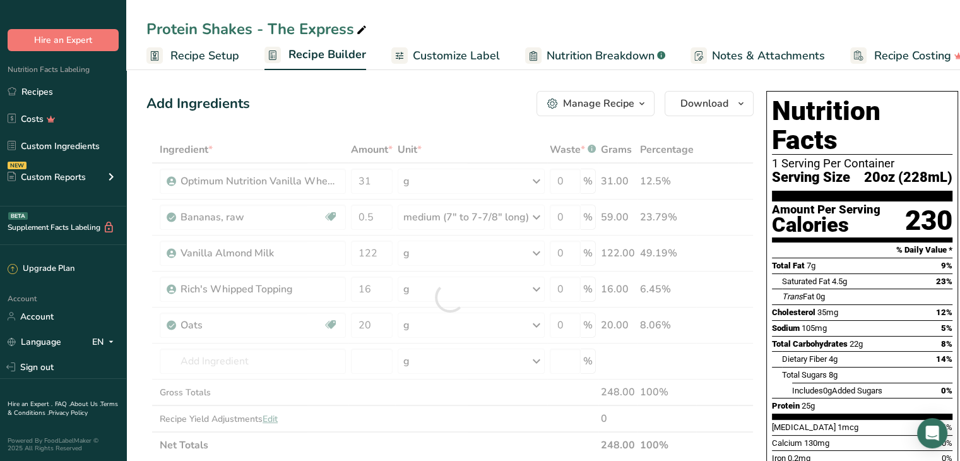
click at [470, 25] on div "Protein Shakes - The Express" at bounding box center [543, 29] width 834 height 23
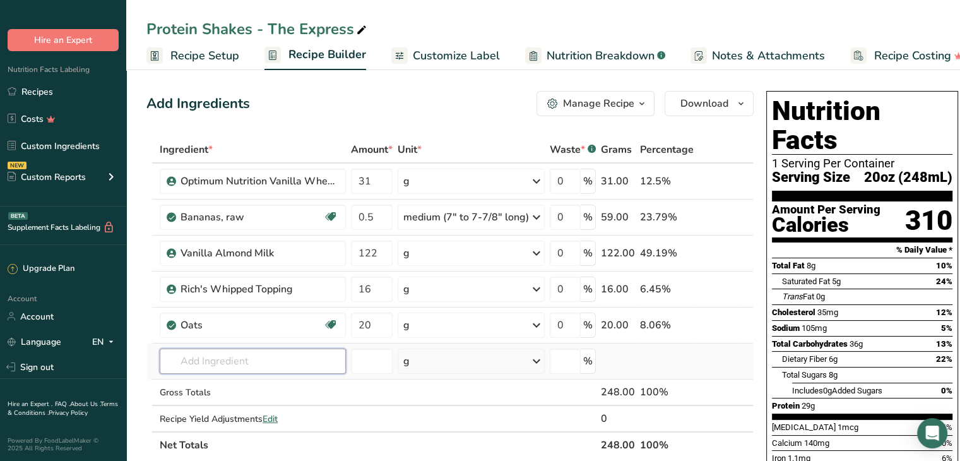
click at [232, 371] on input "text" at bounding box center [253, 360] width 186 height 25
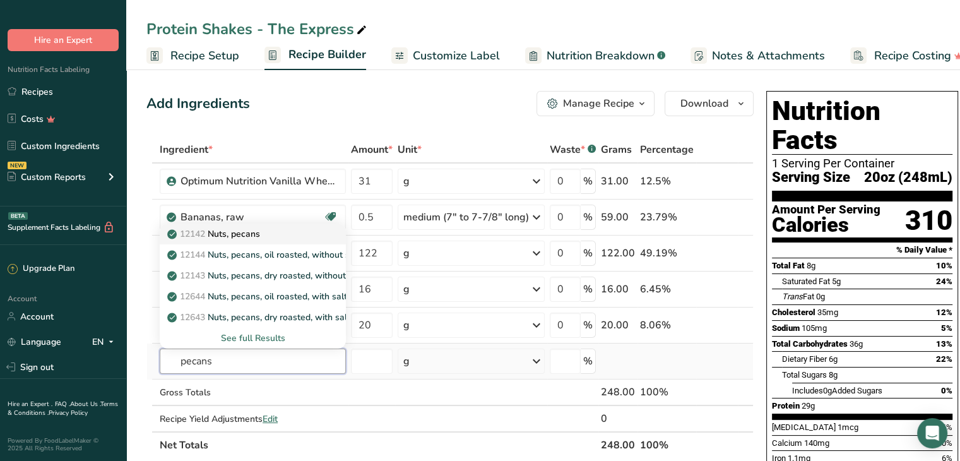
type input "pecans"
click at [247, 227] on p "12142 Nuts, pecans" at bounding box center [215, 233] width 90 height 13
type input "Nuts, pecans"
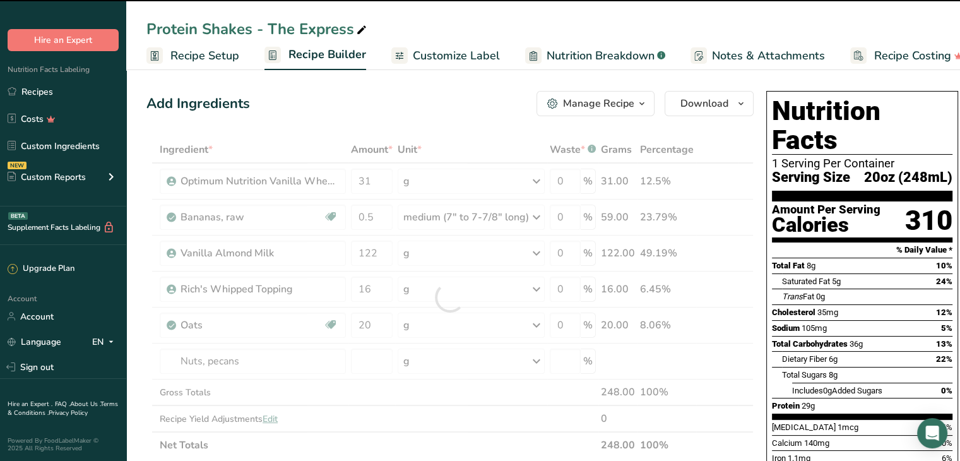
type input "0"
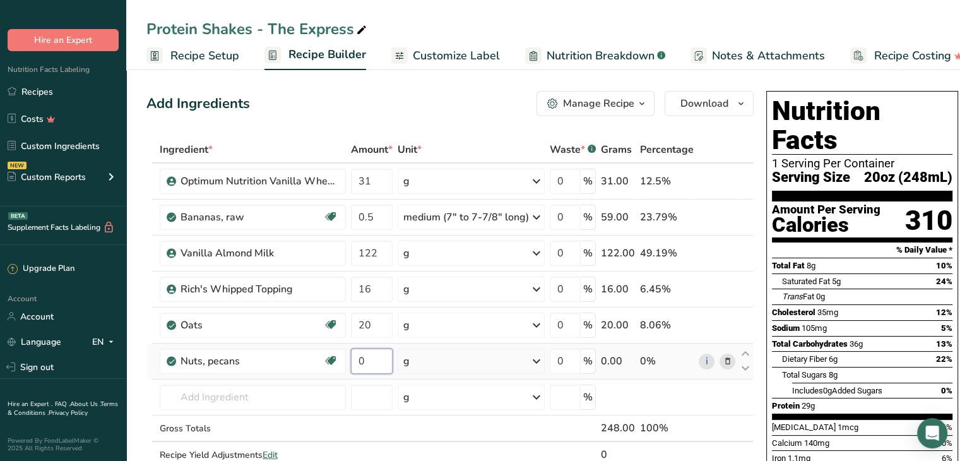
click at [376, 360] on input "0" at bounding box center [372, 360] width 42 height 25
type input "9"
type input "37.5"
click at [474, 16] on div "Protein Shakes - The Express Recipe Setup Recipe Builder Customize Label Nutrit…" at bounding box center [543, 35] width 834 height 70
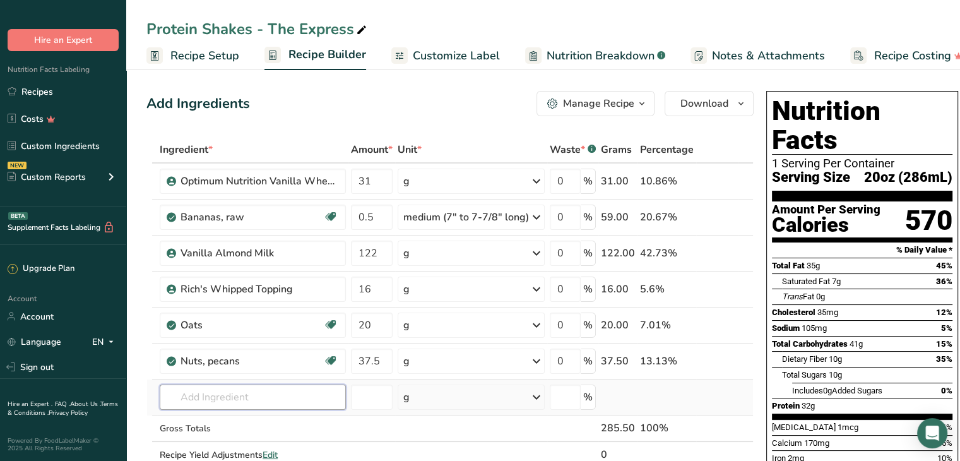
click at [227, 398] on input "text" at bounding box center [253, 396] width 186 height 25
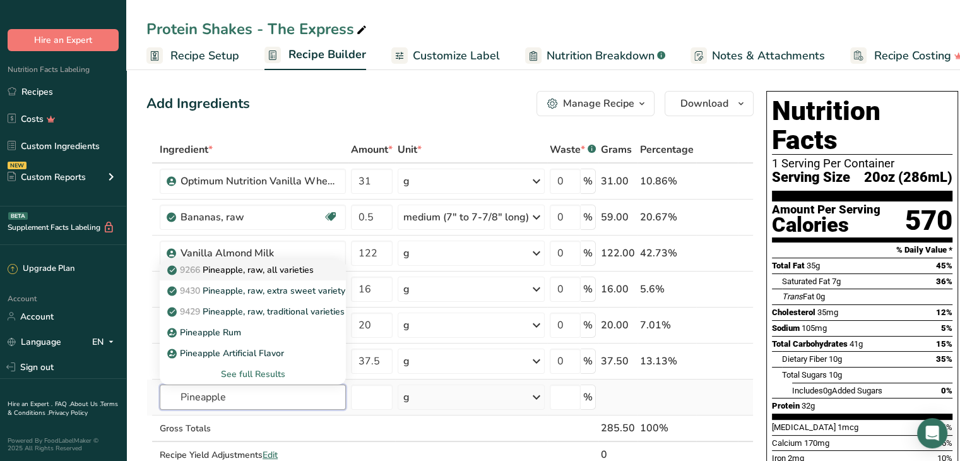
type input "Pineapple"
click at [258, 270] on p "9266 Pineapple, raw, all varieties" at bounding box center [242, 269] width 144 height 13
type input "Pineapple, raw, all varieties"
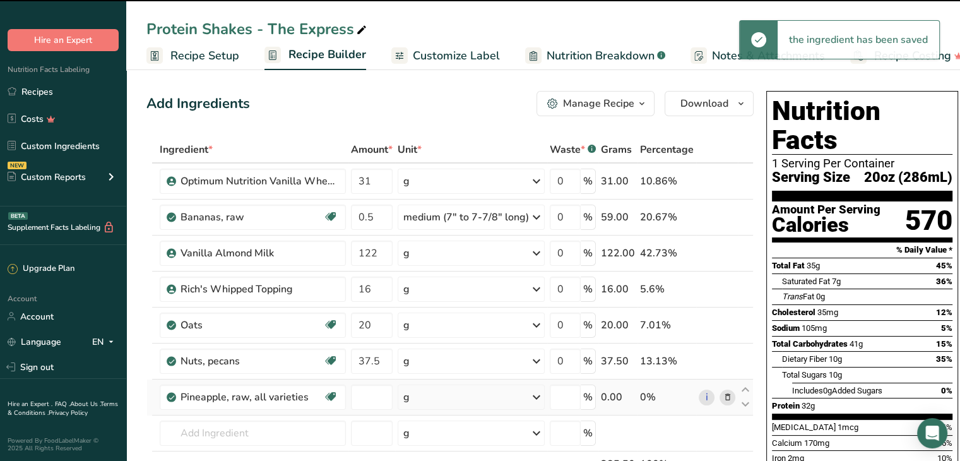
type input "0"
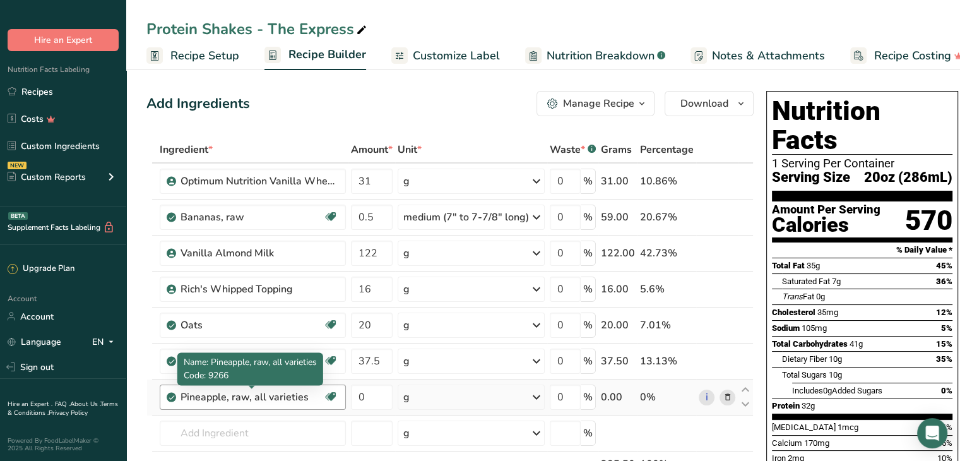
scroll to position [126, 0]
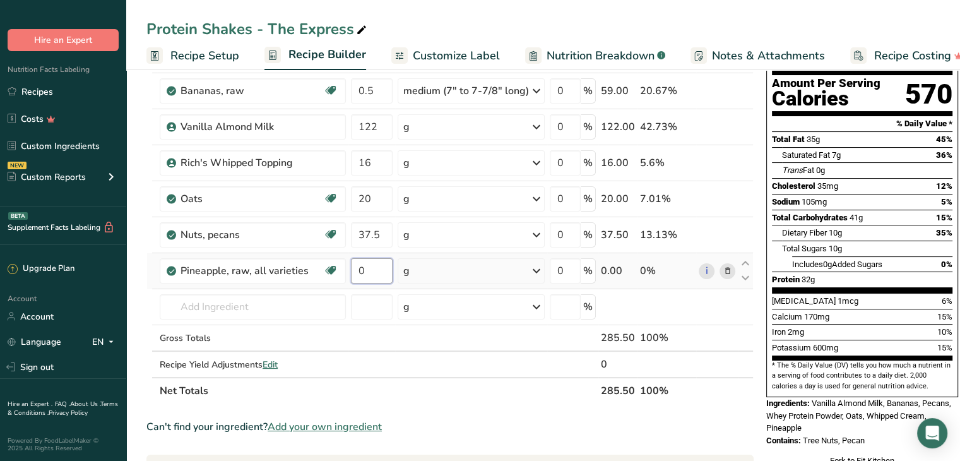
click at [372, 265] on input "0" at bounding box center [372, 270] width 42 height 25
type input "30"
click at [435, 16] on div "Protein Shakes - The Express Recipe Setup Recipe Builder Customize Label Nutrit…" at bounding box center [543, 438] width 834 height 998
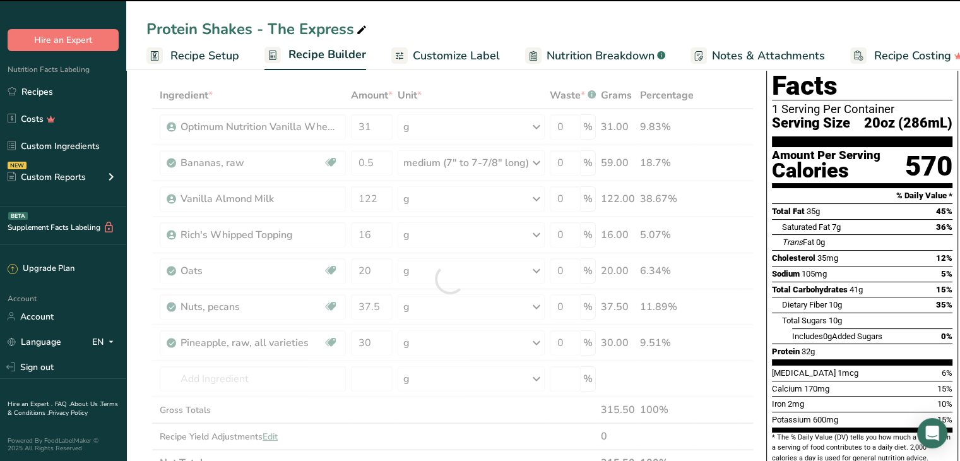
scroll to position [0, 0]
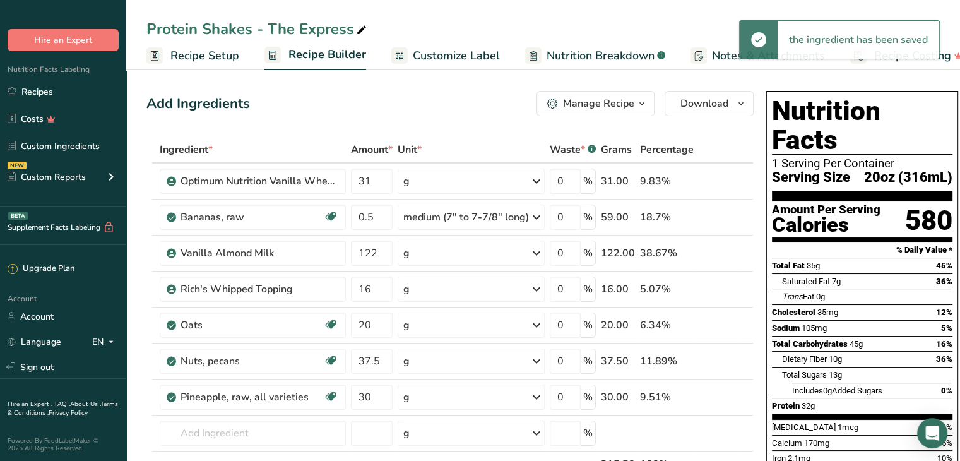
click at [612, 18] on div "Protein Shakes - The Express" at bounding box center [543, 29] width 834 height 23
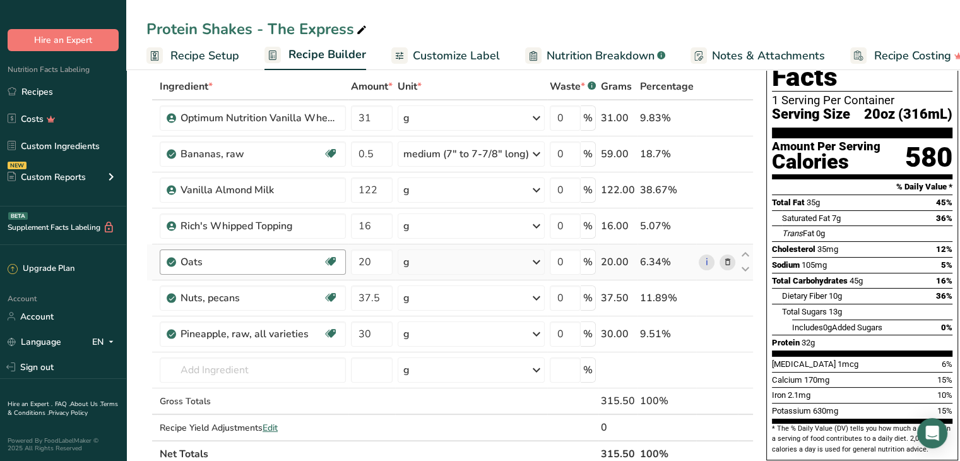
scroll to position [126, 0]
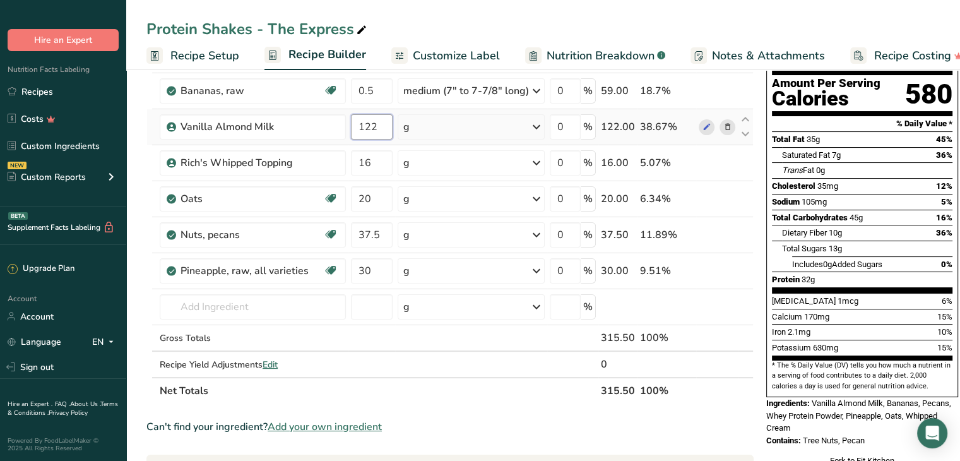
click at [381, 127] on input "122" at bounding box center [372, 126] width 42 height 25
type input "120"
click at [466, 13] on div "Protein Shakes - The Express Recipe Setup Recipe Builder Customize Label Nutrit…" at bounding box center [543, 438] width 834 height 998
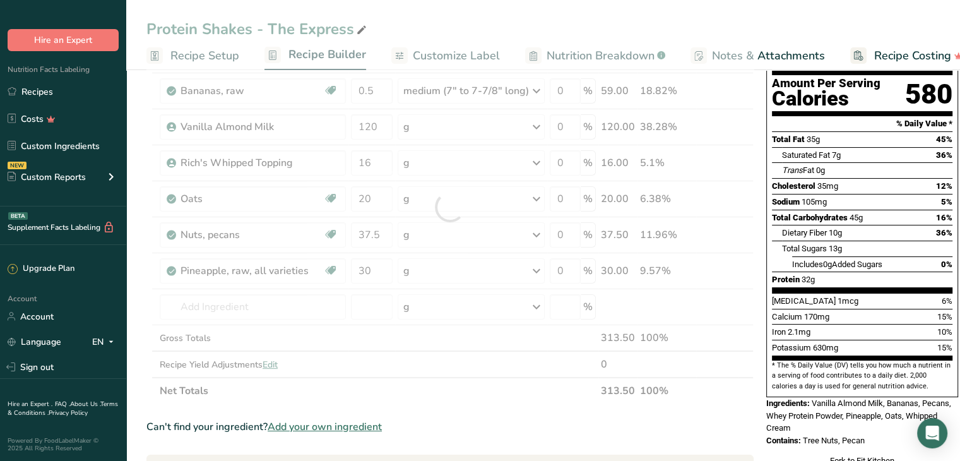
scroll to position [0, 0]
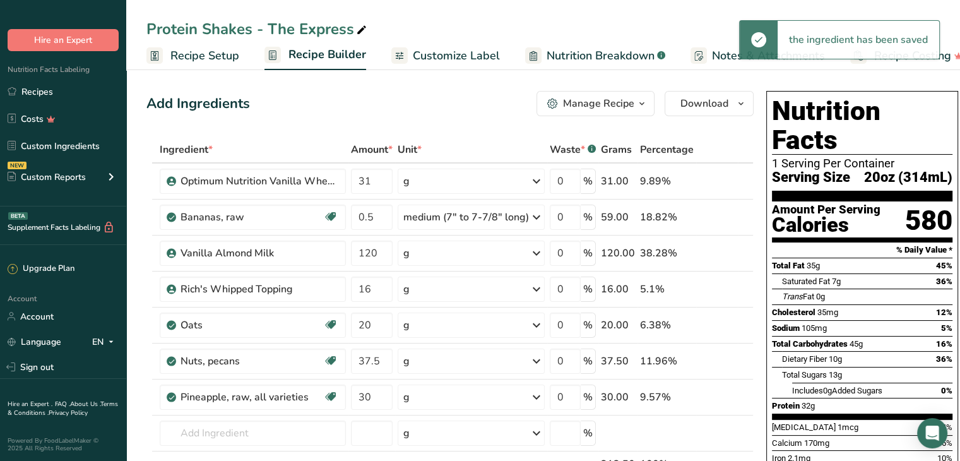
click at [500, 16] on div "Protein Shakes - The Express Recipe Setup Recipe Builder Customize Label Nutrit…" at bounding box center [543, 35] width 834 height 70
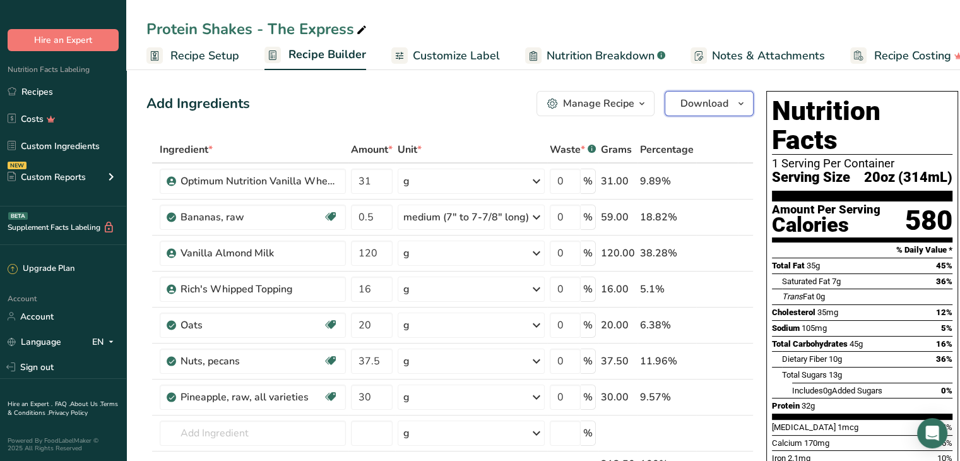
click at [689, 97] on span "Download" at bounding box center [705, 103] width 48 height 15
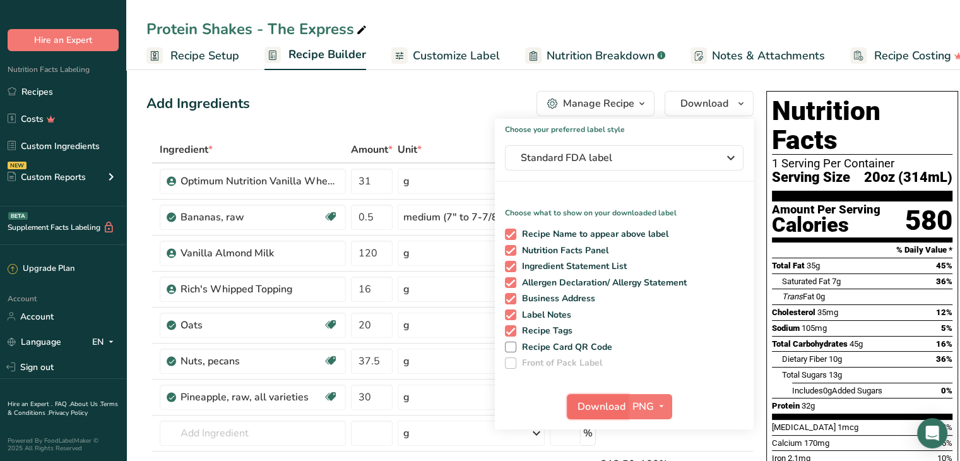
click at [610, 408] on span "Download" at bounding box center [602, 406] width 48 height 15
click at [425, 28] on div "Protein Shakes - The Express" at bounding box center [543, 29] width 834 height 23
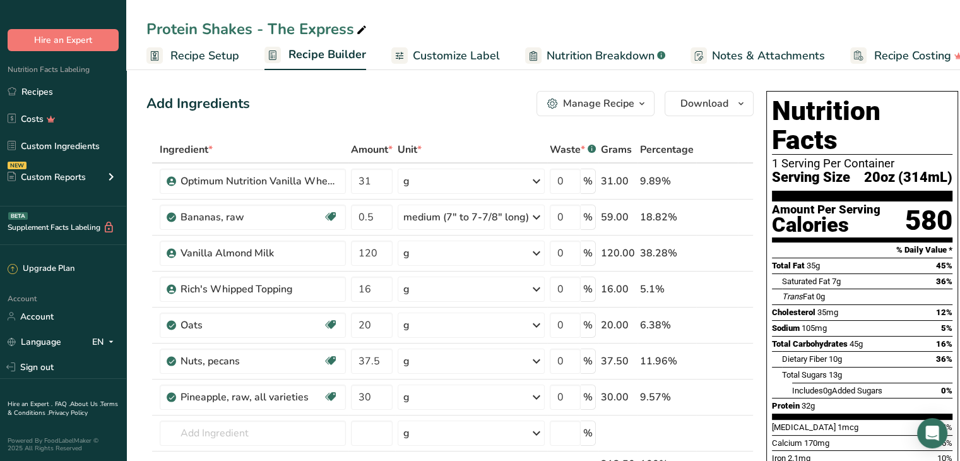
click at [412, 7] on div "Protein Shakes - The Express Recipe Setup Recipe Builder Customize Label Nutrit…" at bounding box center [543, 35] width 834 height 70
click at [412, 11] on div "Protein Shakes - The Express Recipe Setup Recipe Builder Customize Label Nutrit…" at bounding box center [543, 35] width 834 height 70
click at [412, 10] on div "Protein Shakes - The Express Recipe Setup Recipe Builder Customize Label Nutrit…" at bounding box center [543, 35] width 834 height 70
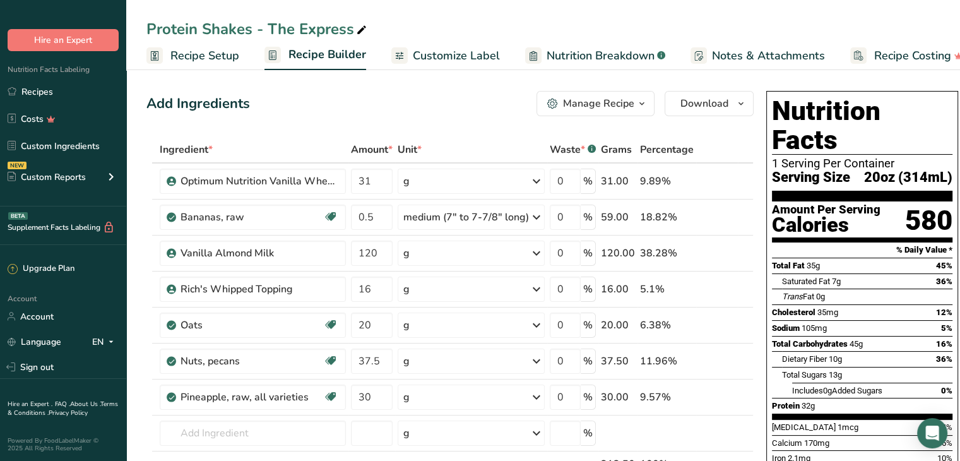
click at [435, 20] on div "Protein Shakes - The Express" at bounding box center [543, 29] width 834 height 23
click at [359, 8] on div "Protein Shakes - The Express Recipe Setup Recipe Builder Customize Label Nutrit…" at bounding box center [543, 35] width 834 height 70
click at [828, 6] on div "Protein Shakes - The Express Recipe Setup Recipe Builder Customize Label Nutrit…" at bounding box center [543, 35] width 834 height 70
click at [823, 11] on div "Protein Shakes - The Express Recipe Setup Recipe Builder Customize Label Nutrit…" at bounding box center [543, 35] width 834 height 70
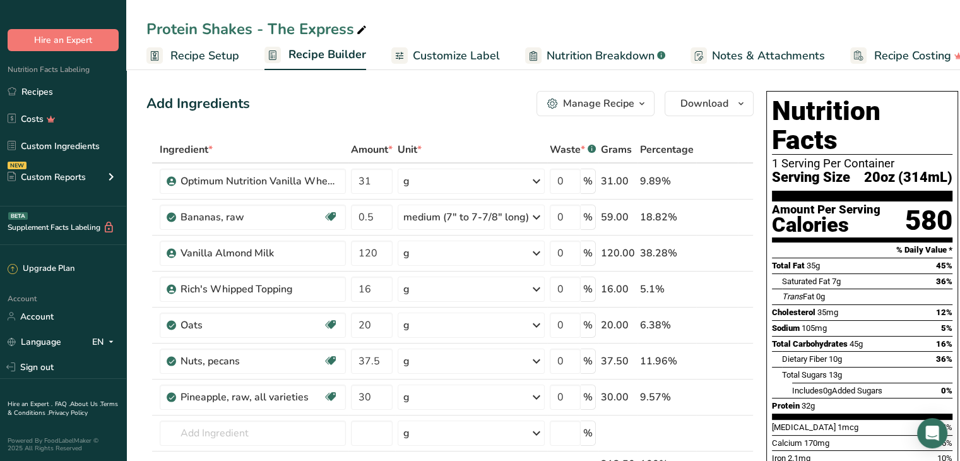
click at [588, 20] on div "Protein Shakes - The Express" at bounding box center [543, 29] width 834 height 23
click at [564, 12] on div "Protein Shakes - The Express Recipe Setup Recipe Builder Customize Label Nutrit…" at bounding box center [543, 35] width 834 height 70
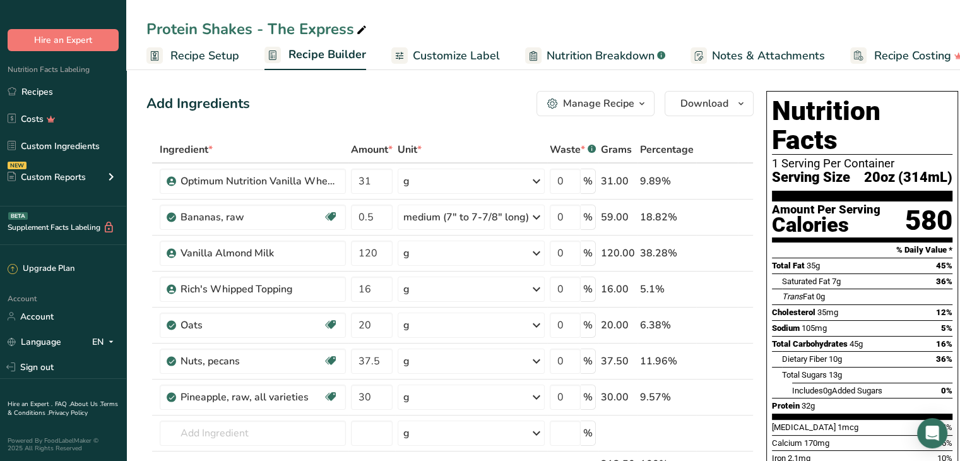
click at [564, 12] on div "Protein Shakes - The Express Recipe Setup Recipe Builder Customize Label Nutrit…" at bounding box center [543, 35] width 834 height 70
click at [496, 18] on div "Protein Shakes - The Express" at bounding box center [543, 29] width 834 height 23
click at [466, 21] on div "Protein Shakes - The Express" at bounding box center [543, 29] width 834 height 23
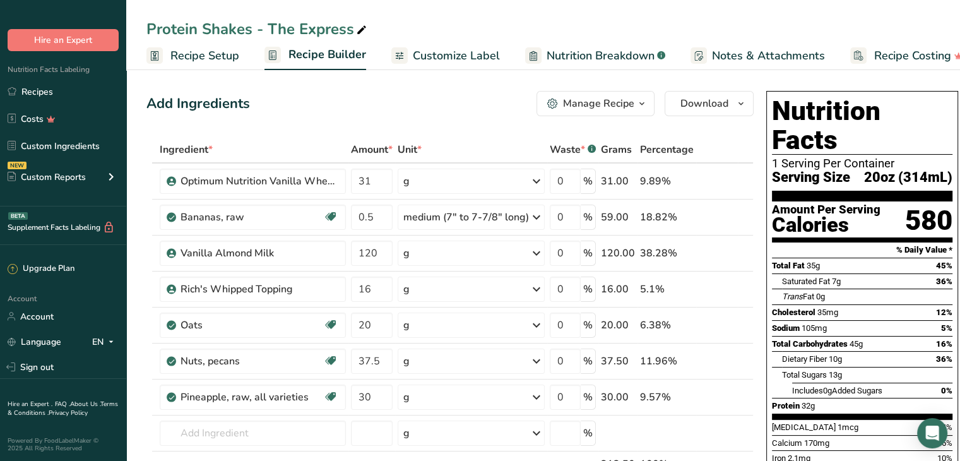
click at [466, 21] on div "Protein Shakes - The Express" at bounding box center [543, 29] width 834 height 23
click at [458, 4] on div "Protein Shakes - The Express Recipe Setup Recipe Builder Customize Label Nutrit…" at bounding box center [543, 35] width 834 height 70
click at [348, 8] on div "Protein Shakes - The Express Recipe Setup Recipe Builder Customize Label Nutrit…" at bounding box center [543, 35] width 834 height 70
click at [348, 6] on div "Protein Shakes - The Express Recipe Setup Recipe Builder Customize Label Nutrit…" at bounding box center [543, 35] width 834 height 70
click at [526, 18] on div "Protein Shakes - The Express" at bounding box center [543, 29] width 834 height 23
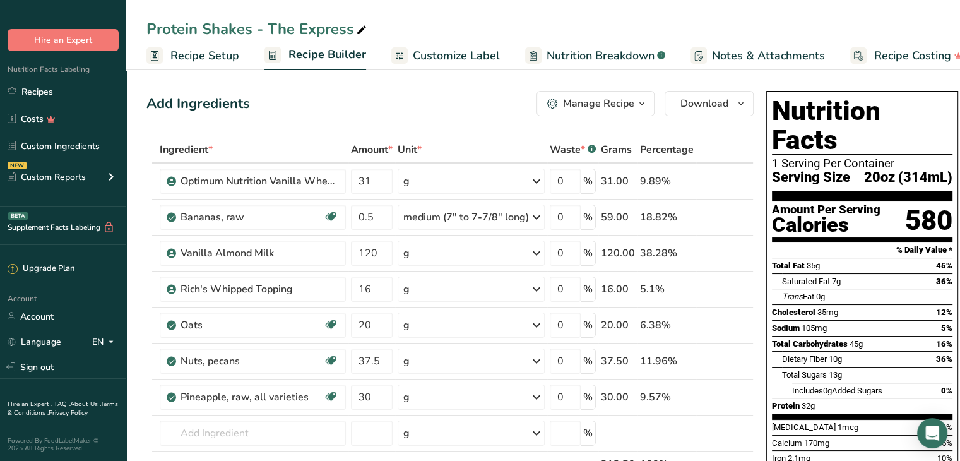
click at [363, 93] on div "Add Ingredients Manage Recipe Delete Recipe Duplicate Recipe Scale Recipe Save …" at bounding box center [449, 103] width 607 height 25
click at [488, 9] on div "Protein Shakes - The Express Recipe Setup Recipe Builder Customize Label Nutrit…" at bounding box center [543, 35] width 834 height 70
click at [409, 92] on div "Add Ingredients Manage Recipe Delete Recipe Duplicate Recipe Scale Recipe Save …" at bounding box center [449, 103] width 607 height 25
click at [442, 25] on div "Protein Shakes - The Express" at bounding box center [543, 29] width 834 height 23
click at [54, 89] on link "Recipes" at bounding box center [63, 92] width 126 height 24
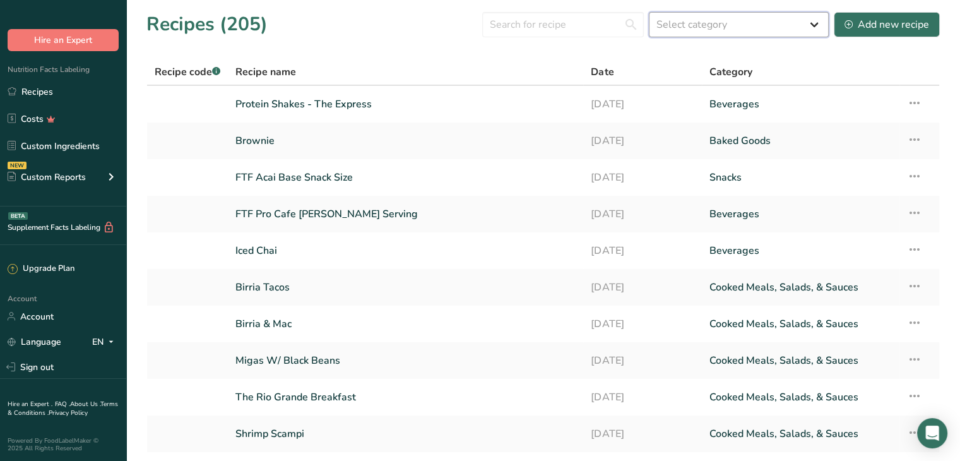
click at [704, 23] on select "Select category All Baked Goods [GEOGRAPHIC_DATA] Confectionery Cooked Meals, S…" at bounding box center [739, 24] width 180 height 25
select select "4"
click at [650, 12] on select "Select category All Baked Goods [GEOGRAPHIC_DATA] Confectionery Cooked Meals, S…" at bounding box center [739, 24] width 180 height 25
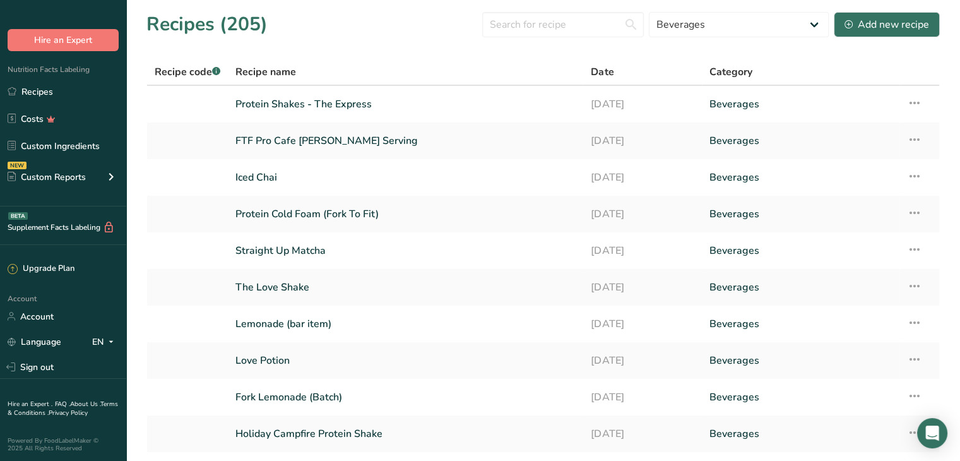
click at [384, 32] on div "Recipes (205) All Baked Goods [GEOGRAPHIC_DATA] Confectionery Cooked Meals, Sal…" at bounding box center [543, 24] width 794 height 28
click at [356, 25] on div "Recipes (205) All Baked Goods [GEOGRAPHIC_DATA] Confectionery Cooked Meals, Sal…" at bounding box center [543, 24] width 794 height 28
click at [443, 33] on div "Recipes (205) All Baked Goods [GEOGRAPHIC_DATA] Confectionery Cooked Meals, Sal…" at bounding box center [543, 24] width 794 height 28
click at [336, 27] on div "Recipes (205) All Baked Goods [GEOGRAPHIC_DATA] Confectionery Cooked Meals, Sal…" at bounding box center [543, 24] width 794 height 28
